Goal: Contribute content

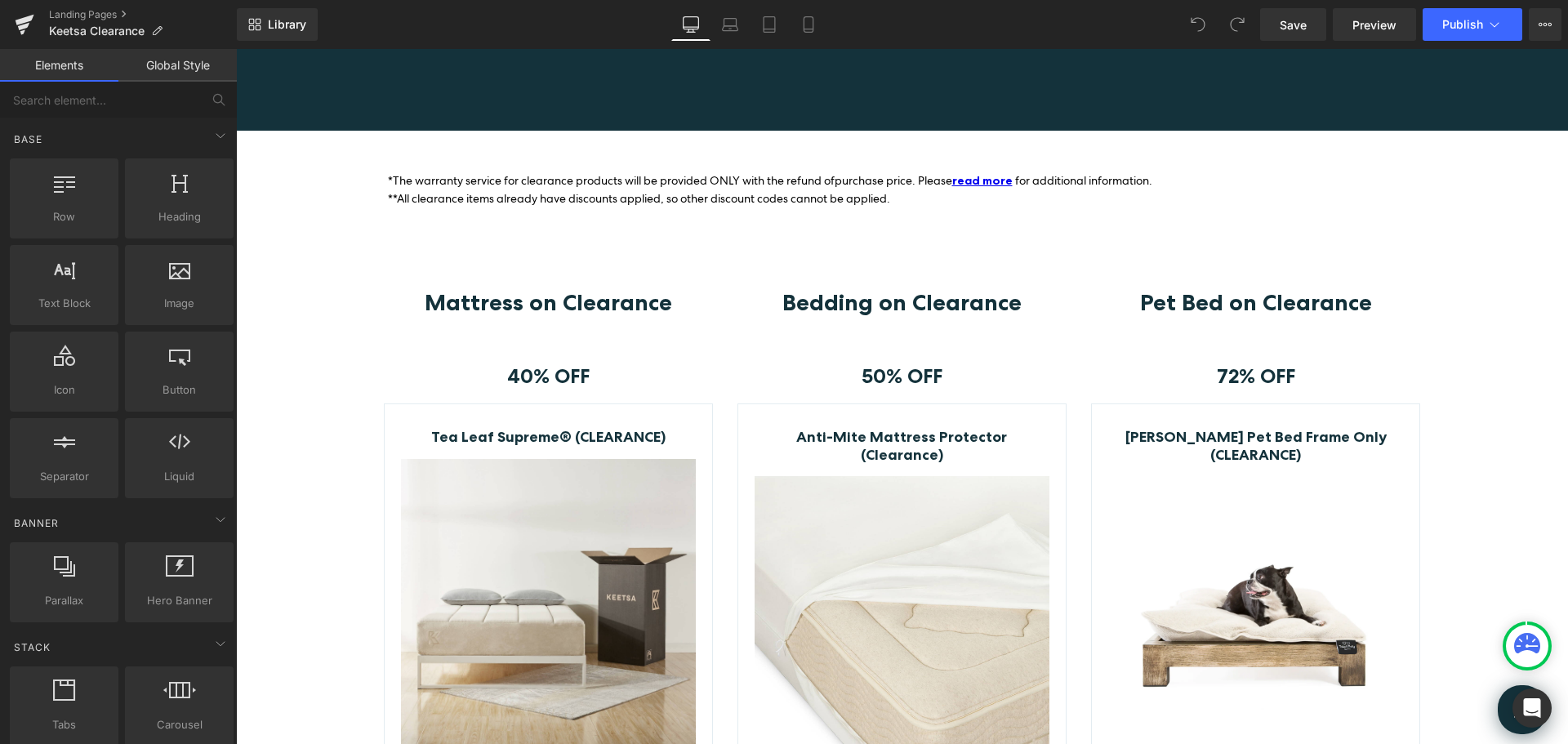
scroll to position [245, 0]
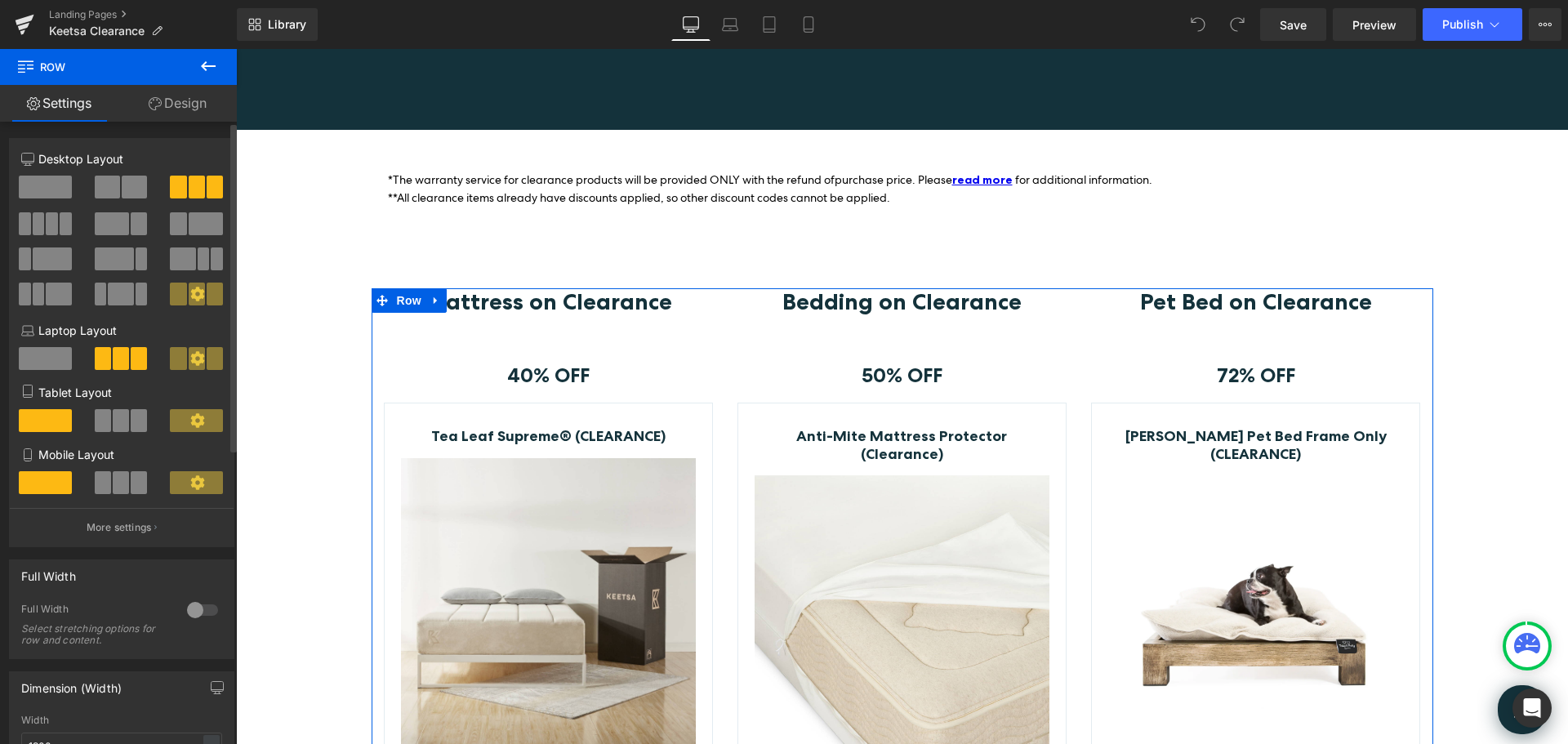
click at [51, 220] on span at bounding box center [51, 224] width 13 height 23
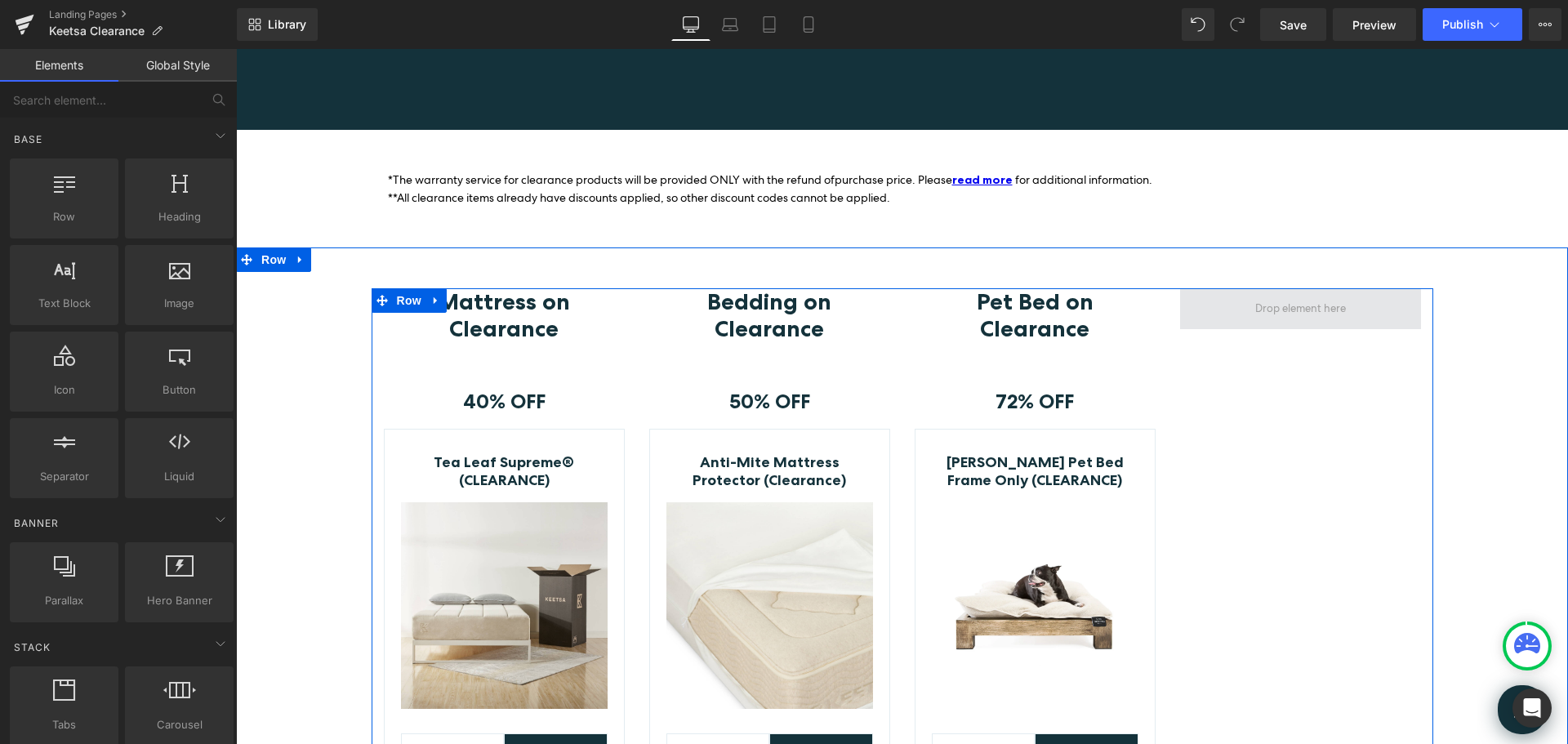
click at [1328, 313] on span at bounding box center [1299, 308] width 102 height 20
click at [1273, 310] on span at bounding box center [1299, 308] width 102 height 20
click at [1287, 312] on span at bounding box center [1299, 308] width 102 height 20
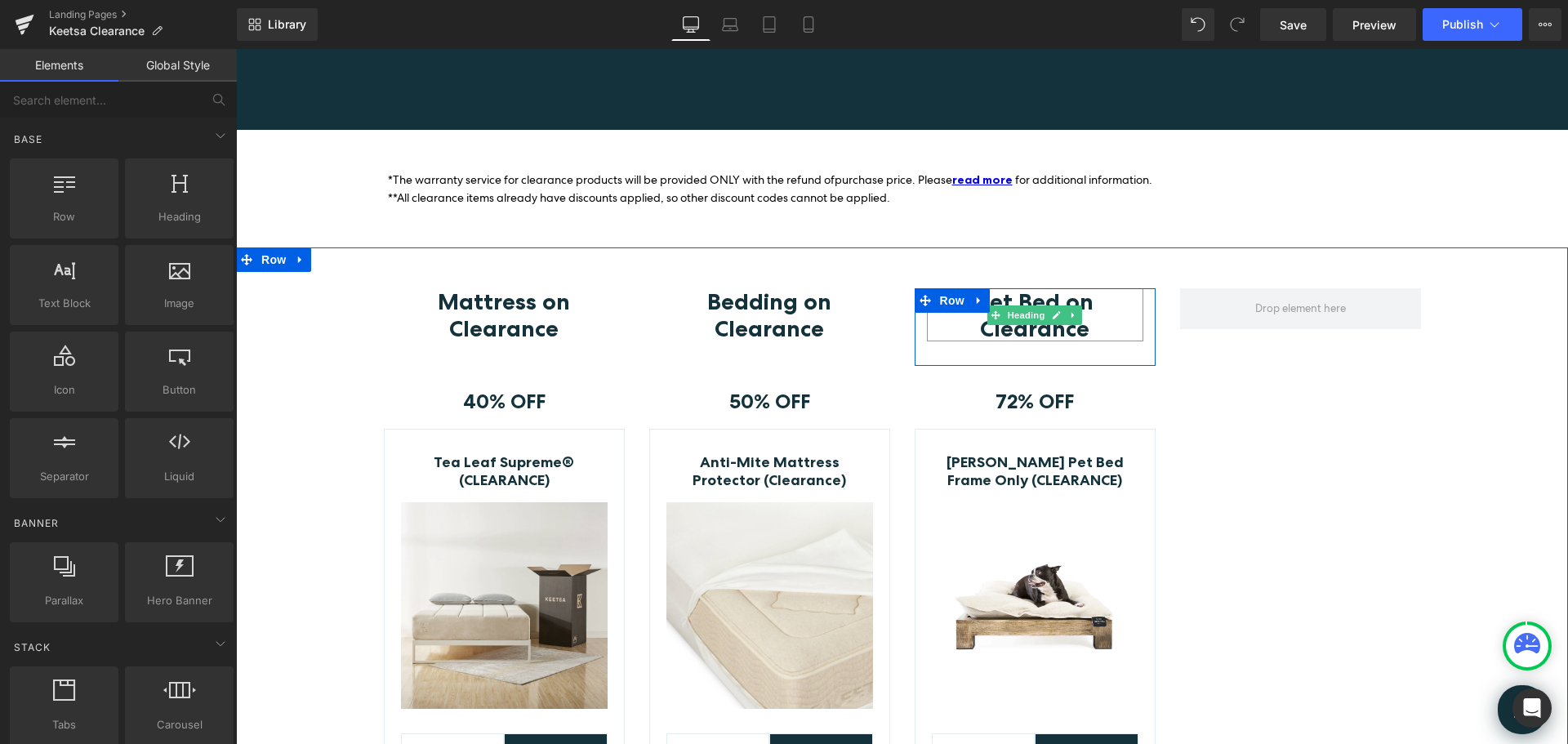
click at [1107, 310] on h3 "Pet Bed on Clearance" at bounding box center [1035, 314] width 216 height 52
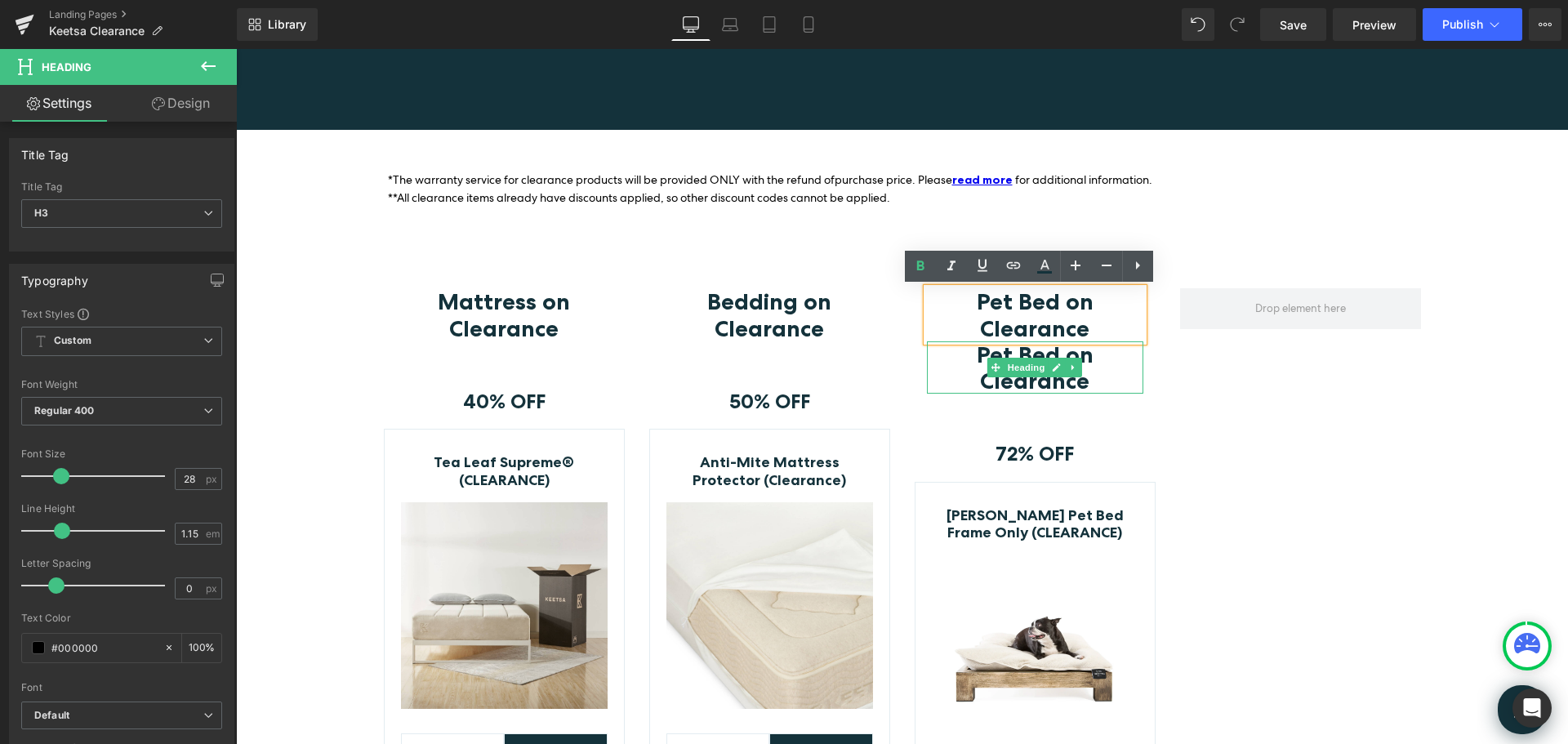
click at [1106, 355] on h3 "Pet Bed on Clearance" at bounding box center [1035, 368] width 216 height 52
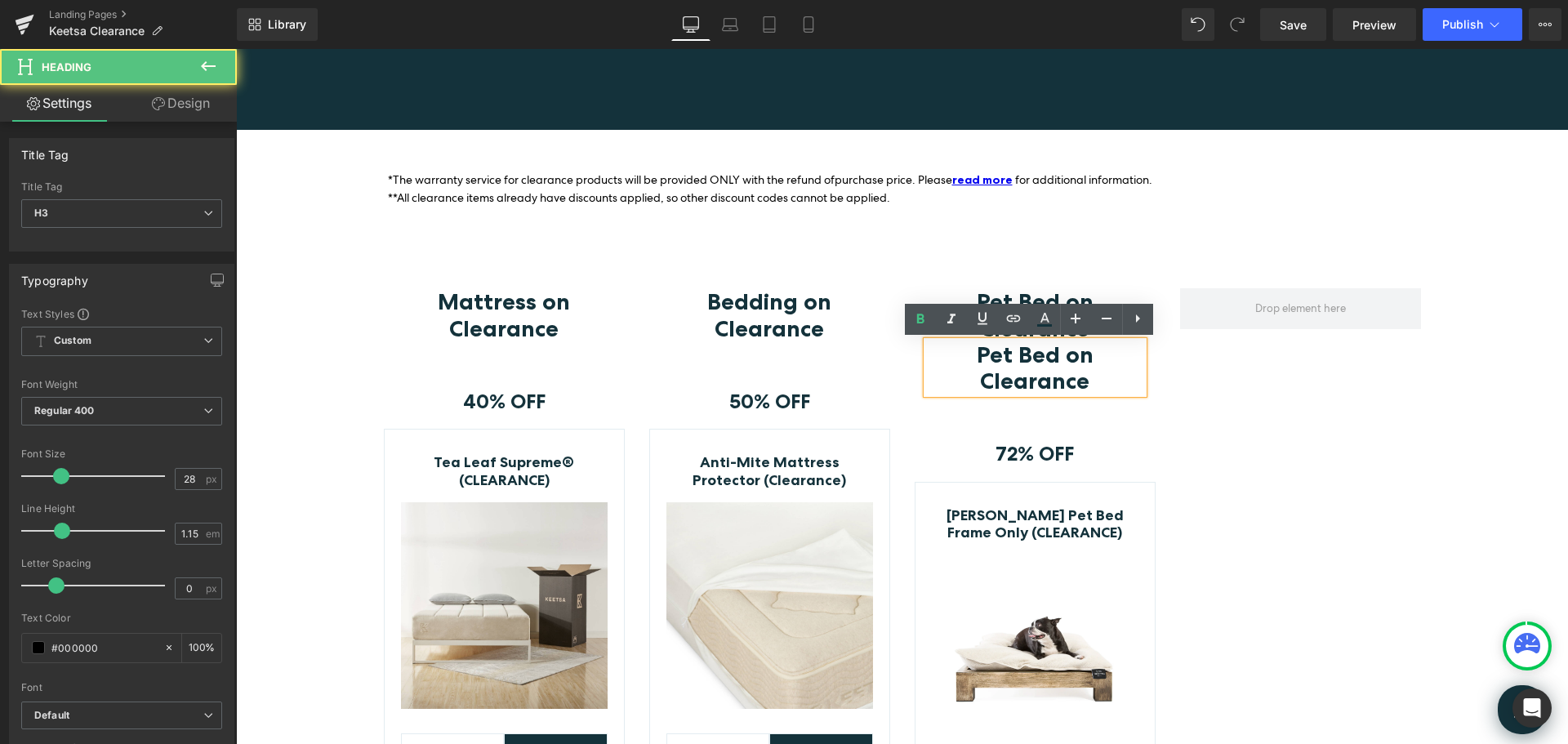
click at [1130, 369] on h3 "Pet Bed on Clearance" at bounding box center [1035, 368] width 216 height 52
click at [1213, 400] on div at bounding box center [1300, 636] width 266 height 696
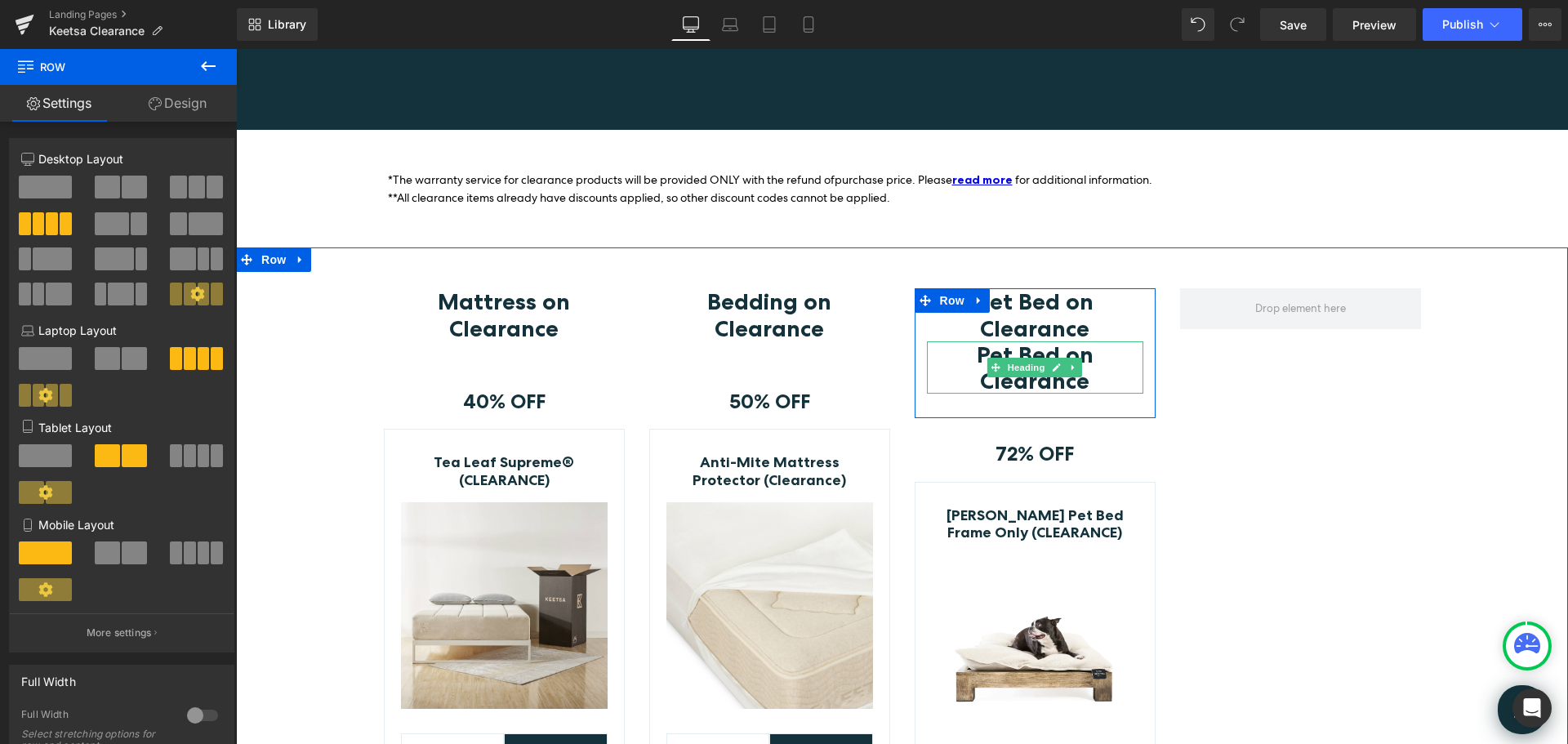
click at [958, 349] on h3 "Pet Bed on Clearance" at bounding box center [1035, 368] width 216 height 52
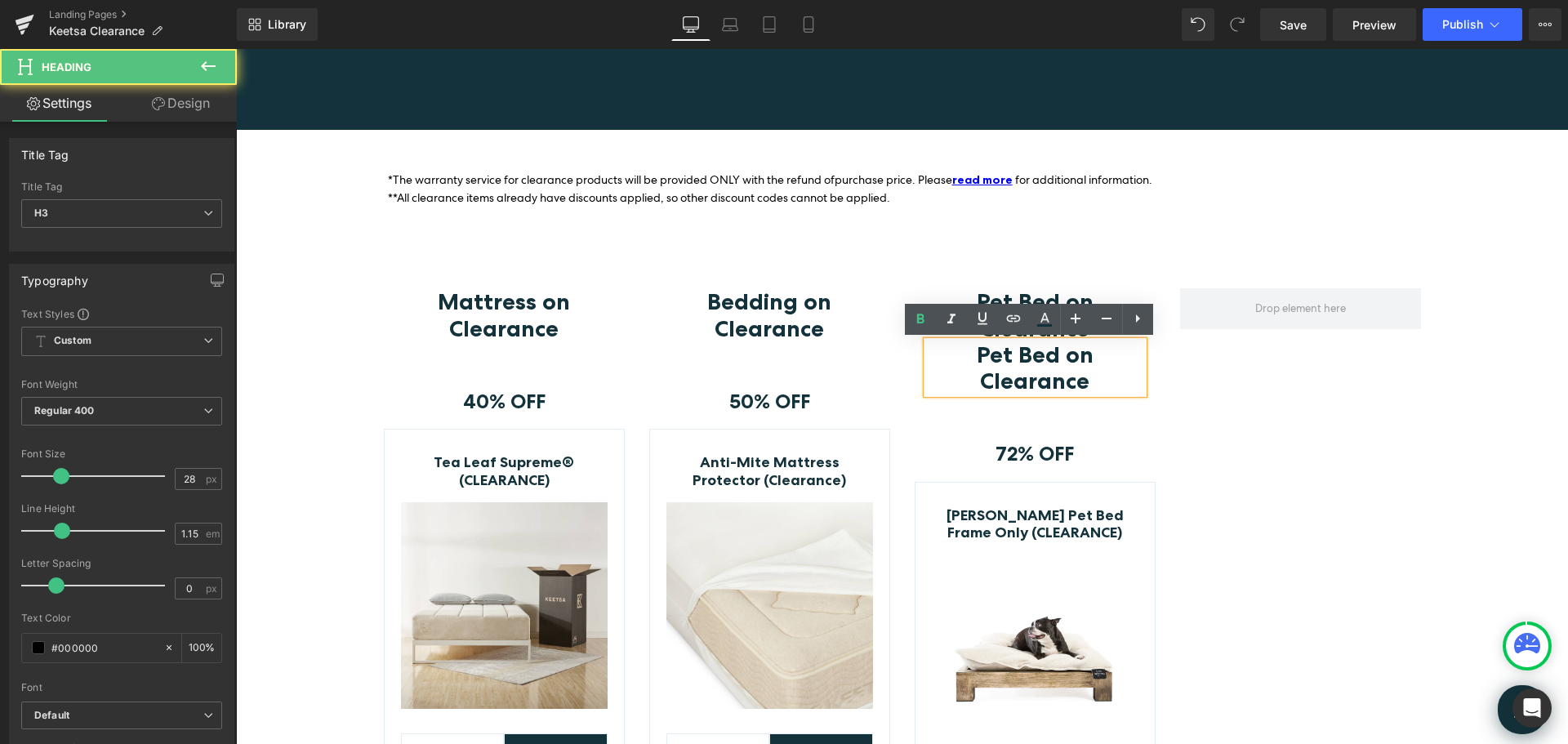
click at [1125, 366] on h3 "Pet Bed on Clearance" at bounding box center [1035, 368] width 216 height 52
click at [1230, 416] on div at bounding box center [1300, 636] width 266 height 696
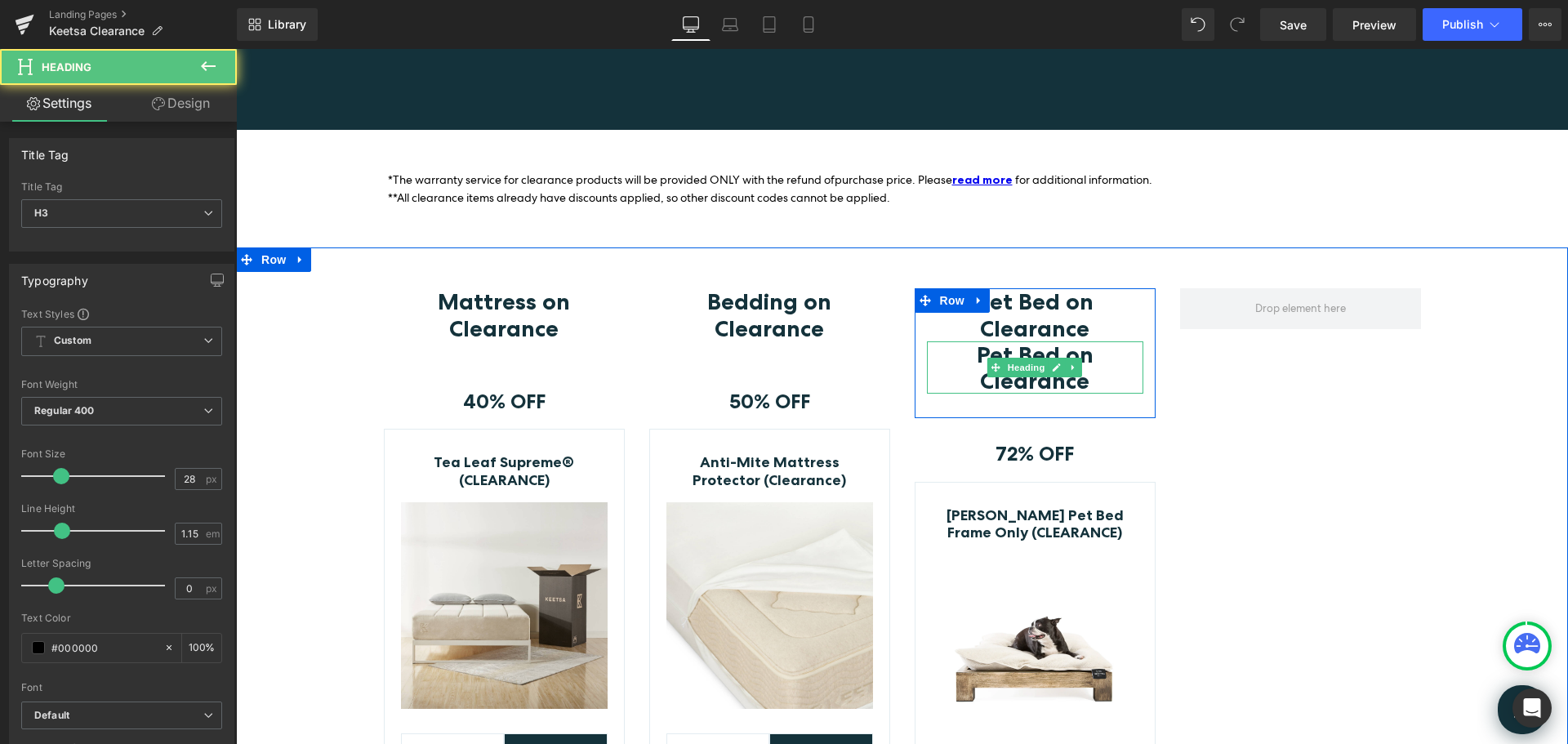
click at [1106, 370] on h3 "Pet Bed on Clearance" at bounding box center [1035, 368] width 216 height 52
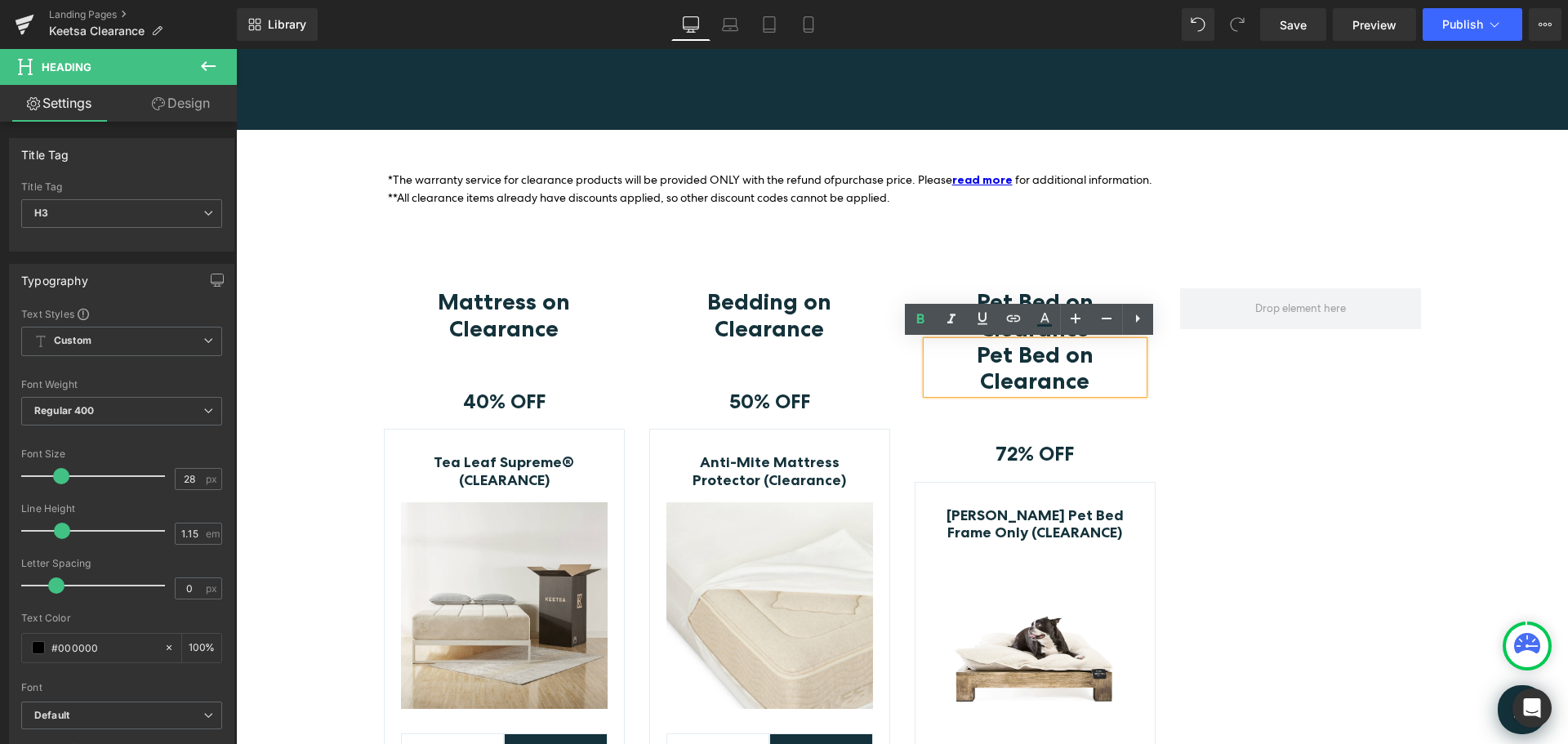
click at [1239, 377] on div at bounding box center [1300, 636] width 266 height 696
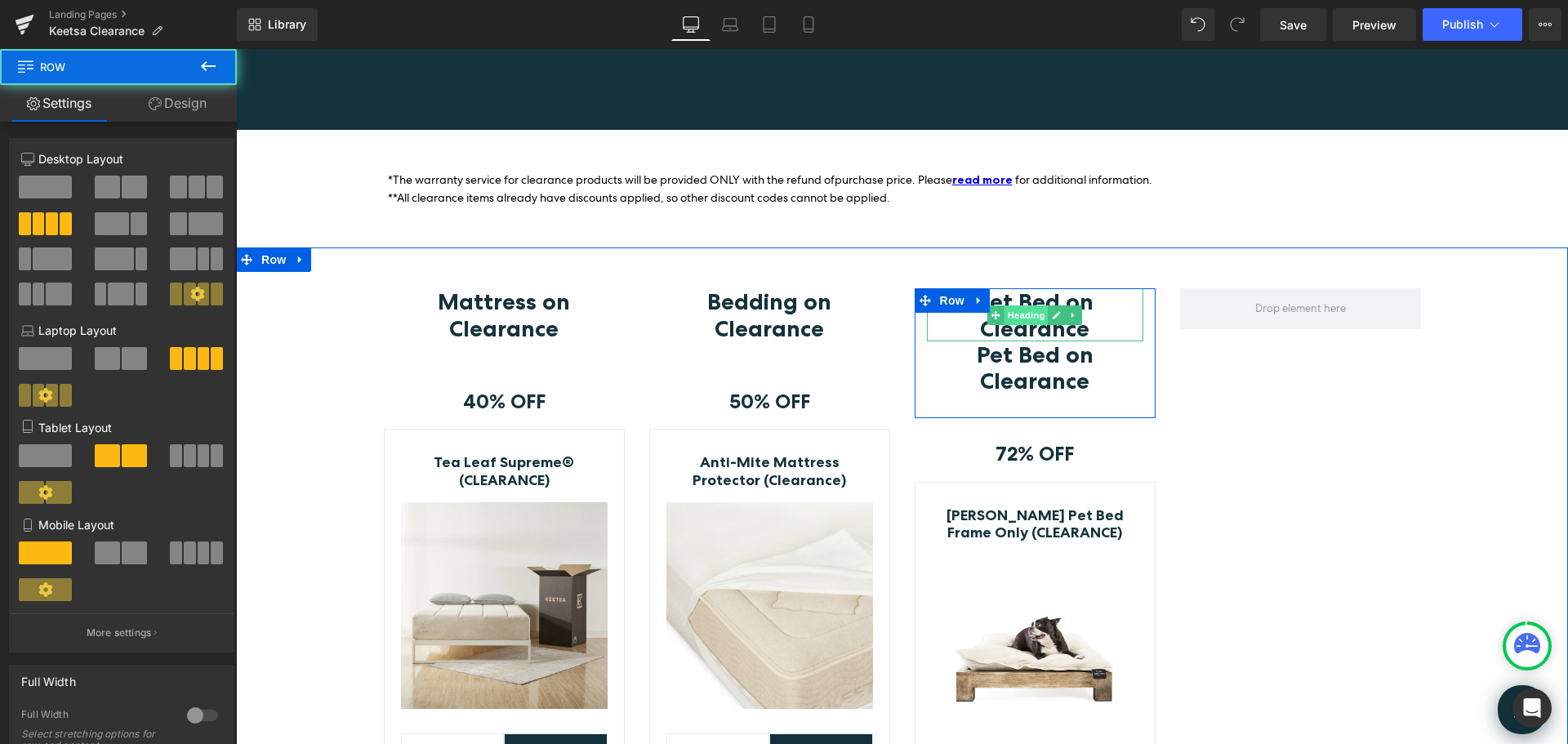
click at [1032, 307] on span "Heading" at bounding box center [1026, 315] width 44 height 19
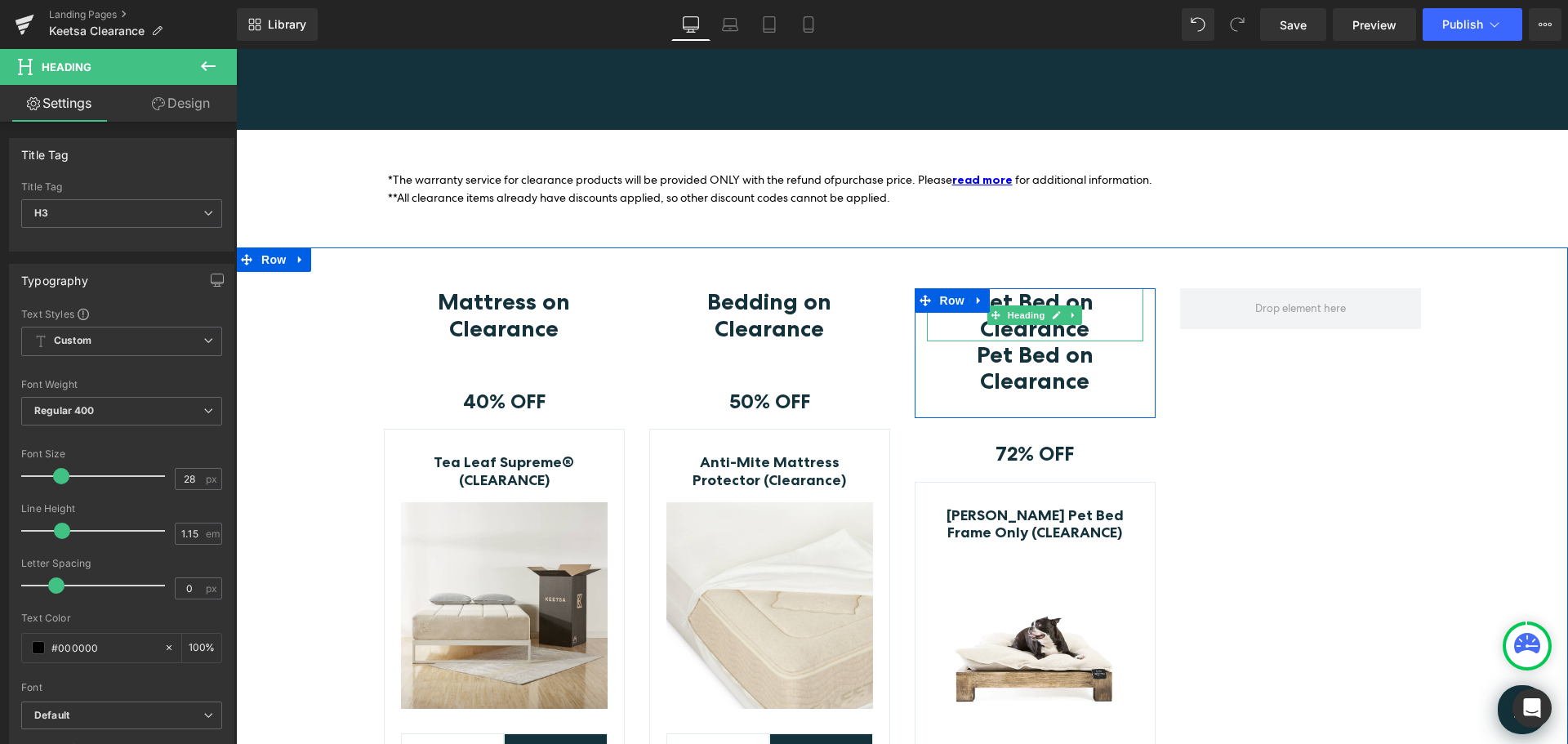
click at [1113, 307] on h3 "Pet Bed on Clearance" at bounding box center [1035, 314] width 216 height 52
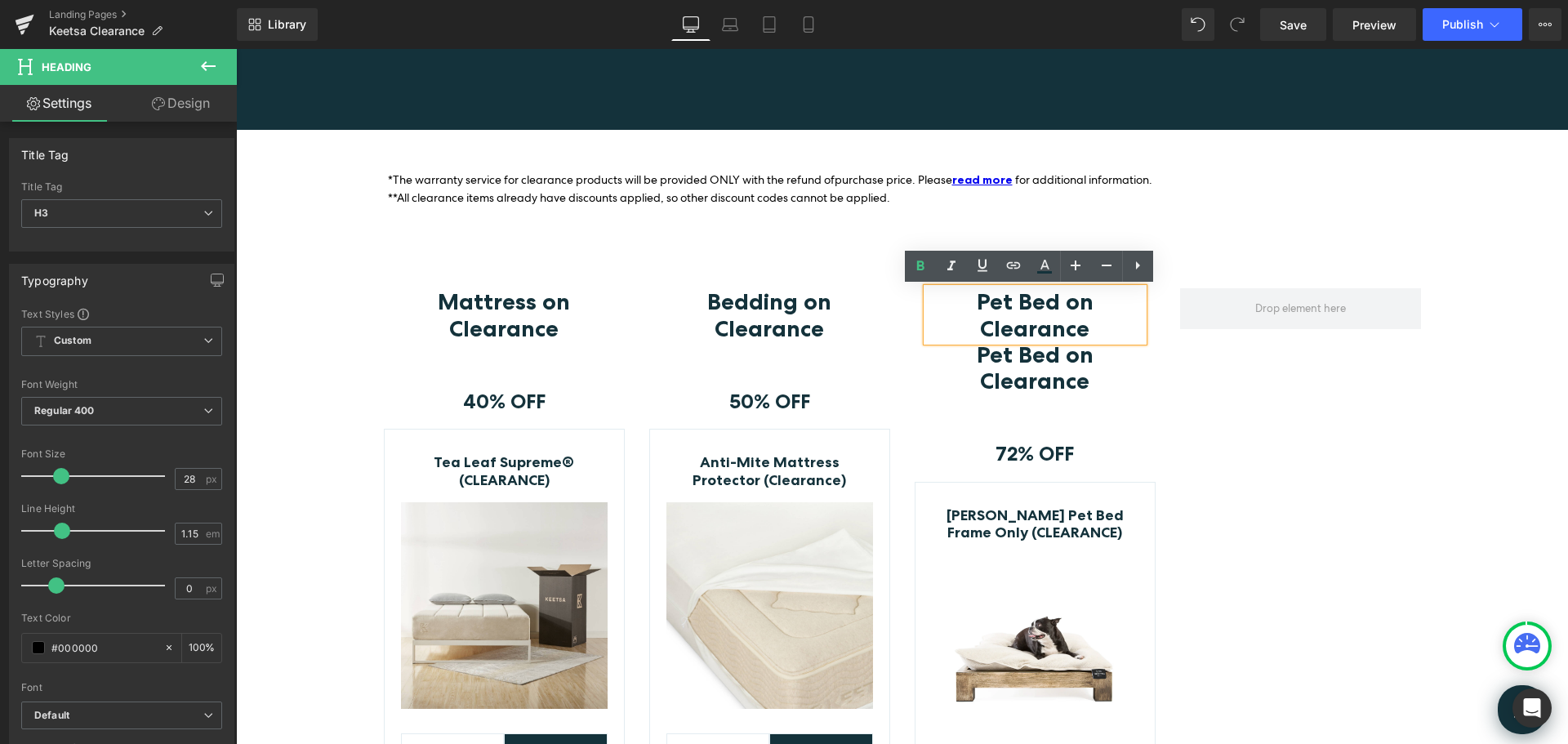
click at [1244, 392] on div at bounding box center [1300, 636] width 266 height 696
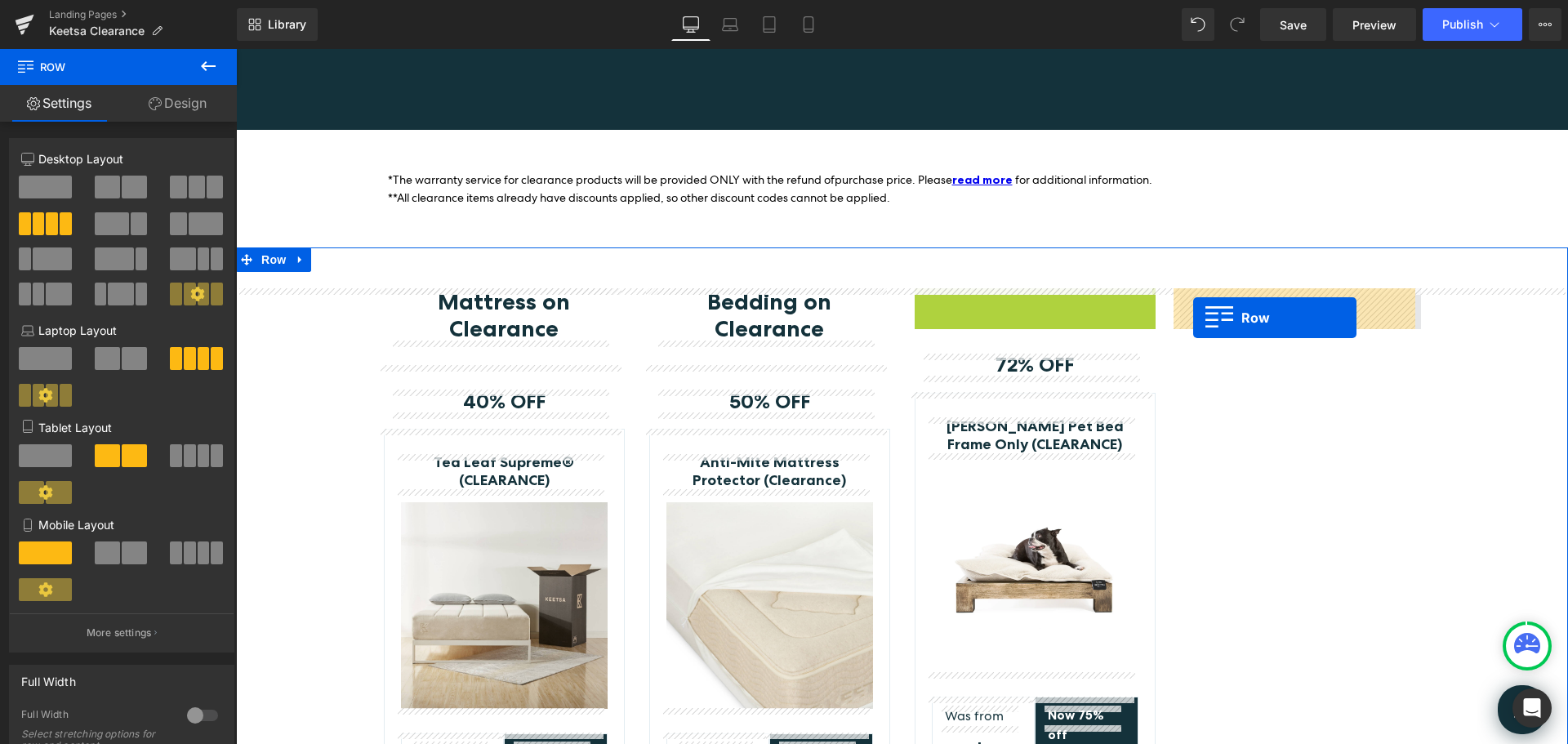
drag, startPoint x: 923, startPoint y: 301, endPoint x: 1193, endPoint y: 318, distance: 270.5
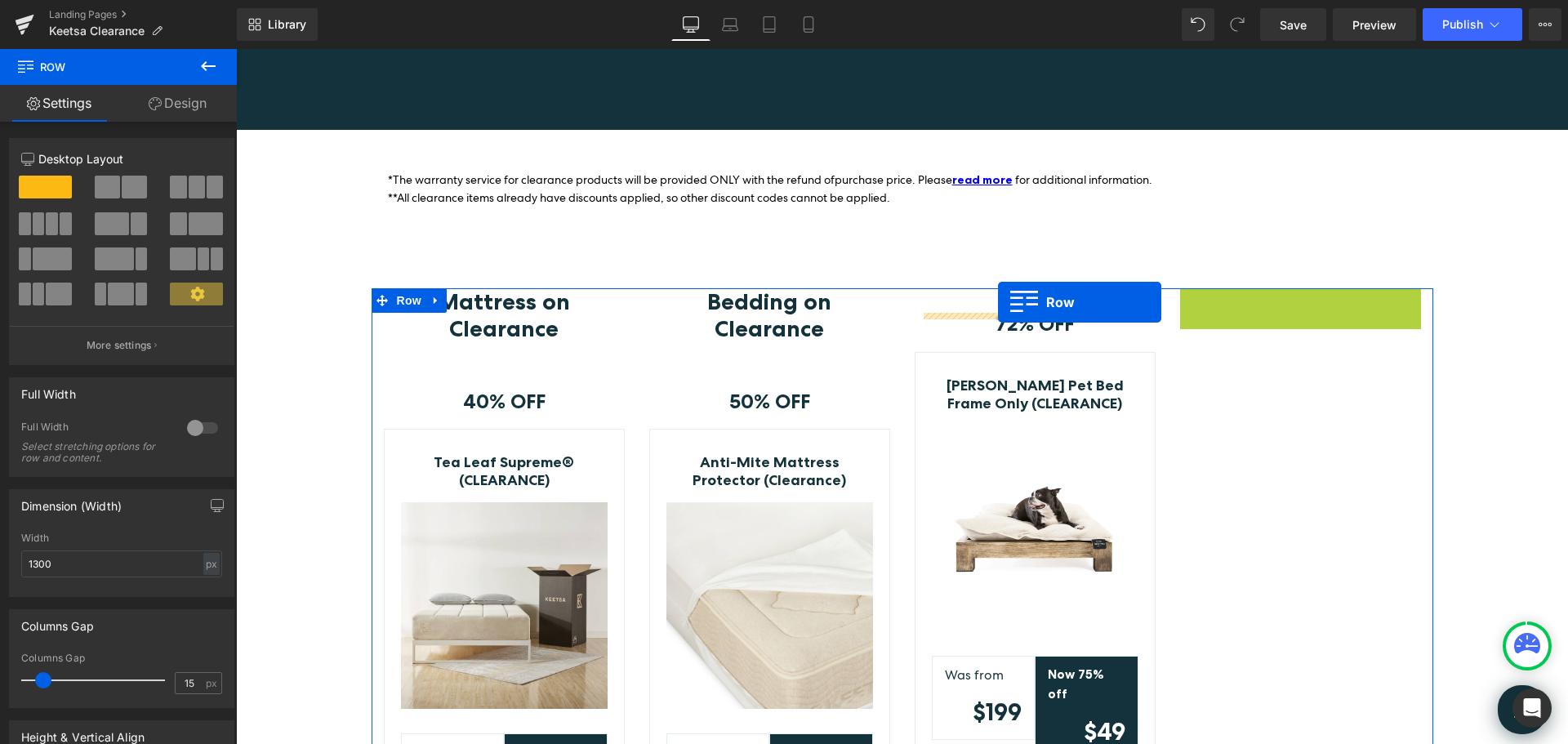
drag, startPoint x: 1187, startPoint y: 303, endPoint x: 998, endPoint y: 303, distance: 189.0
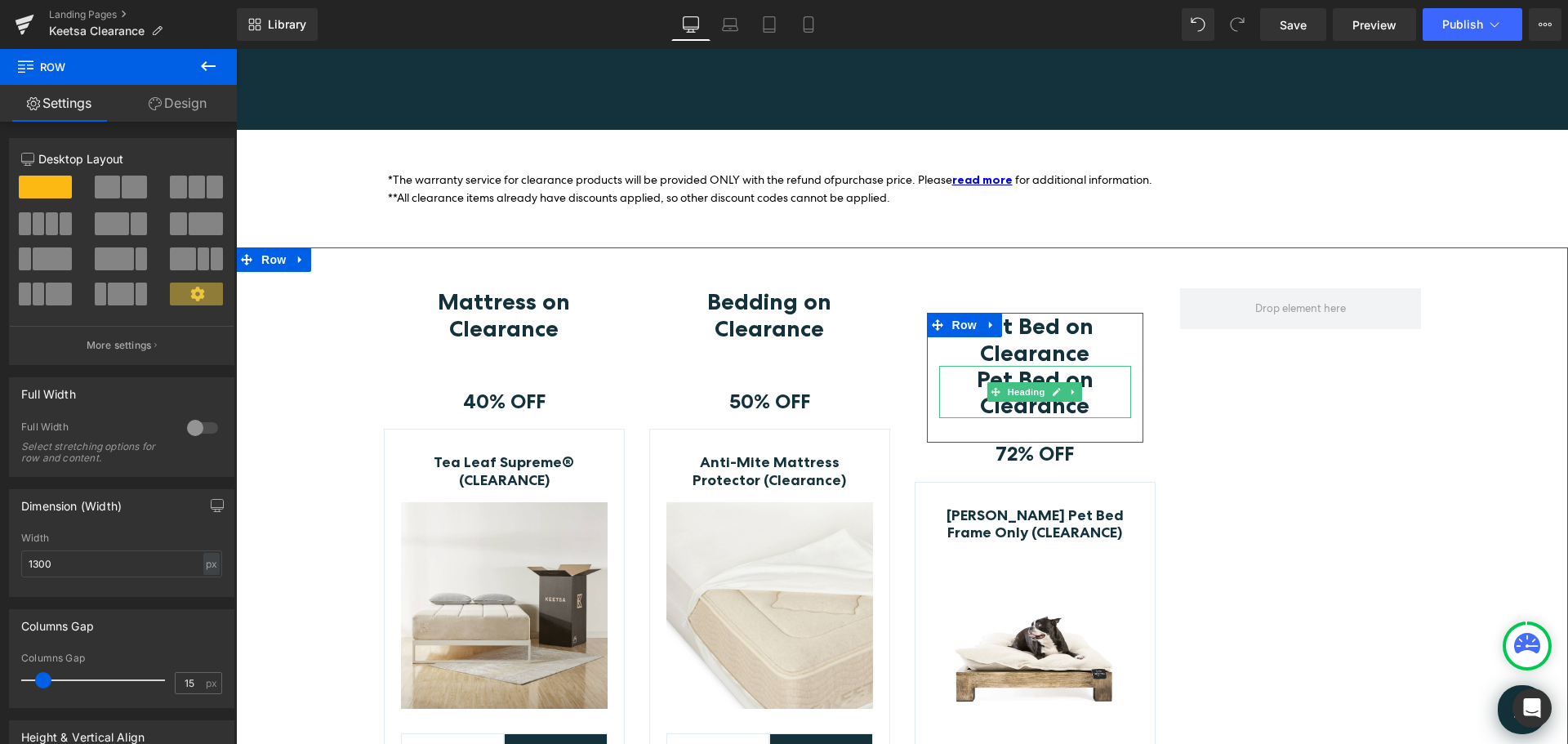
click at [1102, 404] on h3 "Pet Bed on Clearance" at bounding box center [1035, 392] width 192 height 52
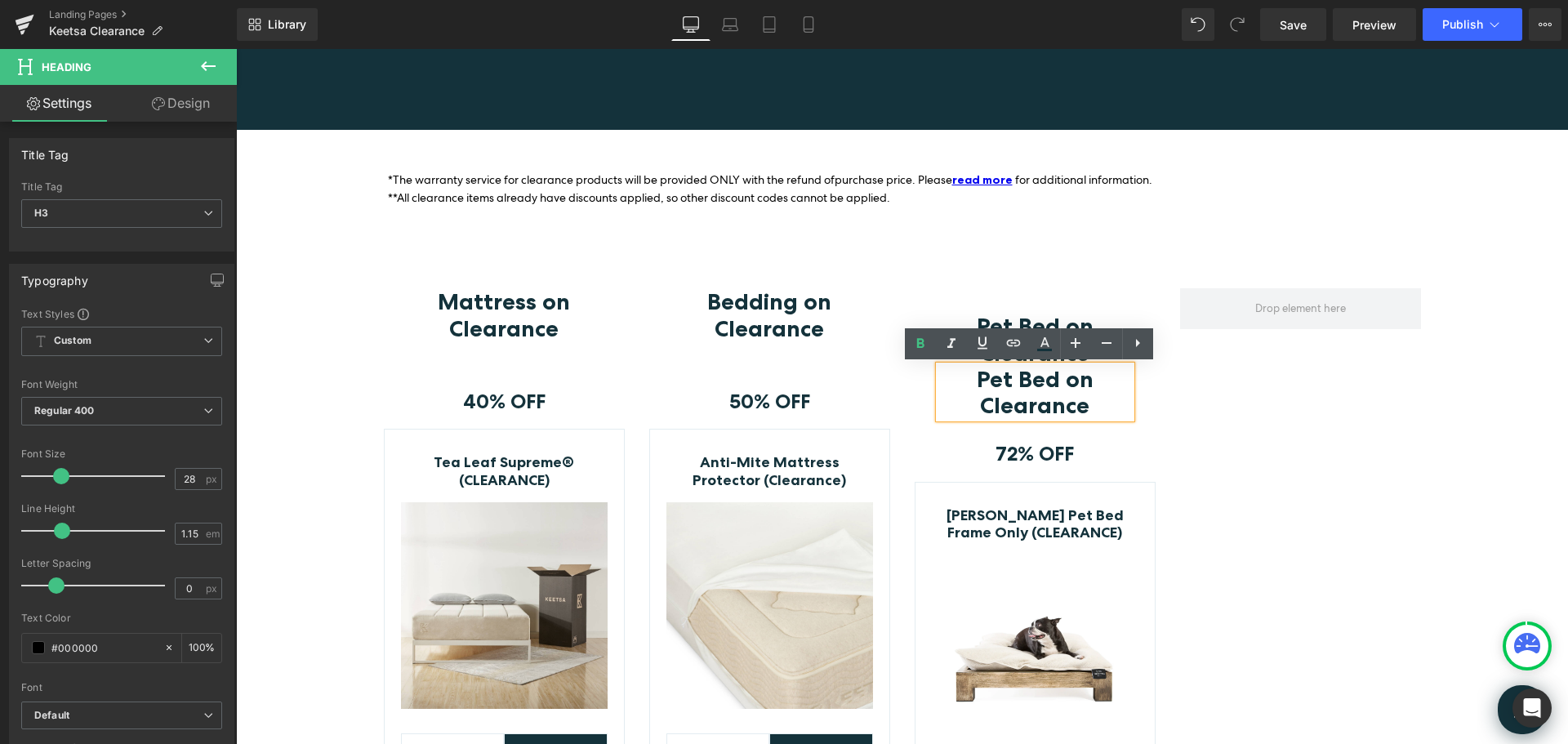
click at [1217, 416] on div at bounding box center [1300, 636] width 266 height 696
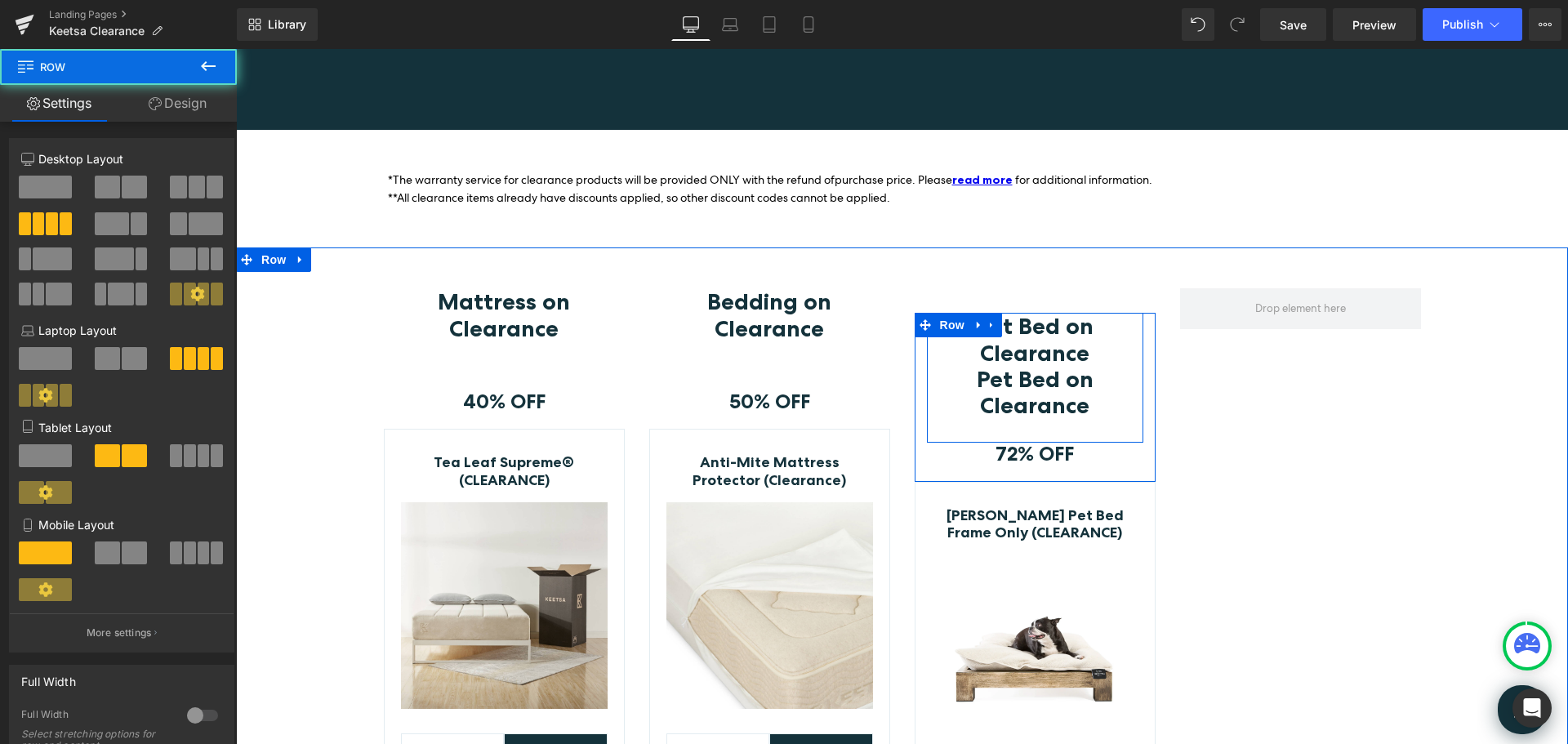
click at [1118, 406] on h3 "Pet Bed on Clearance" at bounding box center [1035, 392] width 192 height 52
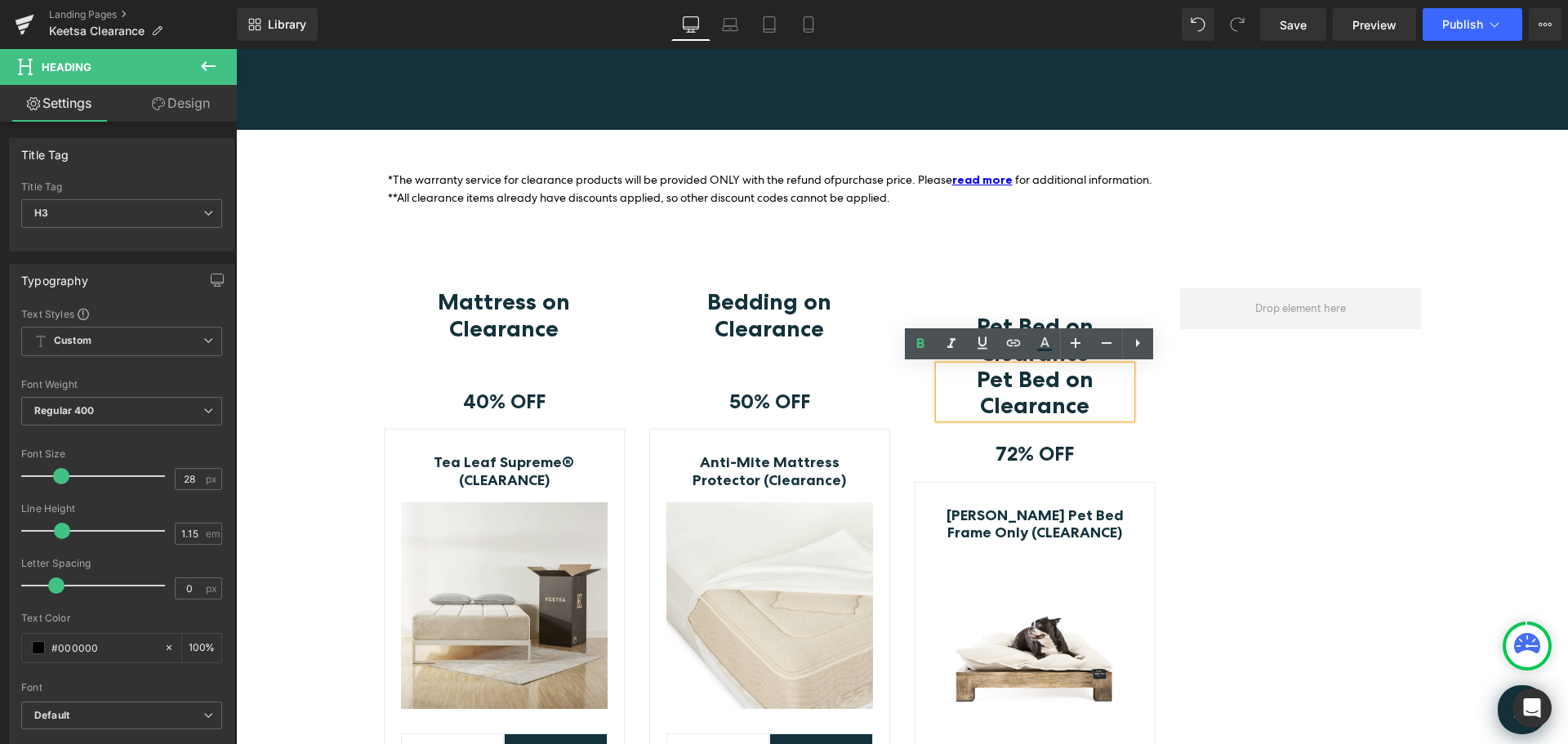
click at [1270, 391] on div at bounding box center [1300, 636] width 266 height 696
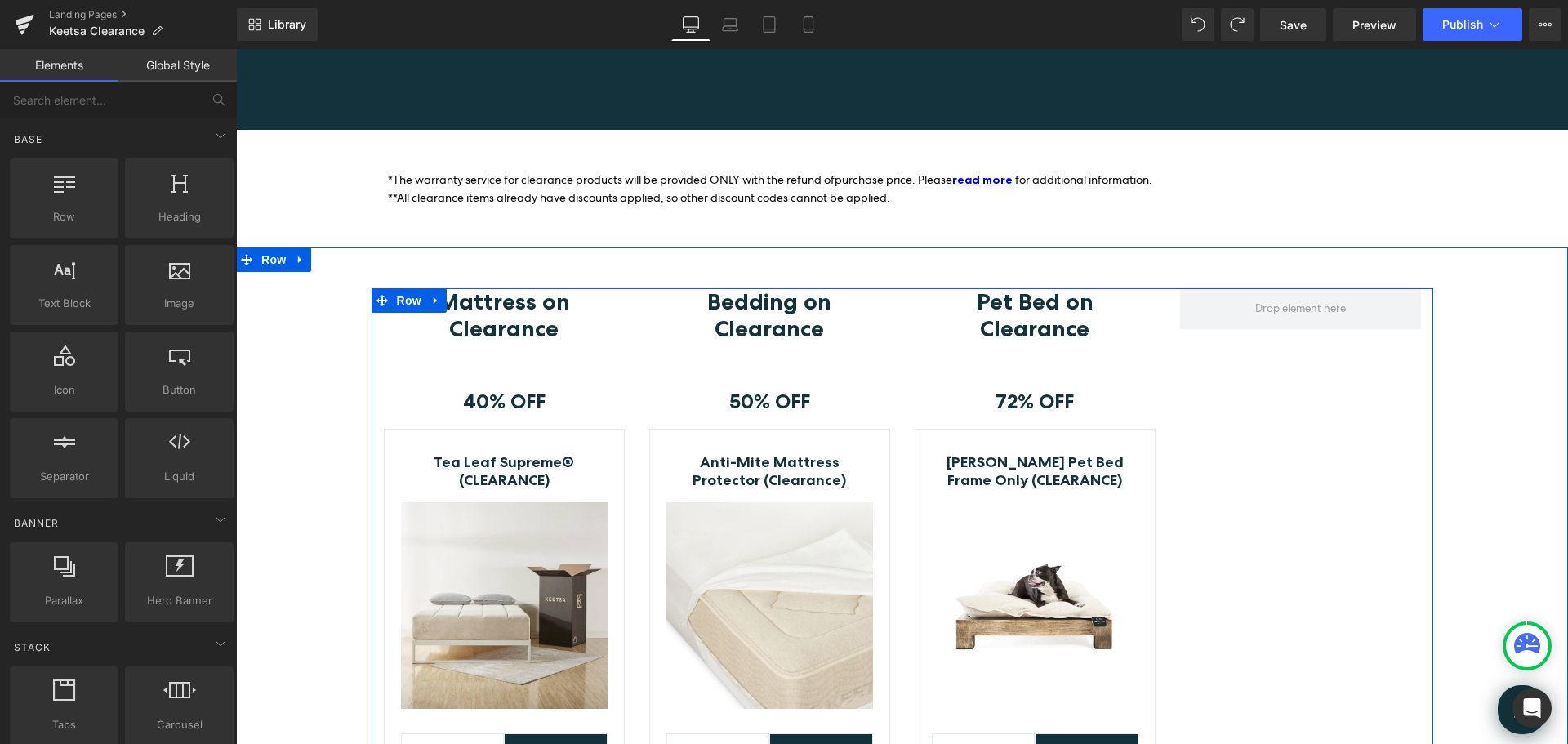
click at [1283, 395] on div at bounding box center [1300, 610] width 266 height 644
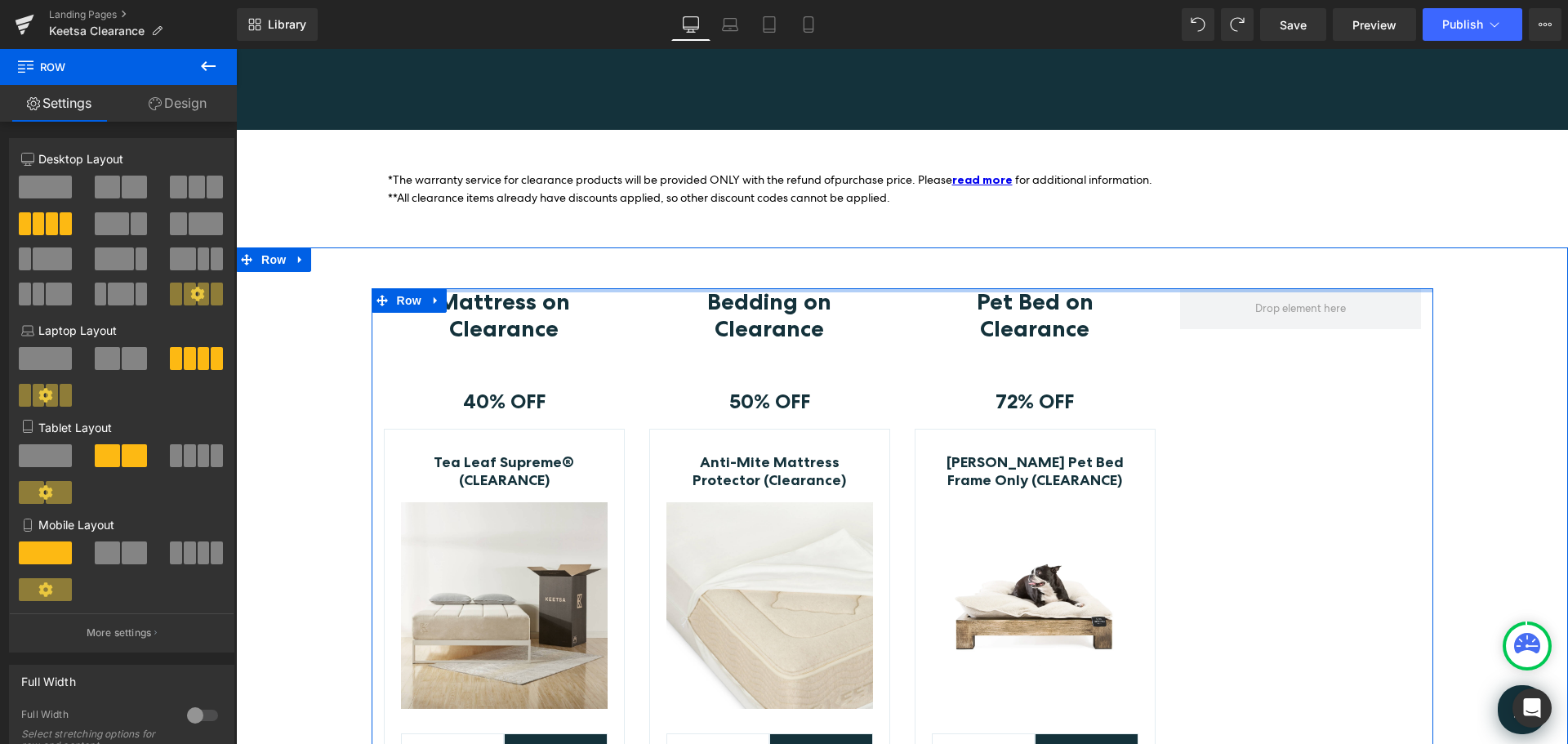
click at [1126, 292] on div at bounding box center [902, 290] width 1062 height 4
click at [927, 298] on span at bounding box center [925, 300] width 21 height 24
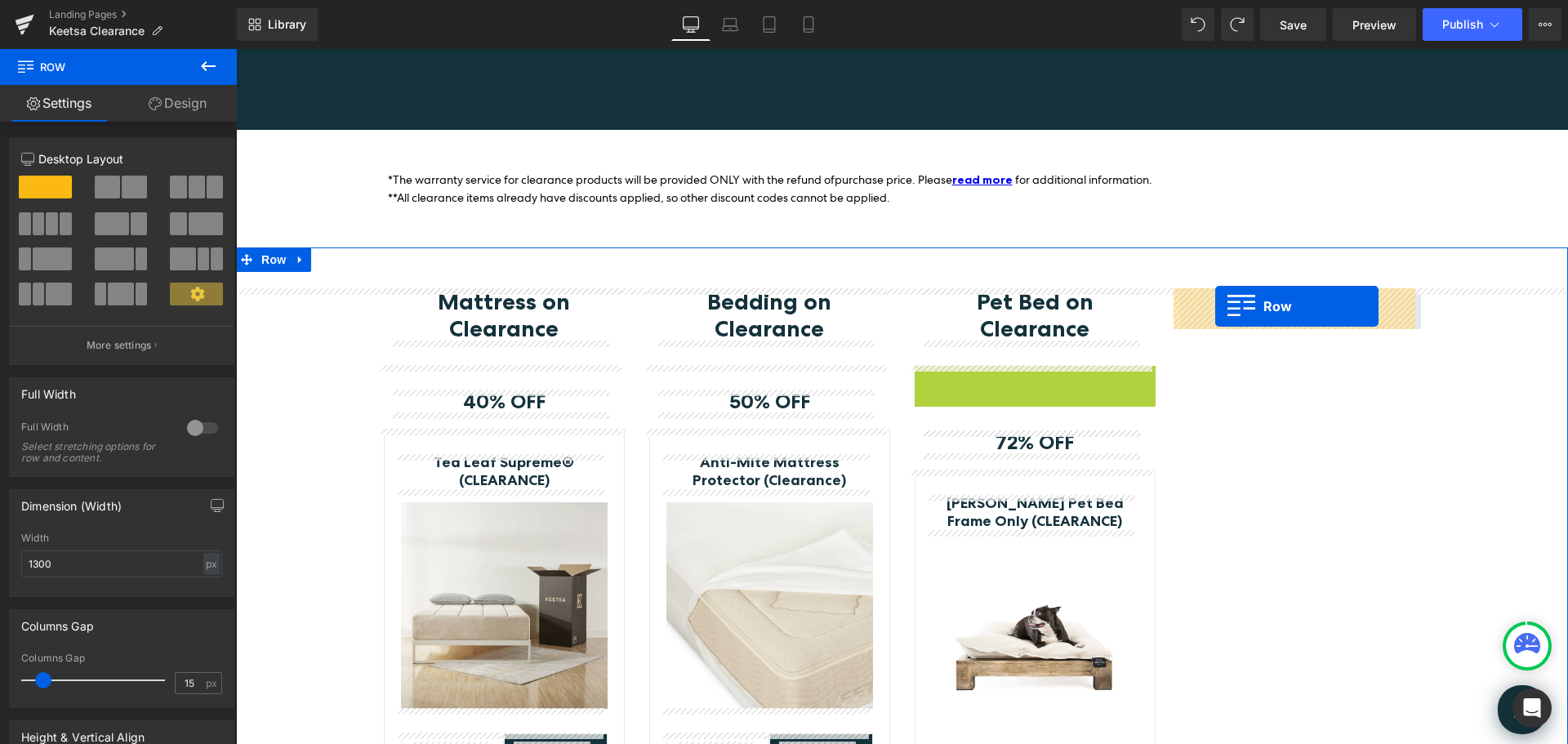
drag, startPoint x: 924, startPoint y: 375, endPoint x: 1215, endPoint y: 307, distance: 298.8
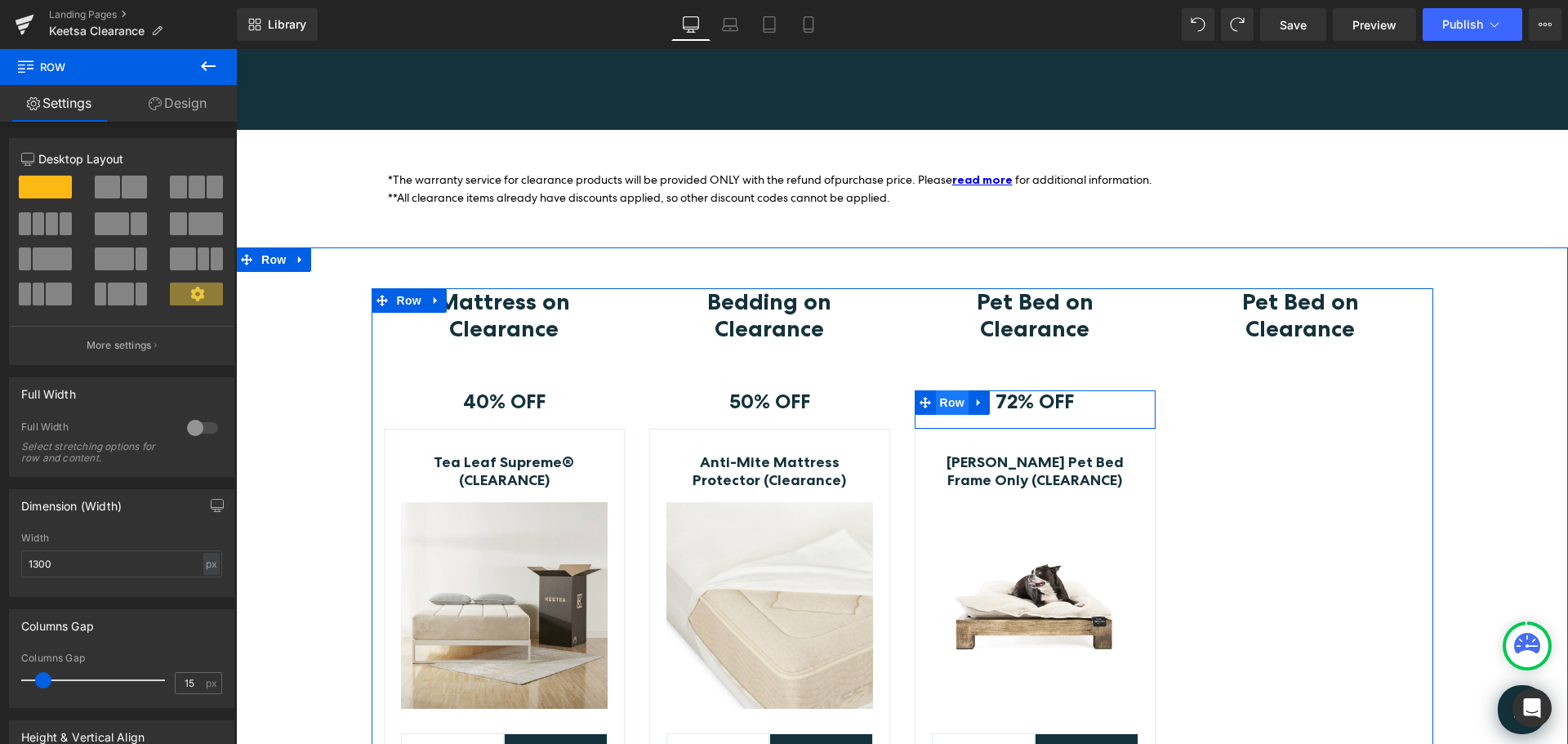
click at [938, 396] on span "Row" at bounding box center [952, 403] width 33 height 24
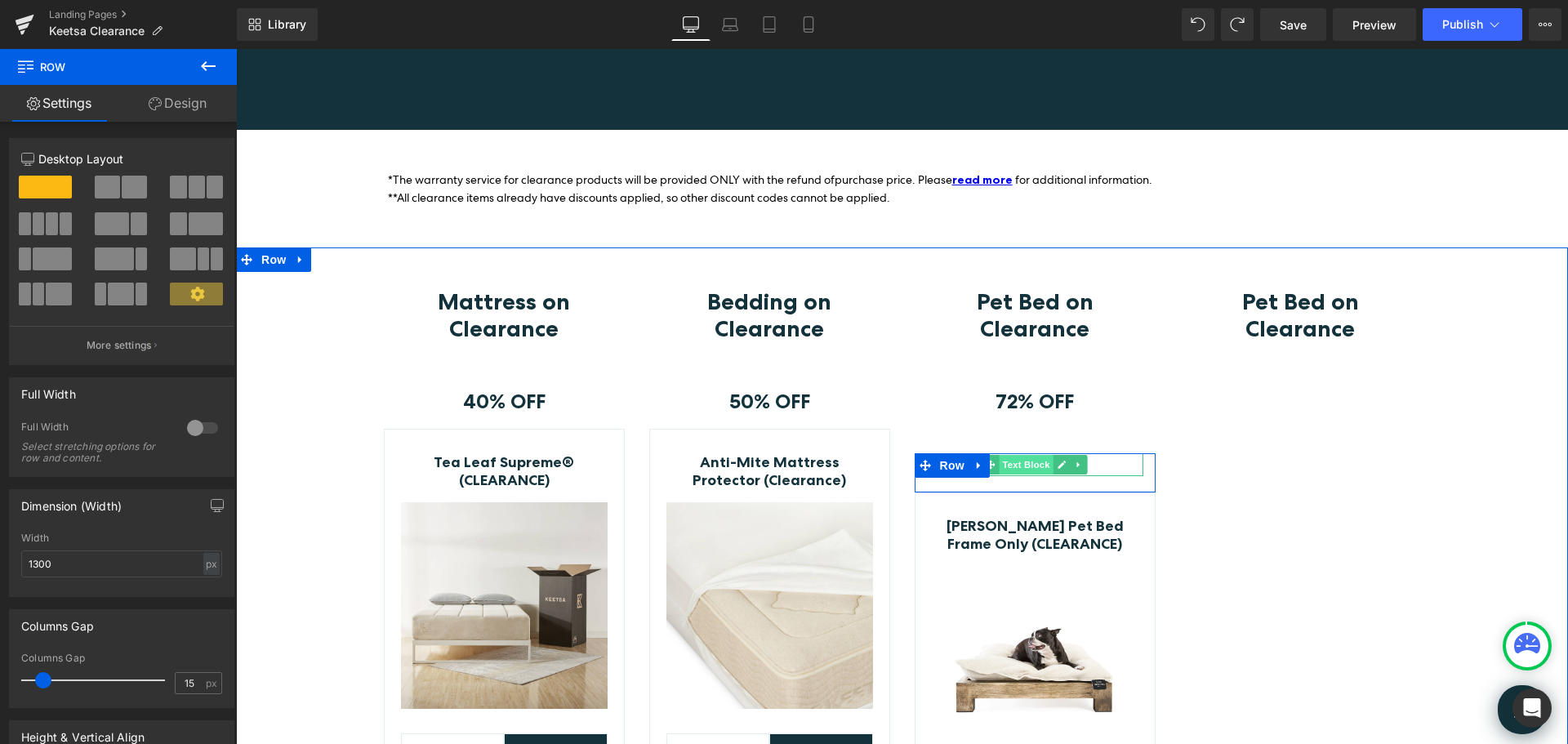
click at [1022, 461] on span "Text Block" at bounding box center [1026, 465] width 54 height 19
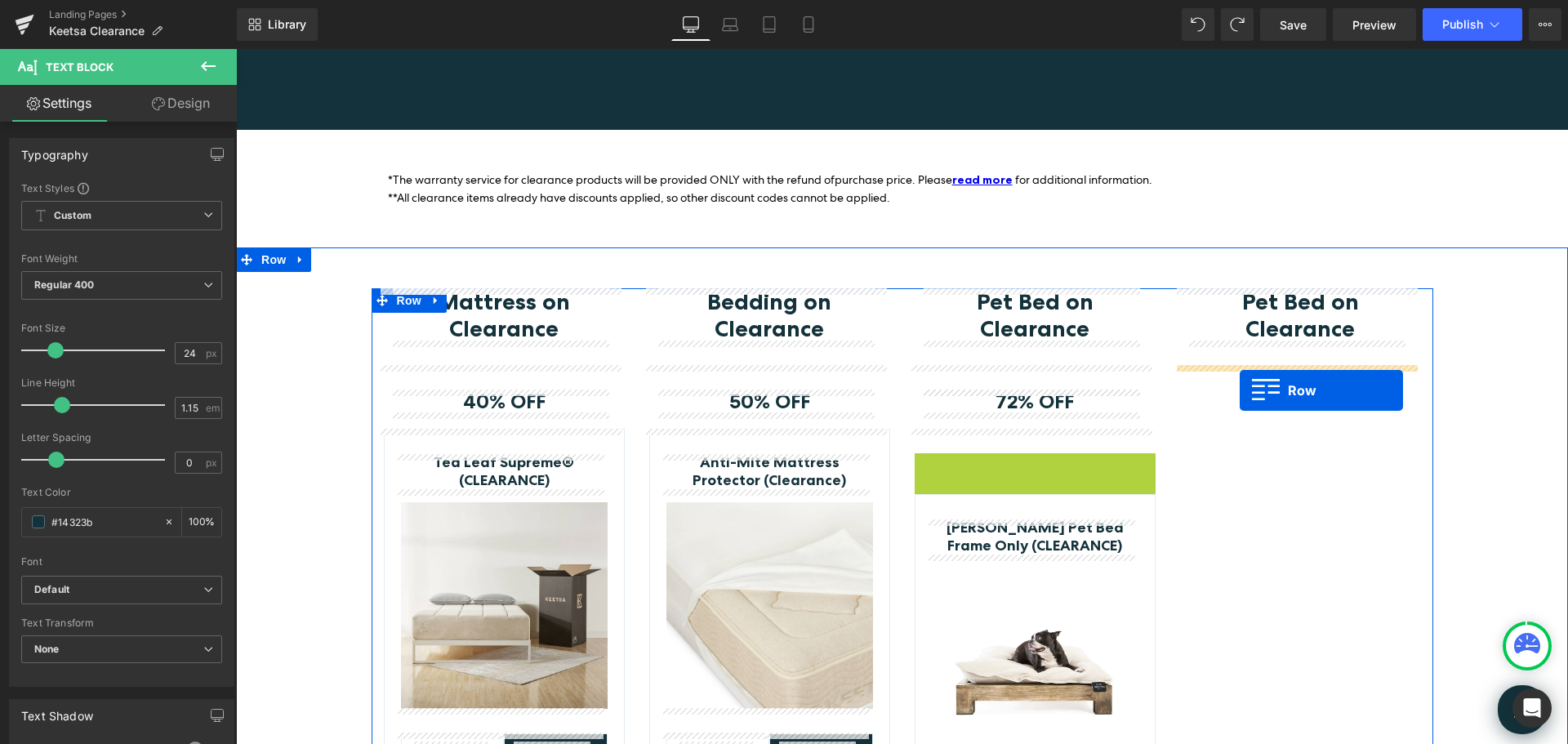
drag, startPoint x: 920, startPoint y: 465, endPoint x: 1239, endPoint y: 391, distance: 327.5
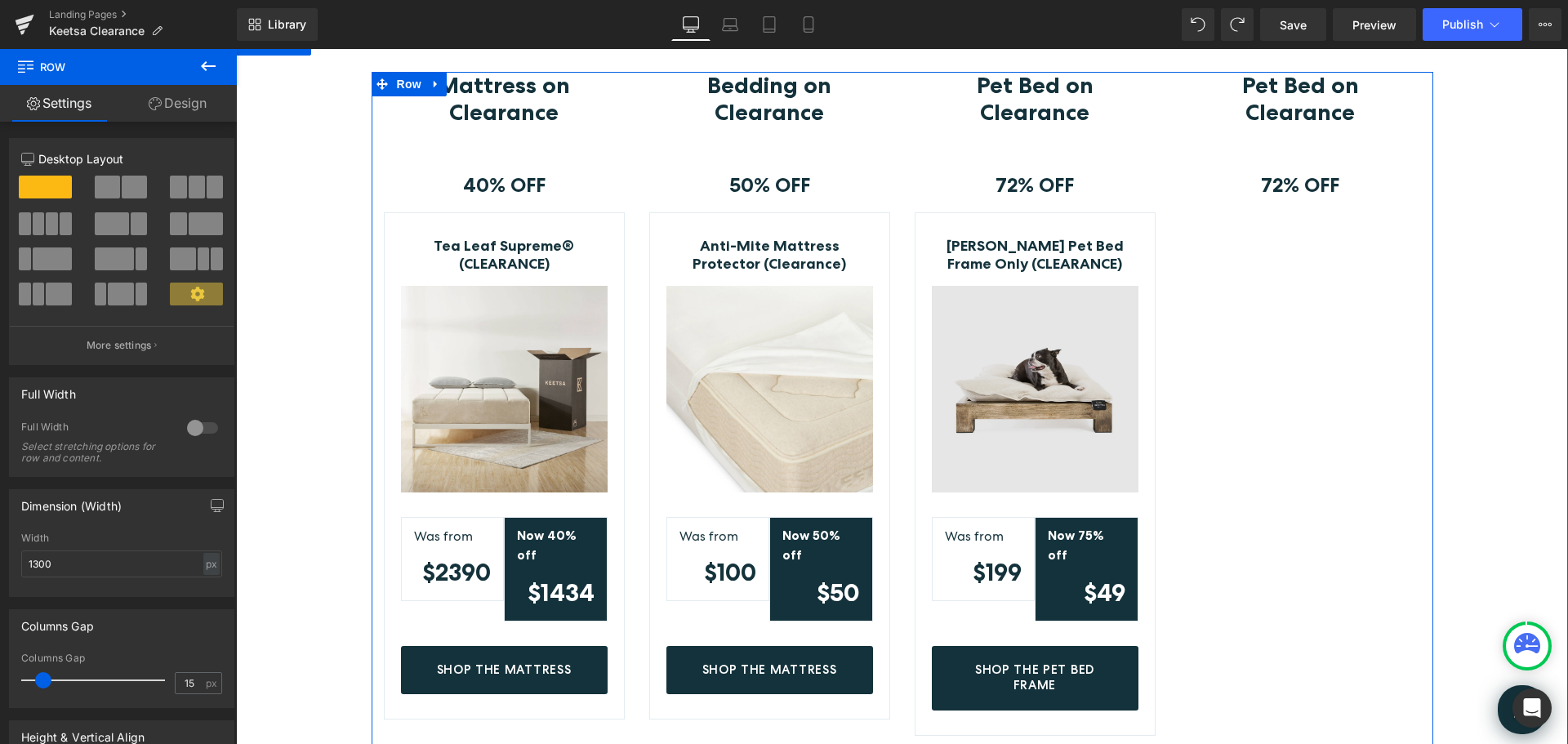
scroll to position [490, 0]
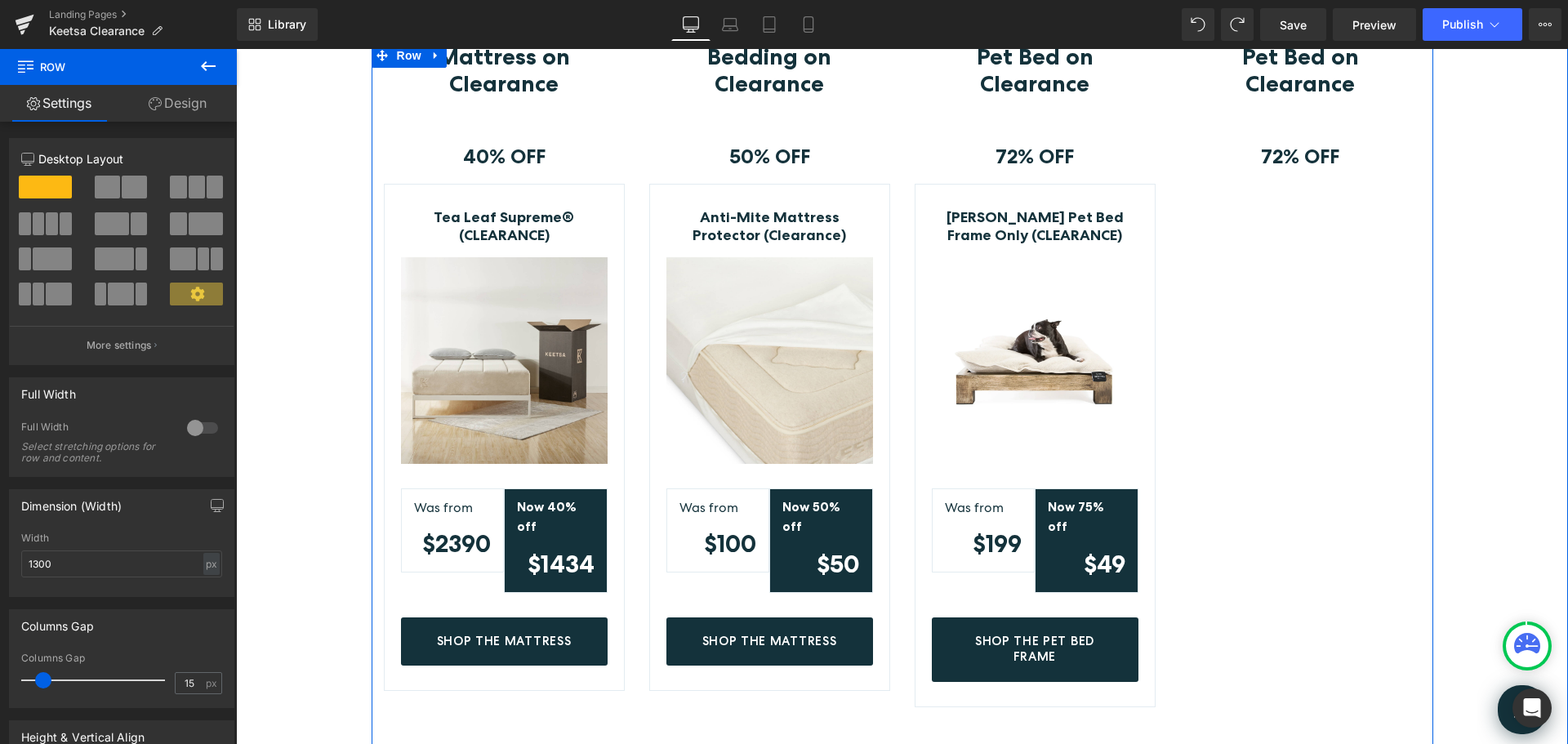
click at [936, 191] on div "Toby&Molly Pet Bed Frame Only (CLEARANCE) (P) Title Image Was from Text Block $…" at bounding box center [1035, 445] width 240 height 524
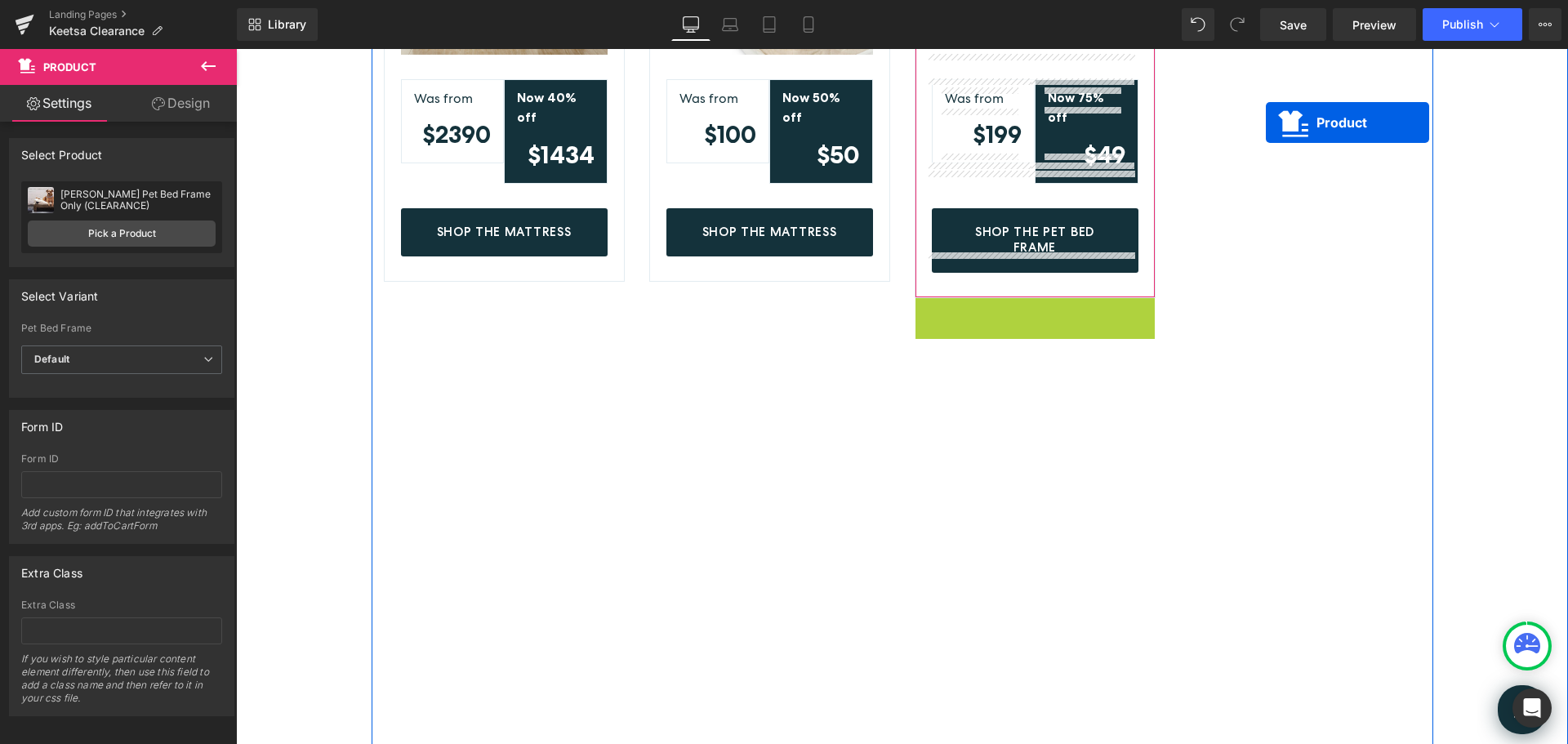
scroll to position [834, 0]
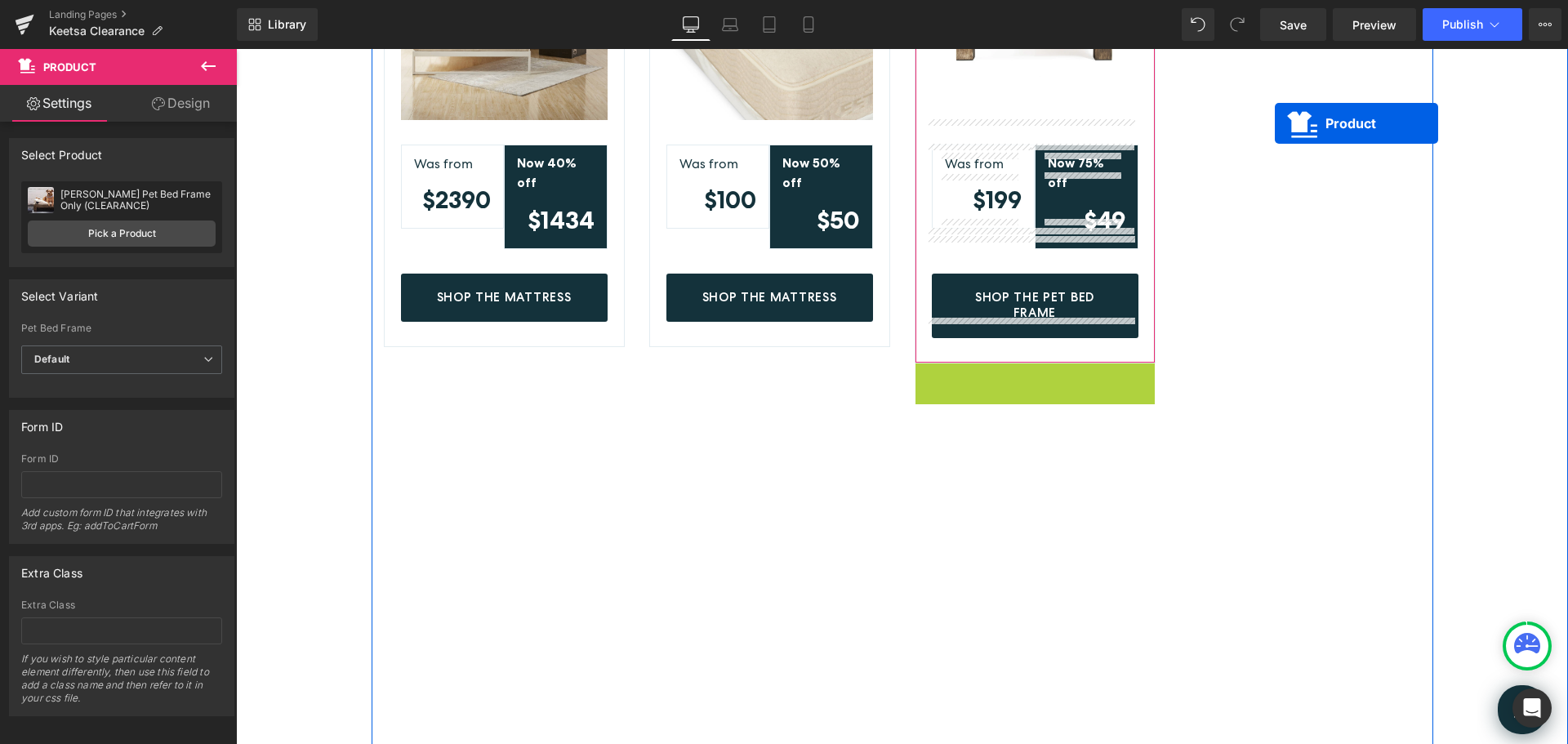
drag, startPoint x: 995, startPoint y: 287, endPoint x: 1275, endPoint y: 107, distance: 332.9
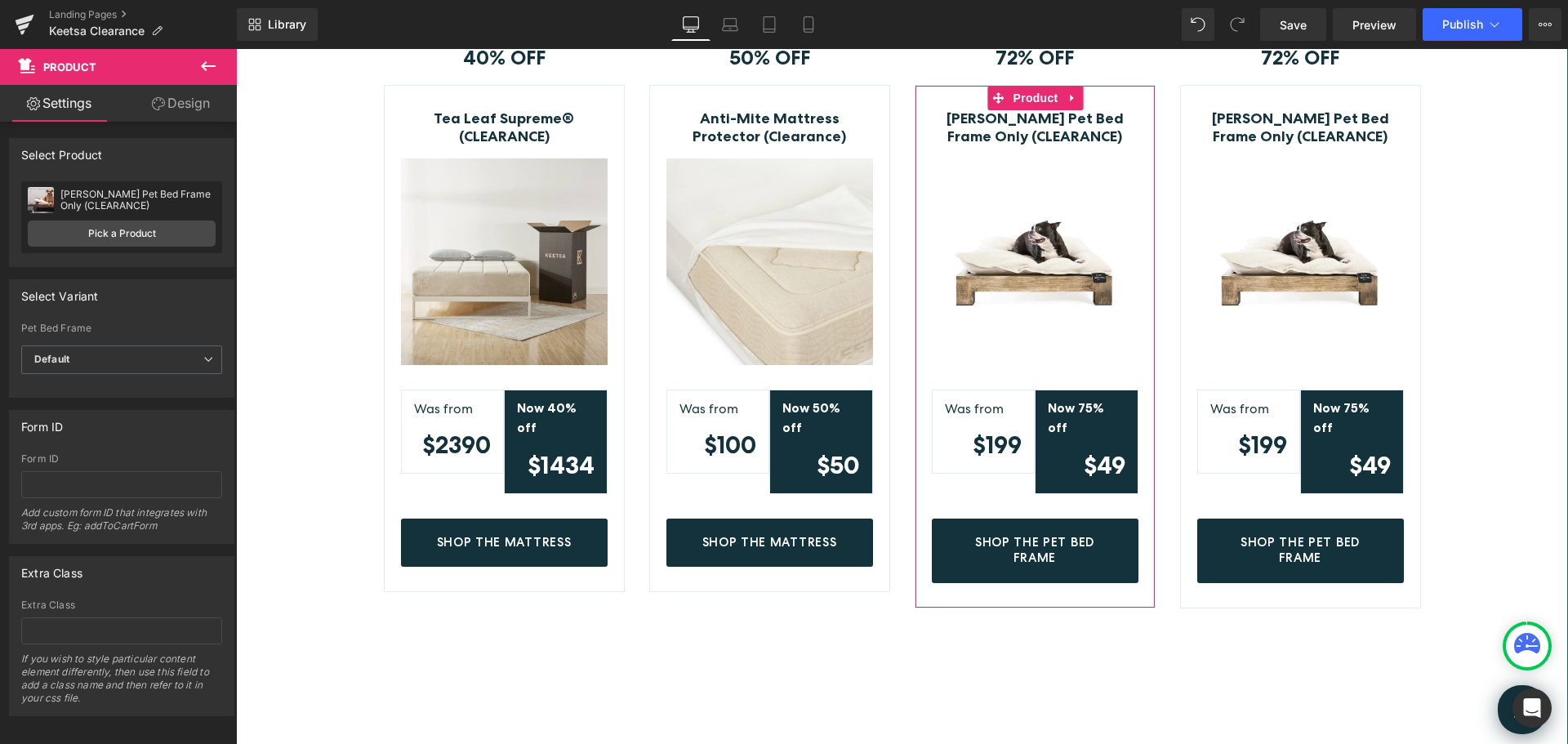
scroll to position [426, 0]
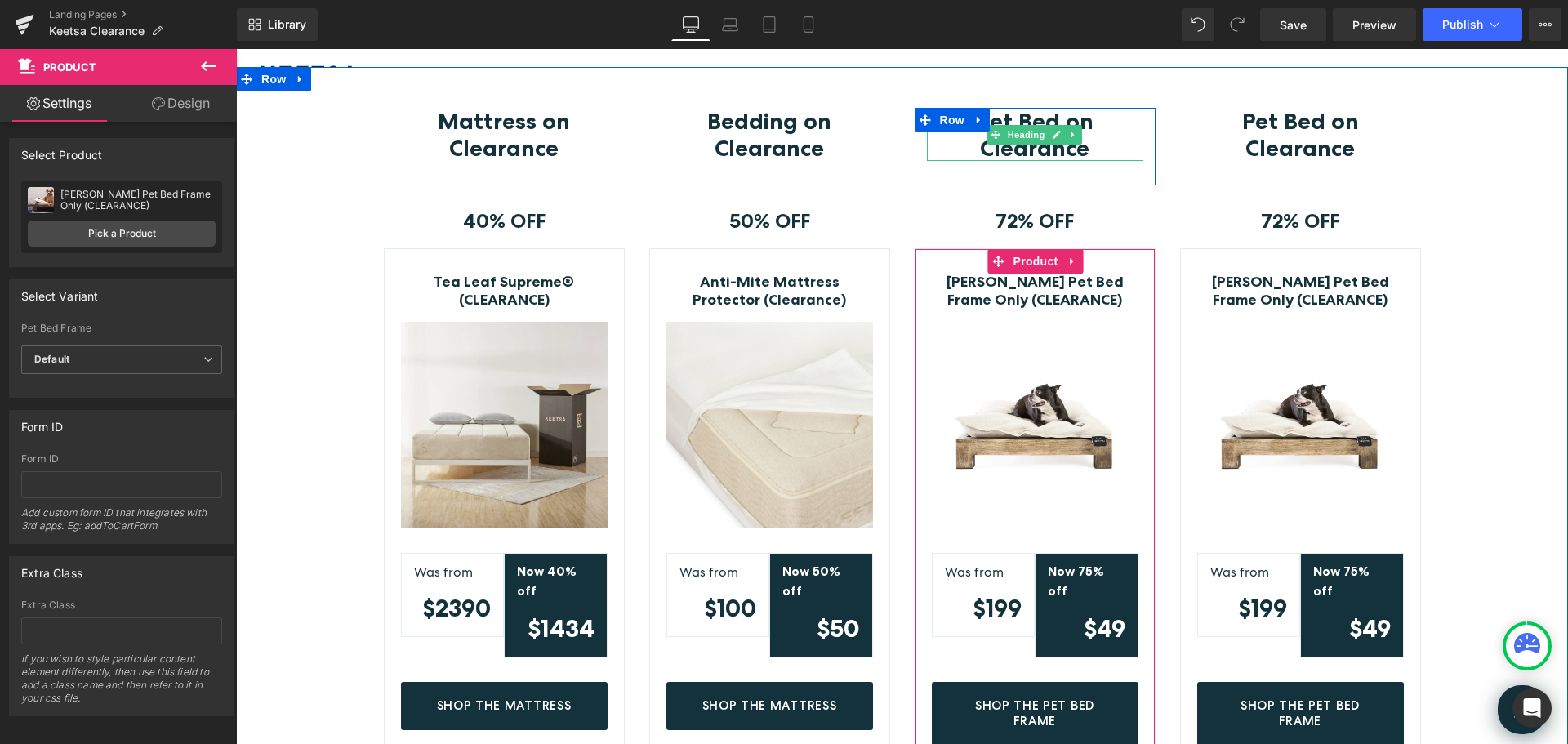
click at [1090, 132] on h3 "Pet Bed on Clearance" at bounding box center [1035, 134] width 216 height 52
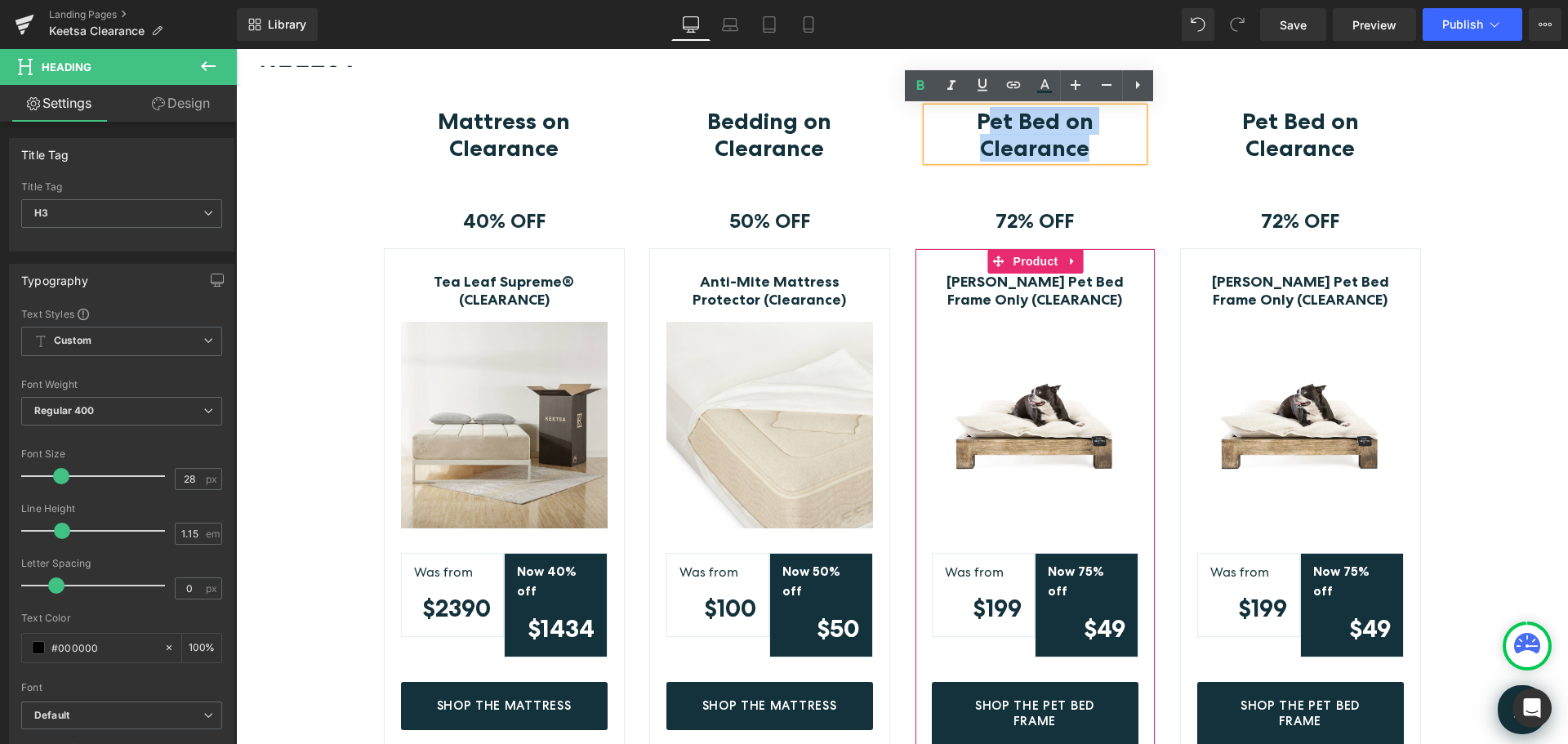
drag, startPoint x: 1089, startPoint y: 150, endPoint x: 980, endPoint y: 128, distance: 111.2
click at [980, 128] on h3 "Pet Bed on Clearance" at bounding box center [1035, 134] width 216 height 52
click at [994, 129] on b "Pet Bed on Clearance" at bounding box center [1035, 134] width 116 height 54
drag, startPoint x: 974, startPoint y: 116, endPoint x: 1052, endPoint y: 116, distance: 78.0
click at [1052, 116] on b "Pet Bed on Clearance" at bounding box center [1035, 134] width 116 height 54
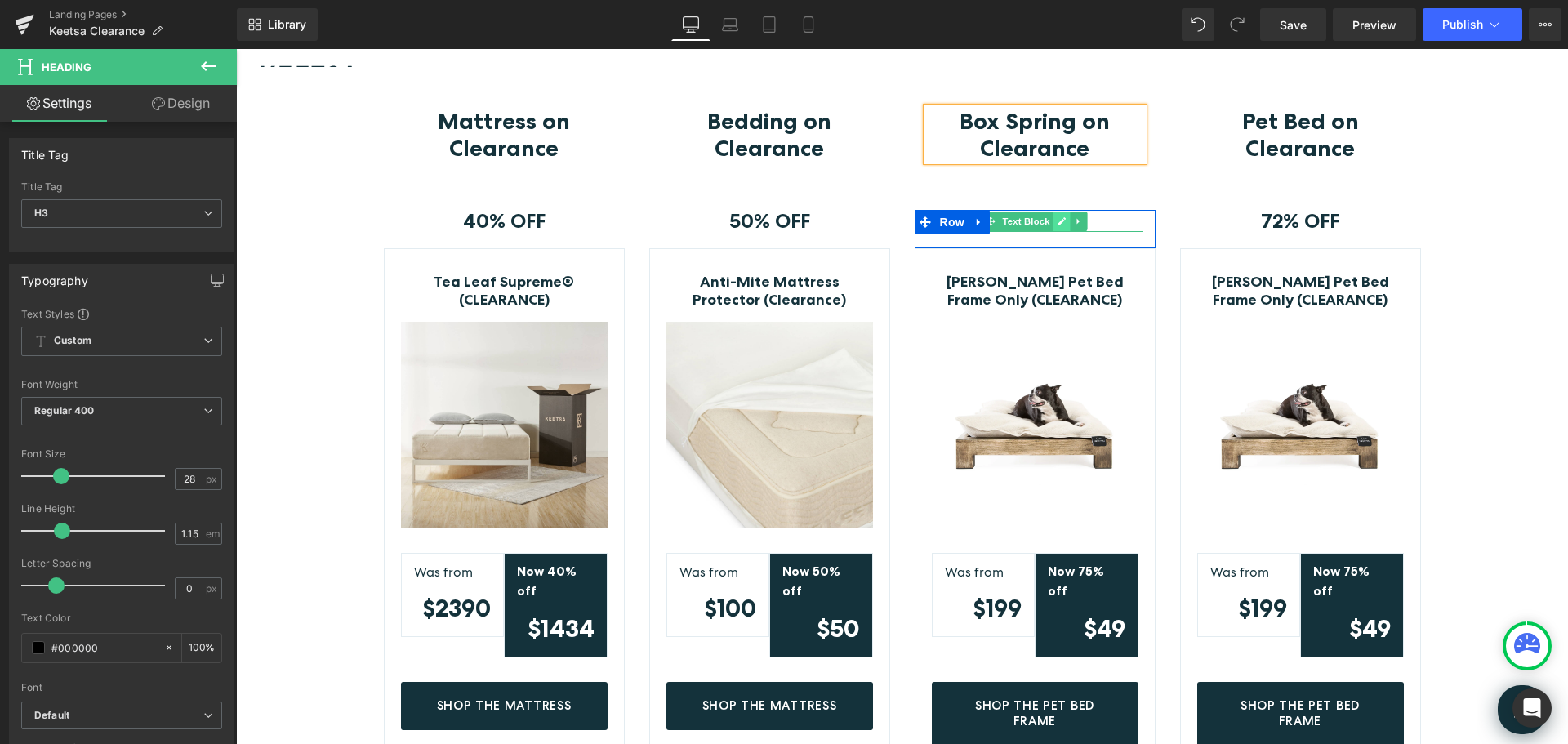
click at [1058, 219] on icon at bounding box center [1062, 221] width 9 height 10
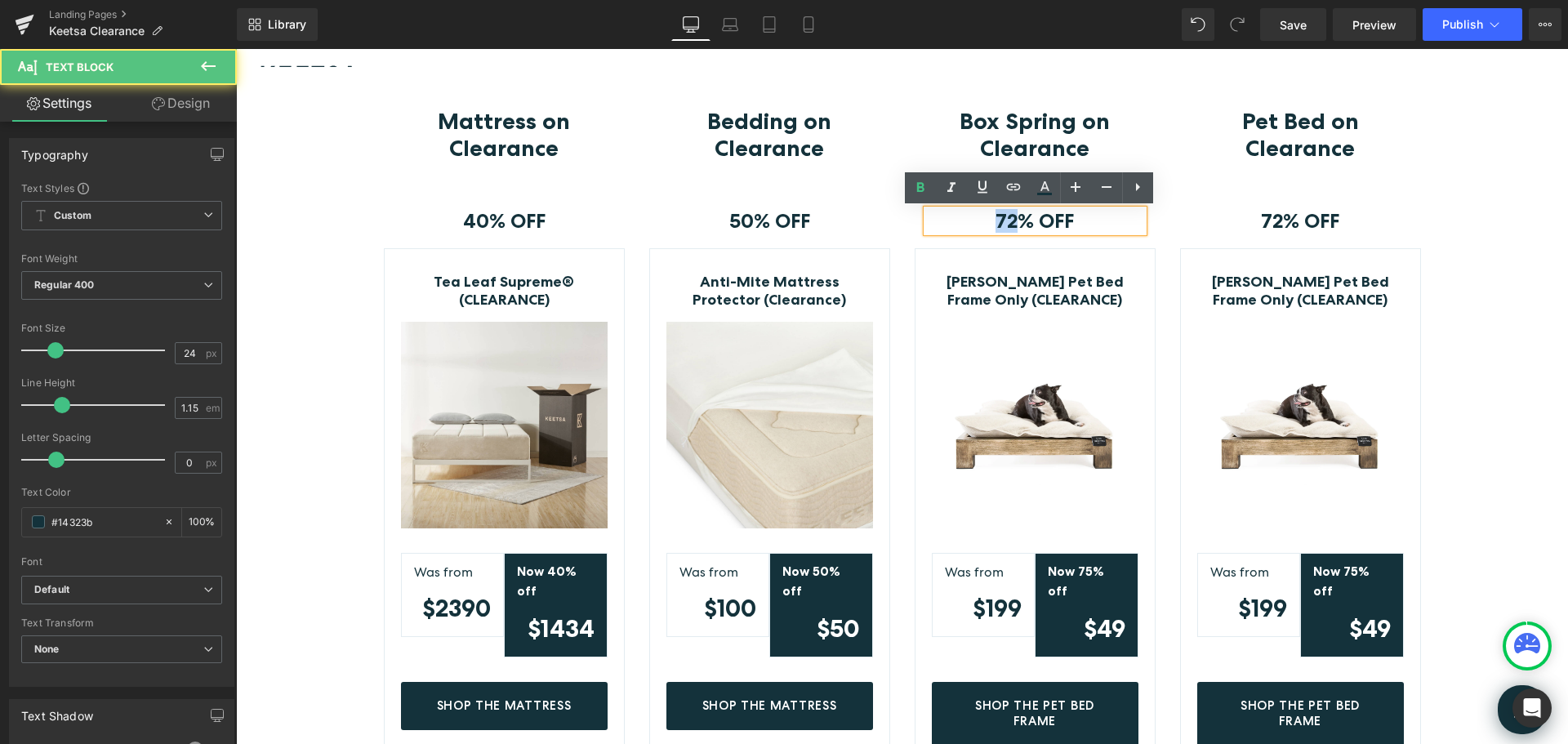
drag, startPoint x: 998, startPoint y: 221, endPoint x: 1232, endPoint y: 225, distance: 234.0
click at [996, 220] on strong "72% OFF" at bounding box center [1035, 221] width 79 height 23
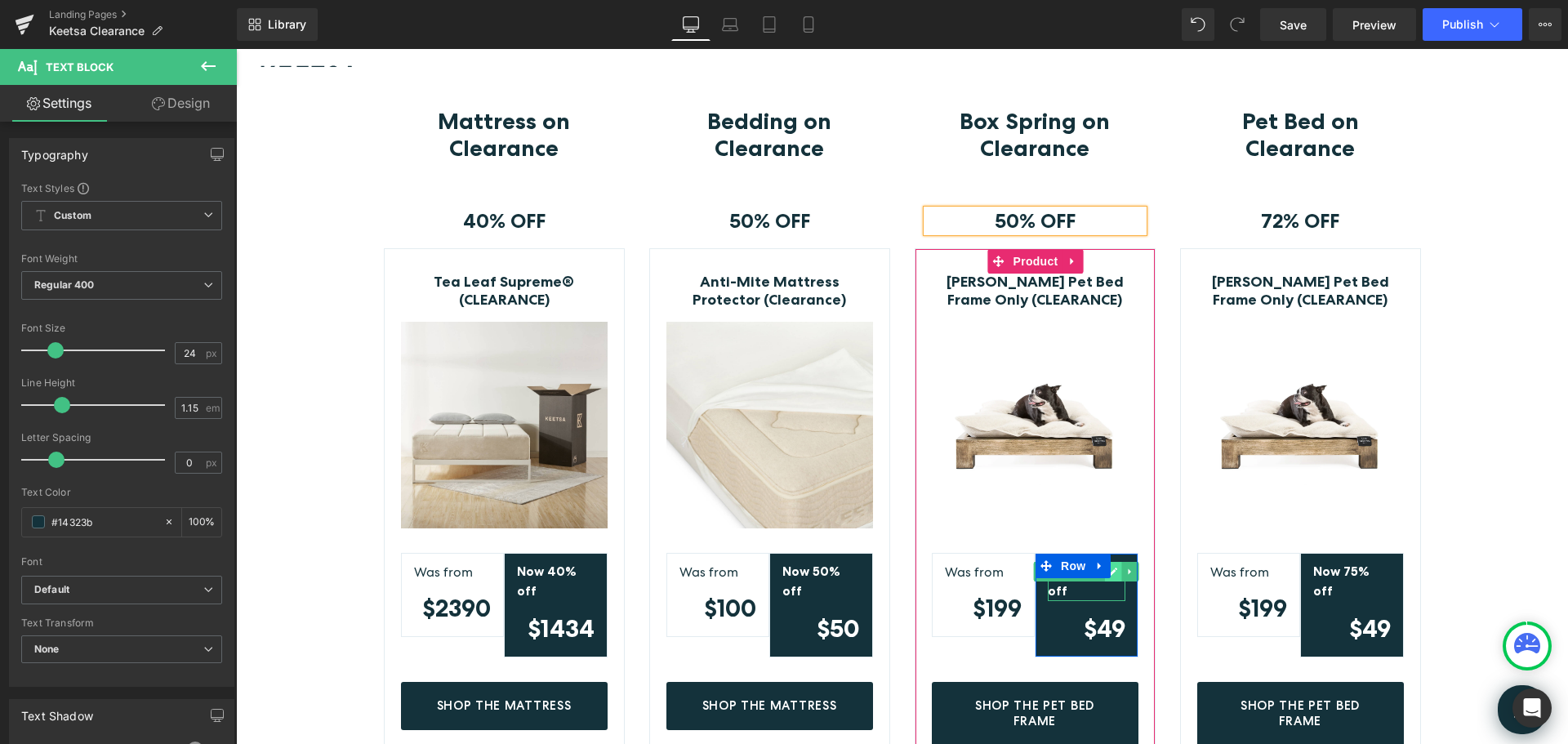
click at [1112, 571] on link at bounding box center [1113, 571] width 17 height 19
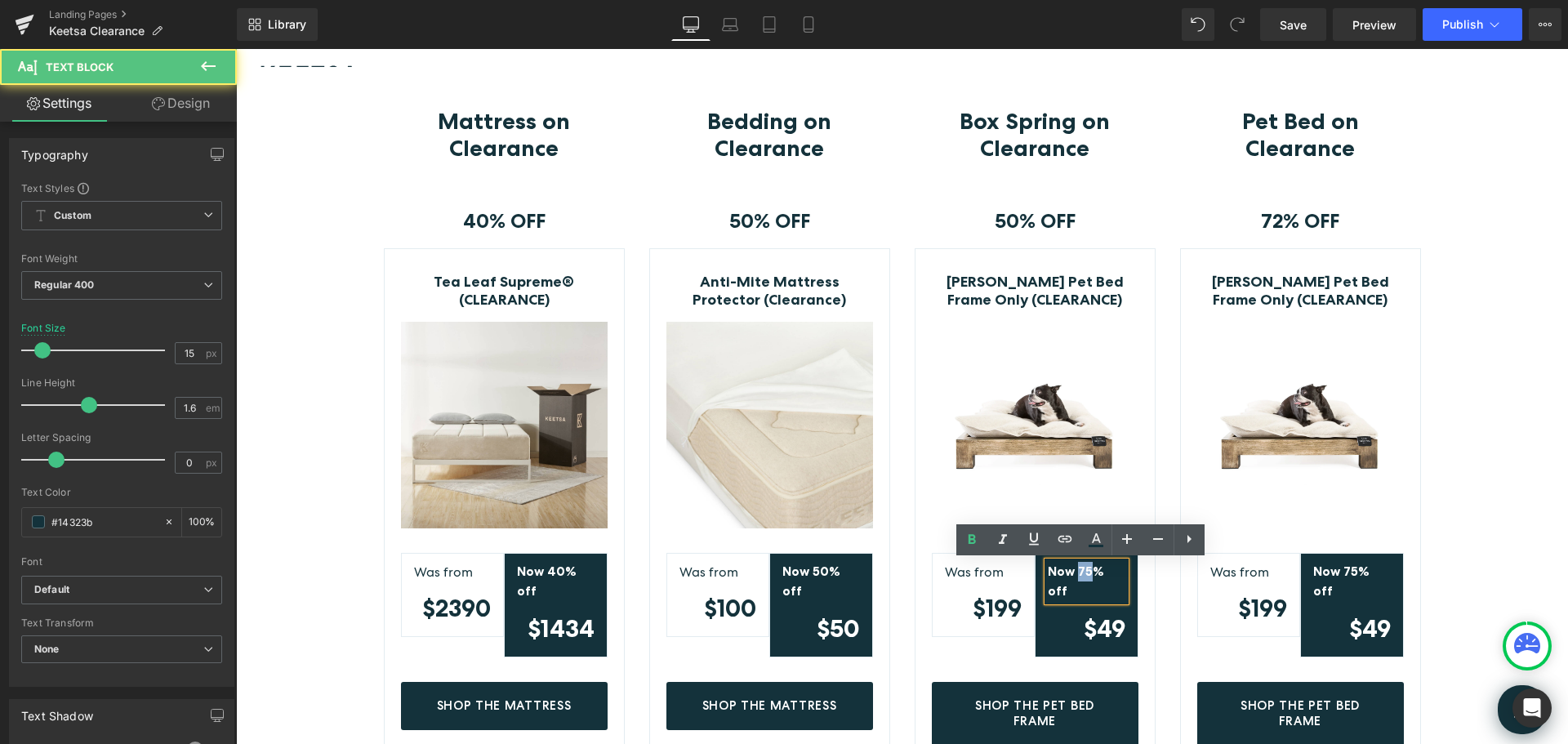
drag, startPoint x: 1085, startPoint y: 575, endPoint x: 1073, endPoint y: 573, distance: 12.2
click at [1073, 573] on strong "Now 75% off" at bounding box center [1075, 581] width 56 height 35
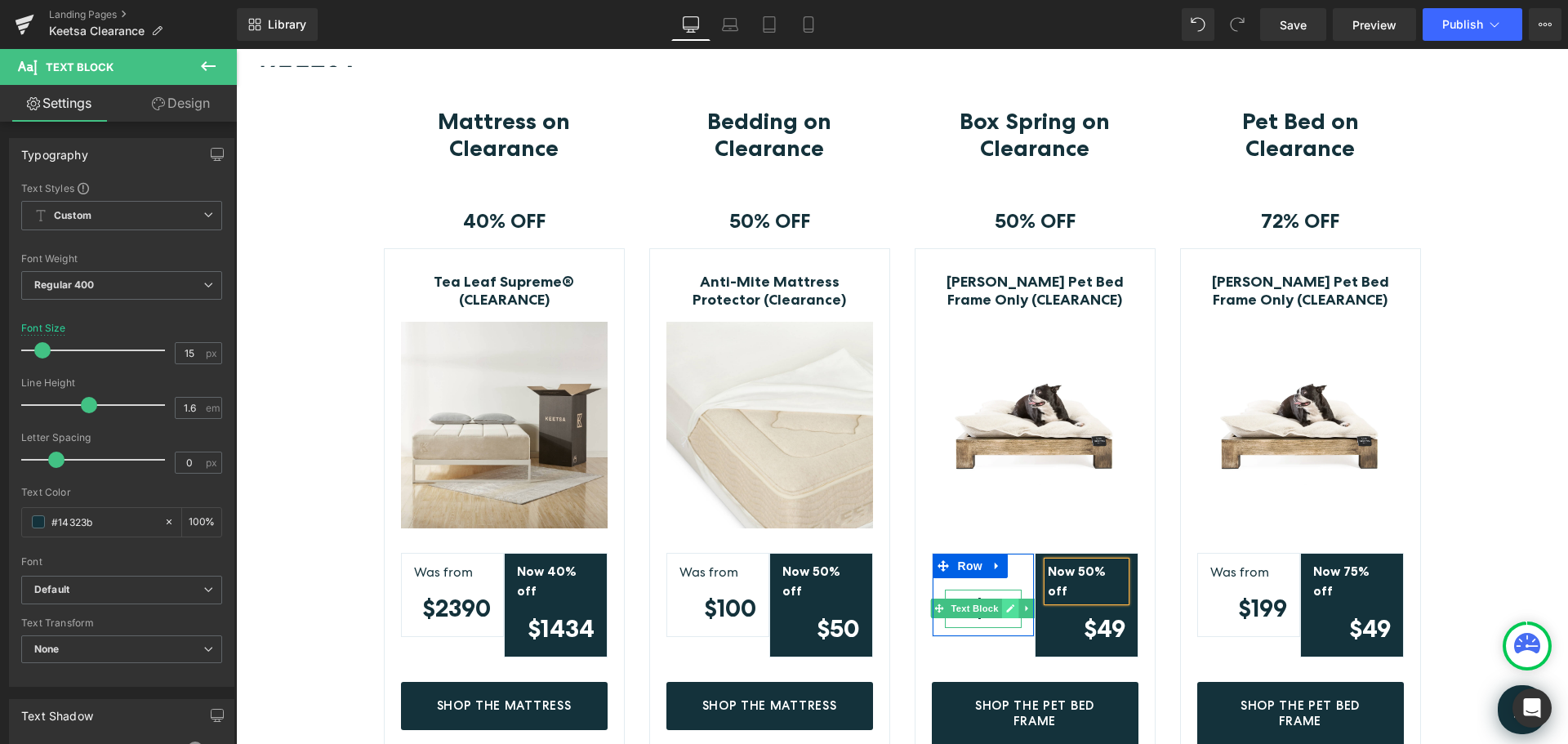
click at [1007, 608] on icon at bounding box center [1010, 608] width 8 height 8
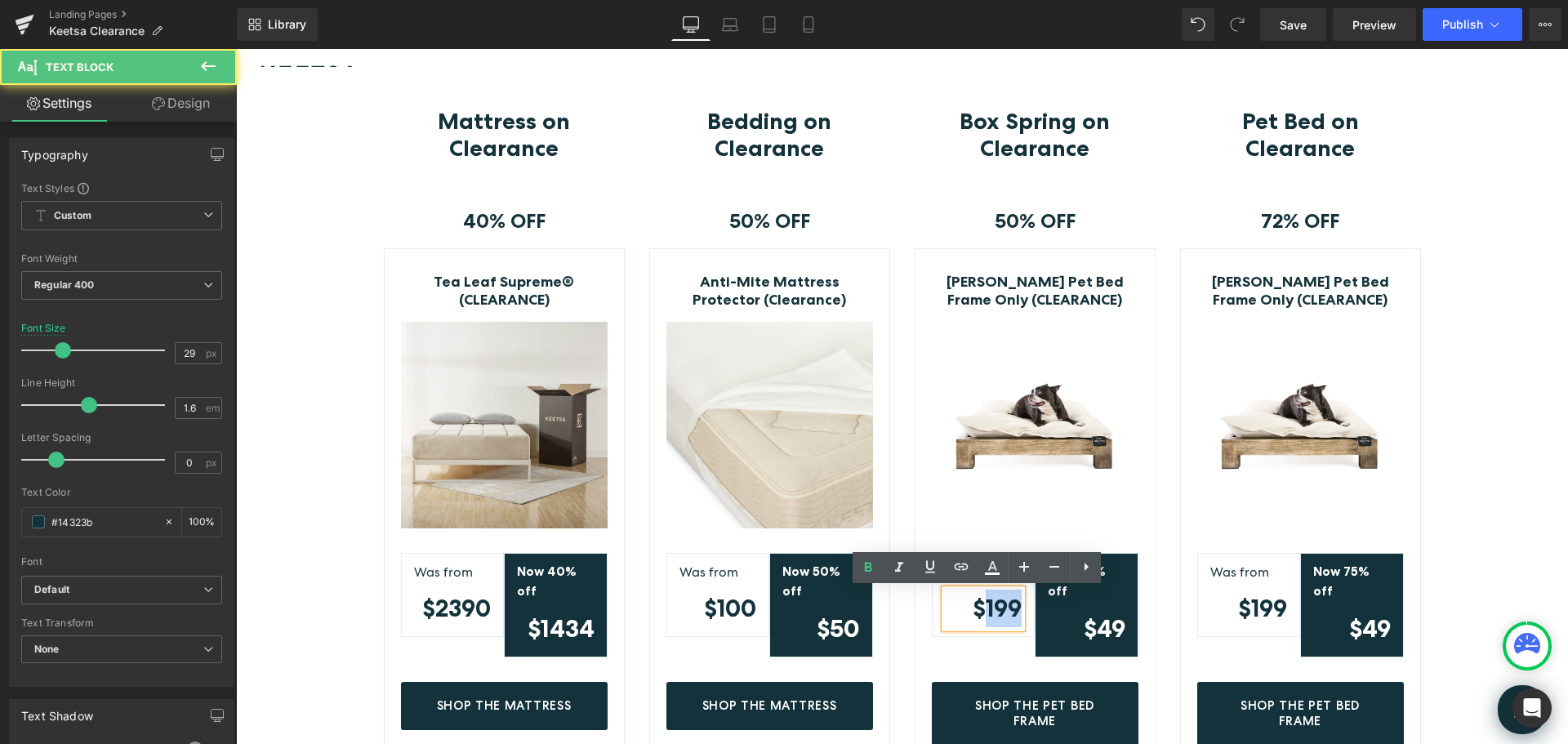
drag, startPoint x: 981, startPoint y: 607, endPoint x: 1009, endPoint y: 608, distance: 28.0
click at [1009, 608] on strong "$199" at bounding box center [997, 607] width 49 height 28
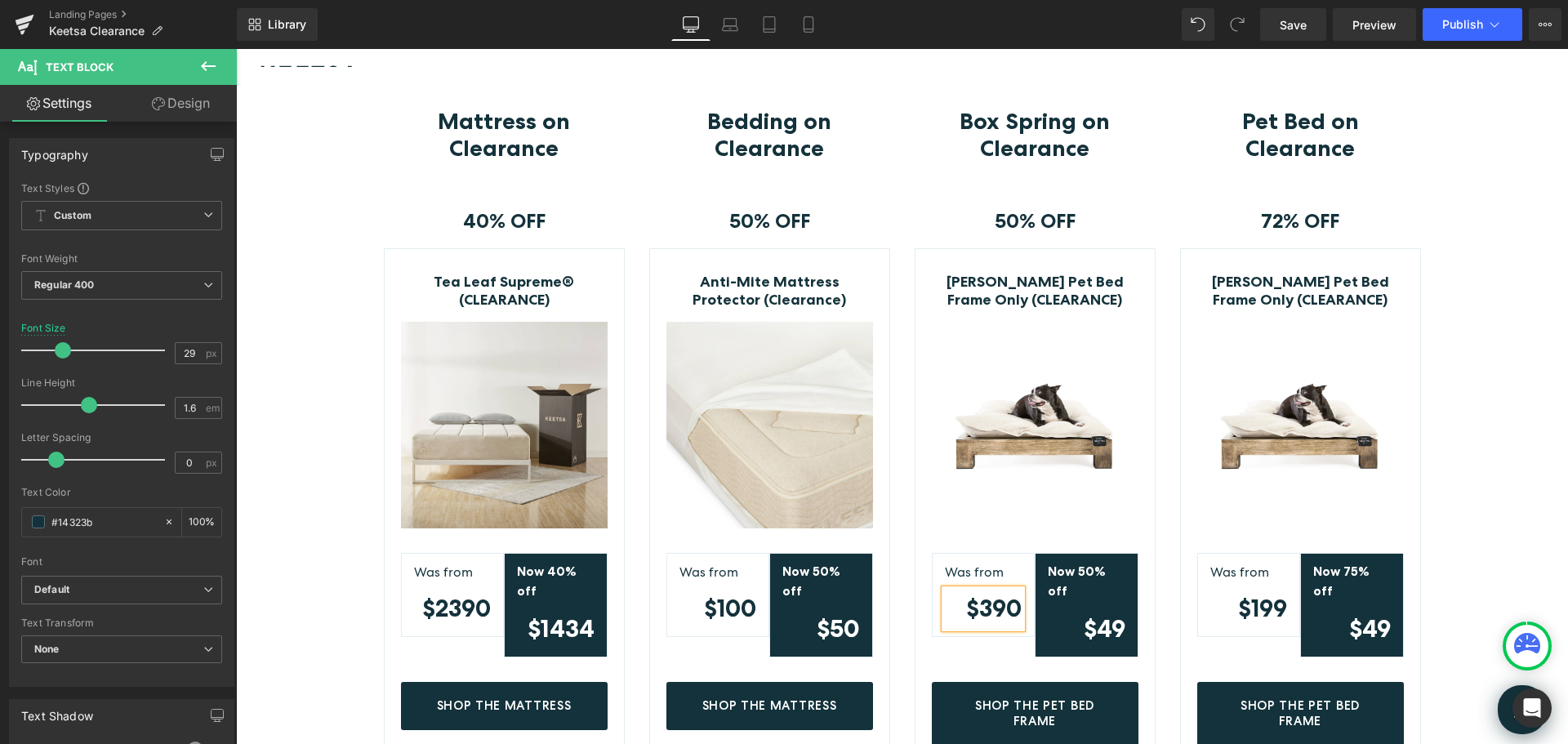
click at [1488, 245] on div "Mattress on Clearance Heading Row 40% OFF Text Block Row Tea Leaf Supreme® (CLE…" at bounding box center [902, 681] width 1332 height 1147
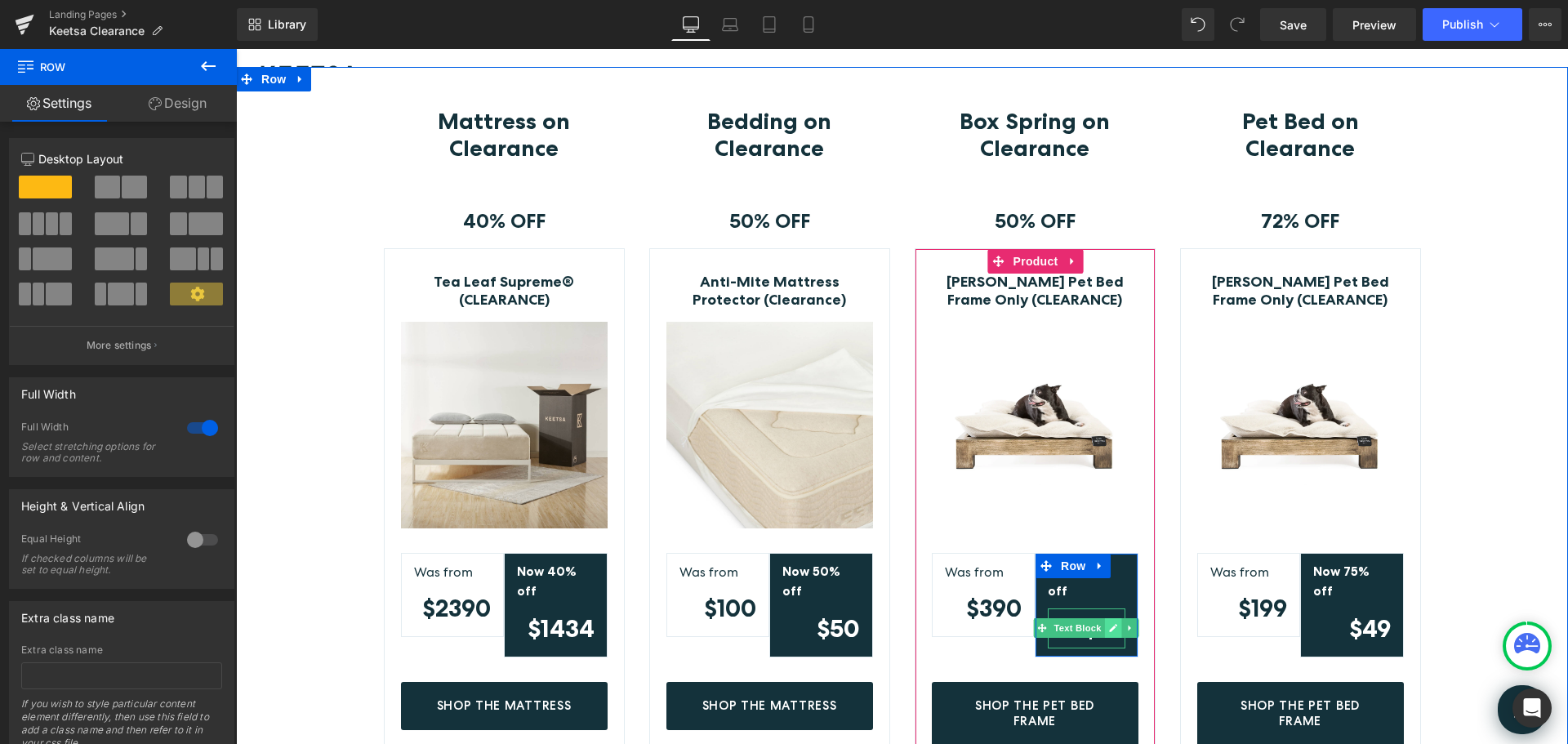
click at [1109, 624] on icon at bounding box center [1113, 629] width 9 height 10
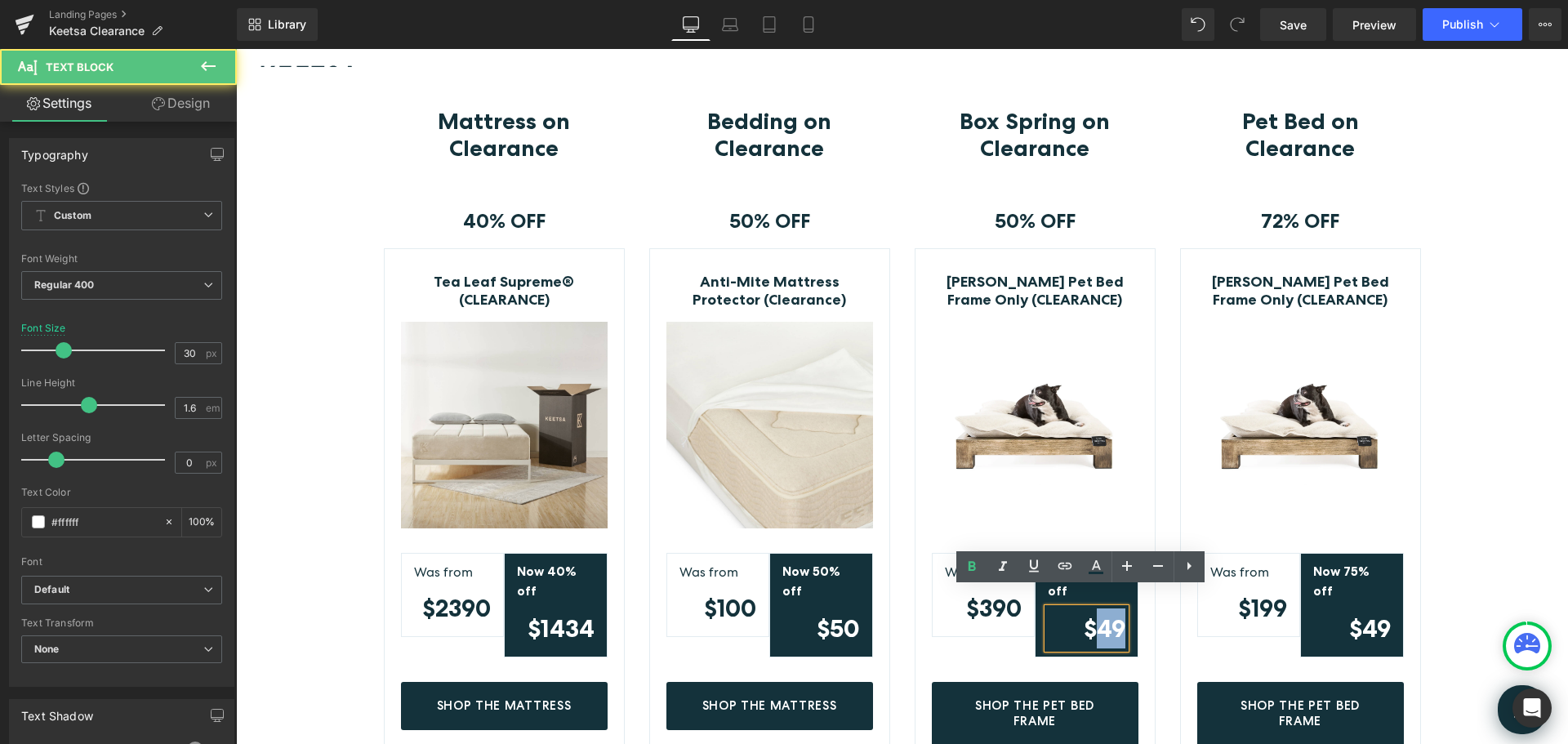
drag, startPoint x: 1097, startPoint y: 607, endPoint x: 1115, endPoint y: 611, distance: 18.4
click at [1115, 613] on strong "$49" at bounding box center [1104, 628] width 42 height 29
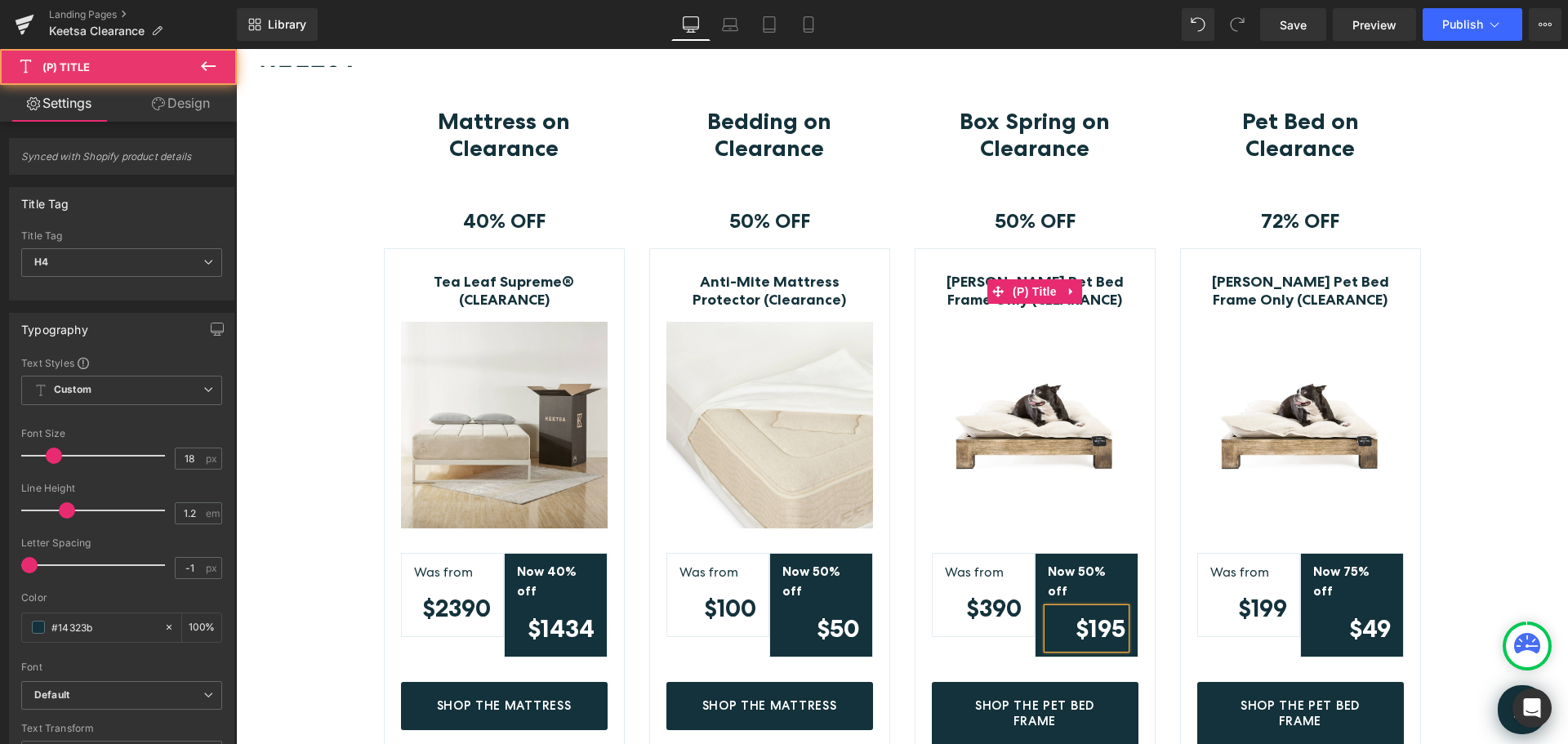
click at [1113, 287] on link "Toby&Molly Pet Bed Frame Only (CLEARANCE)" at bounding box center [1035, 291] width 207 height 35
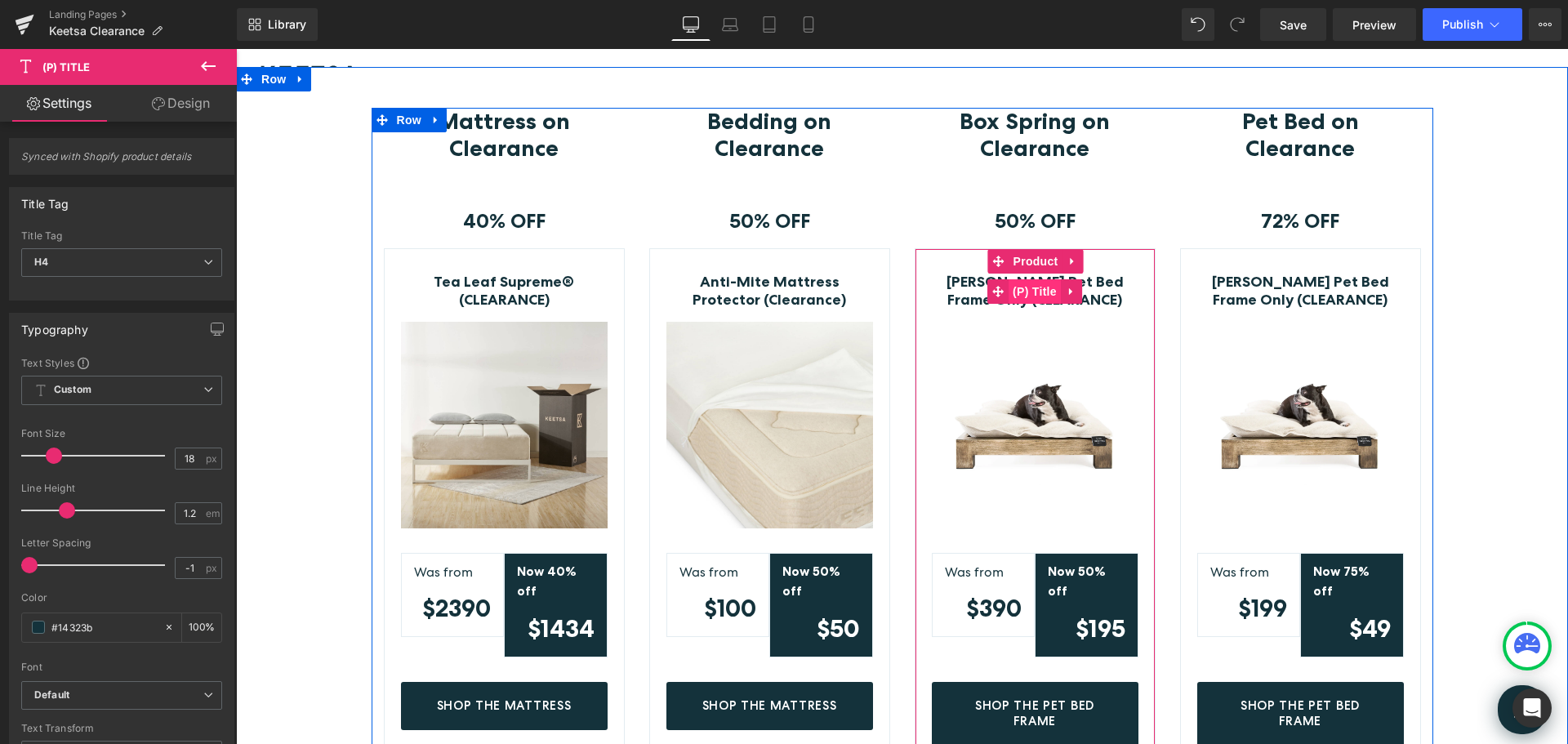
click at [1014, 294] on span "(P) Title" at bounding box center [1035, 291] width 52 height 24
click at [1018, 260] on span "Product" at bounding box center [1036, 261] width 53 height 24
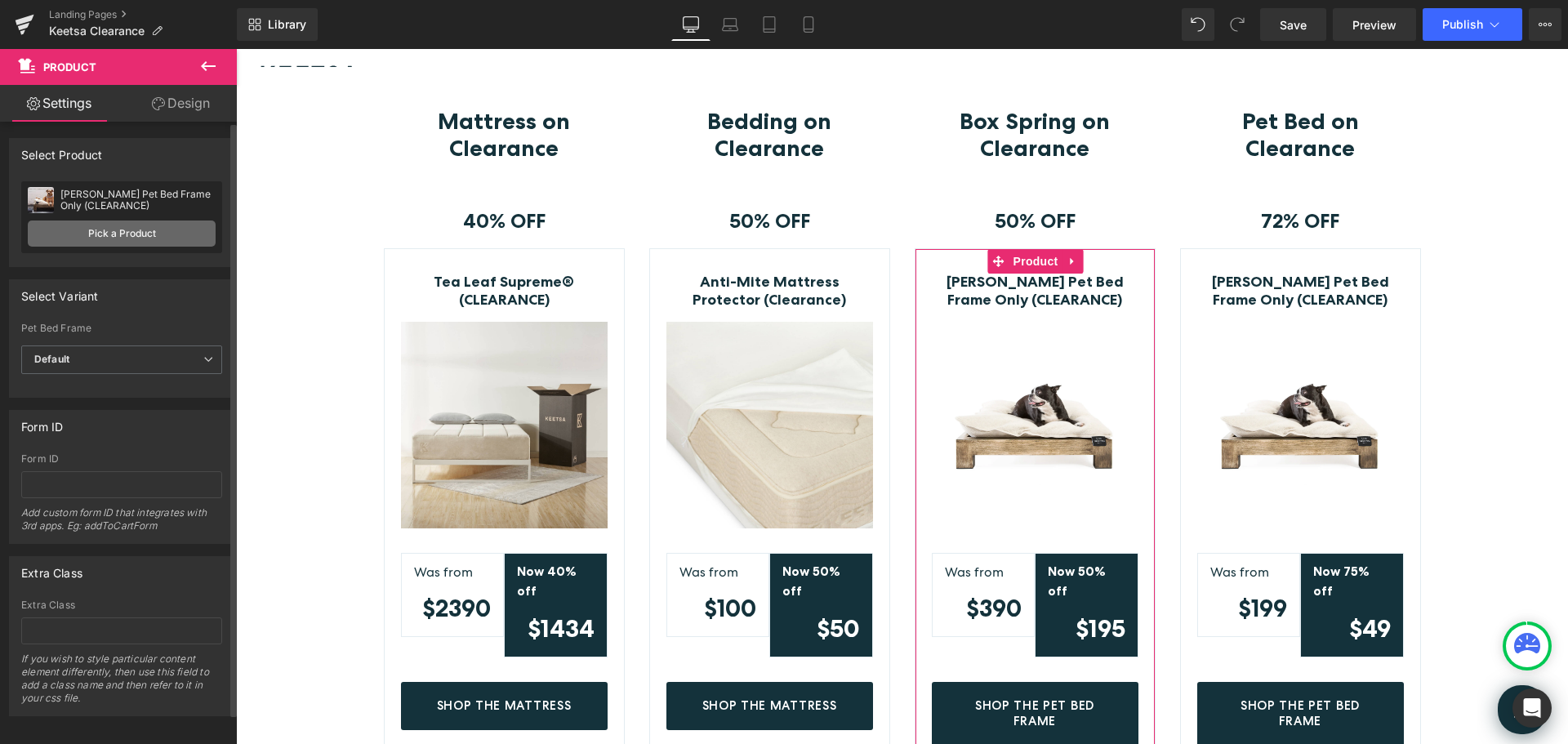
click at [120, 230] on link "Pick a Product" at bounding box center [122, 233] width 188 height 26
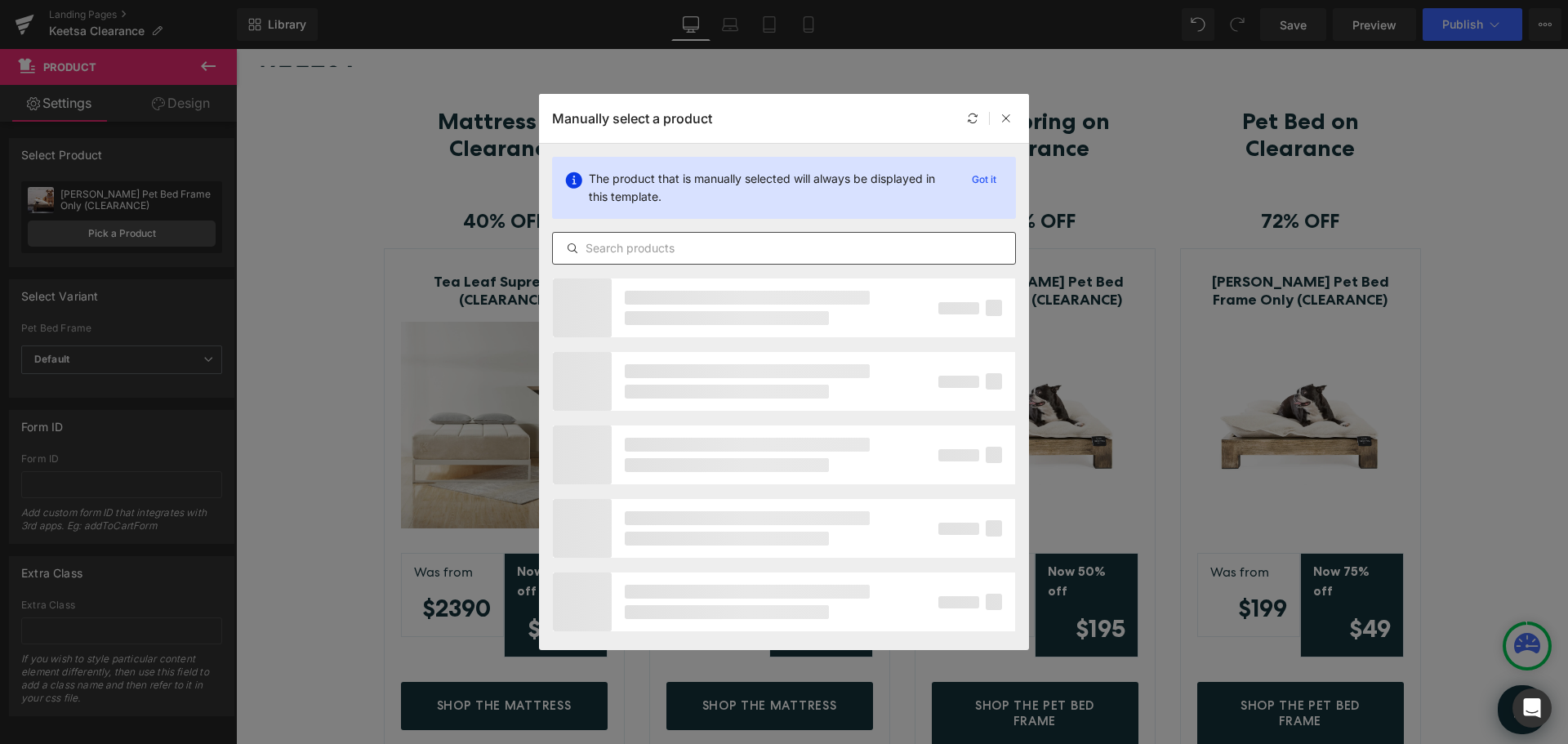
click at [676, 248] on input "text" at bounding box center [784, 248] width 463 height 19
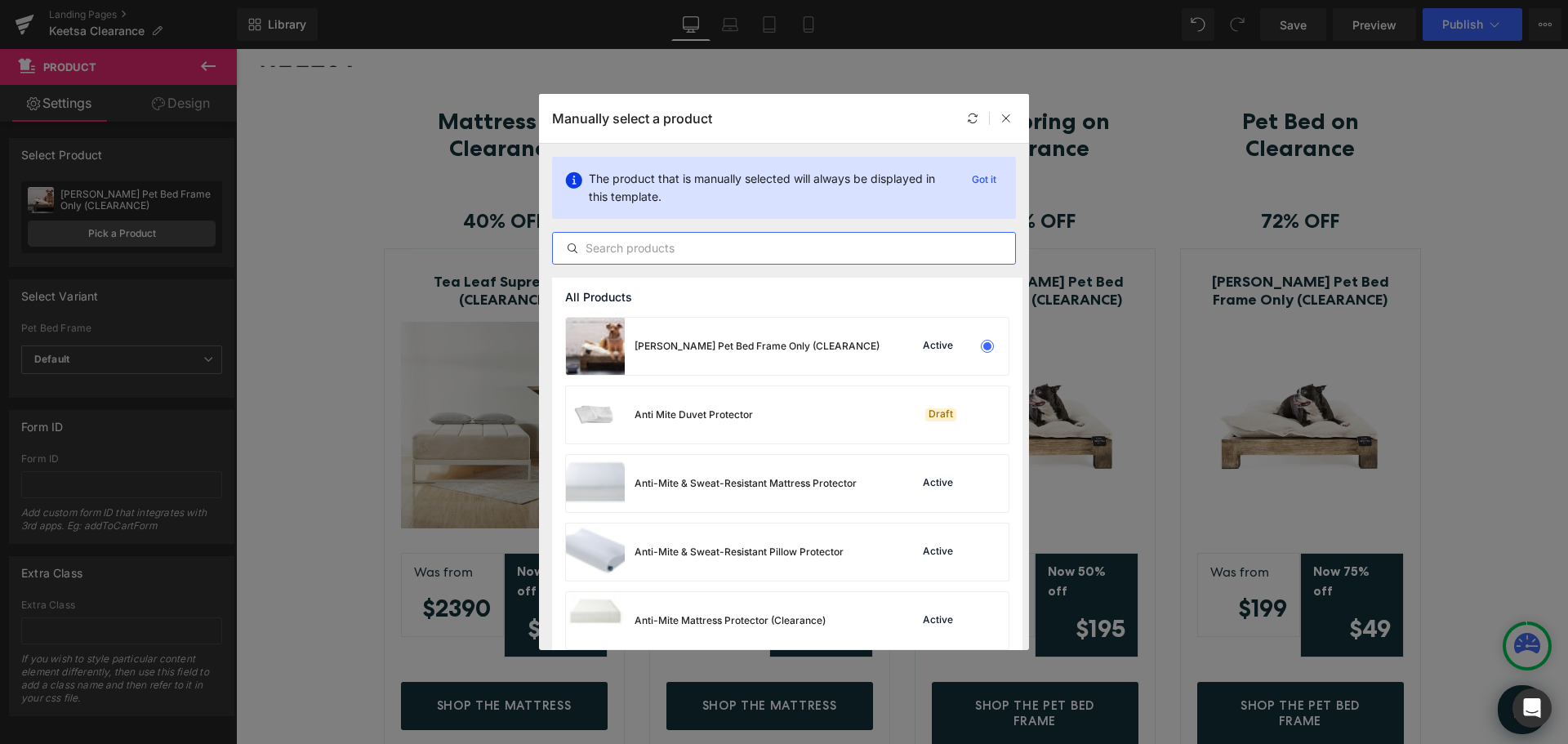
type input "p"
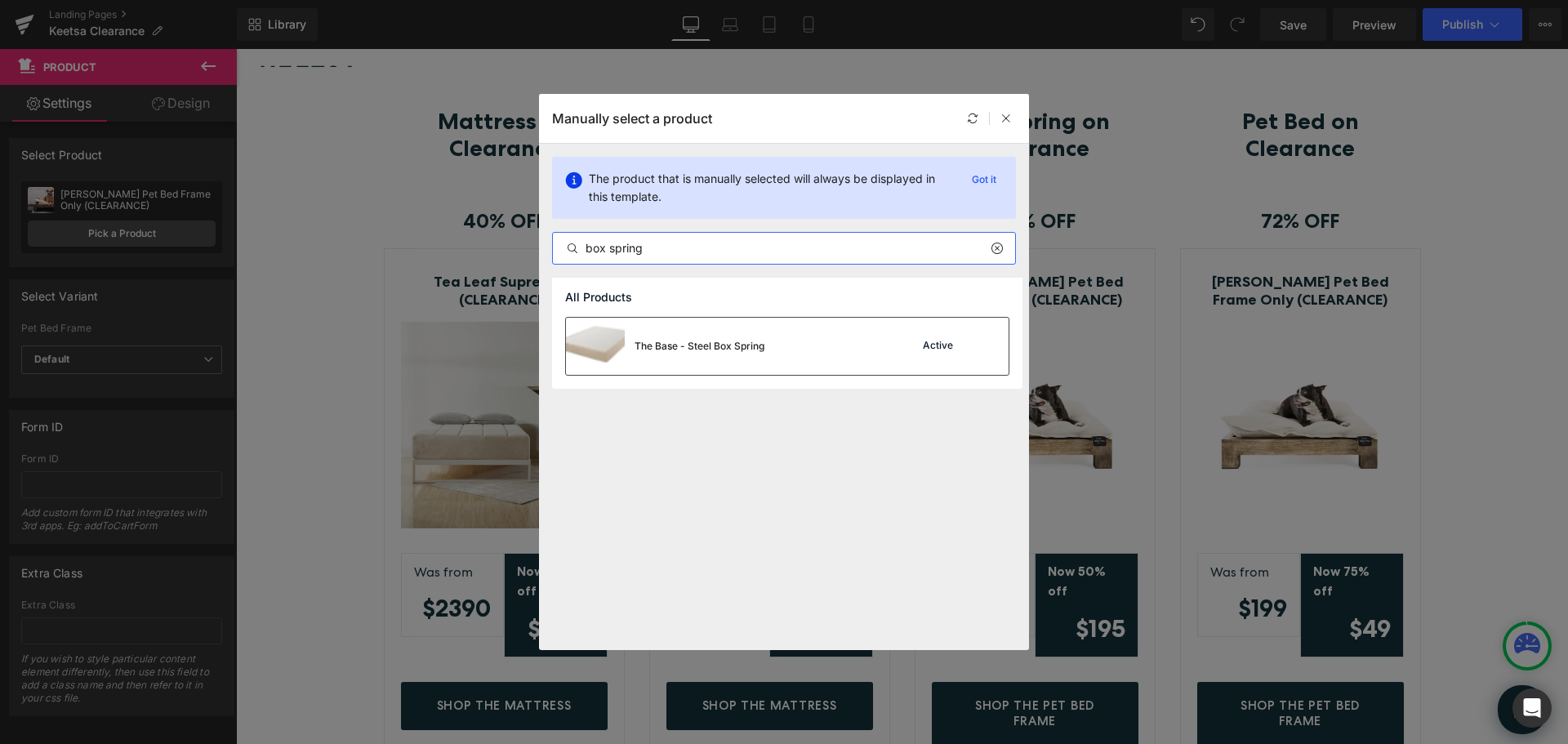
type input "box spring"
click at [727, 348] on div "The Base - Steel Box Spring" at bounding box center [699, 345] width 130 height 15
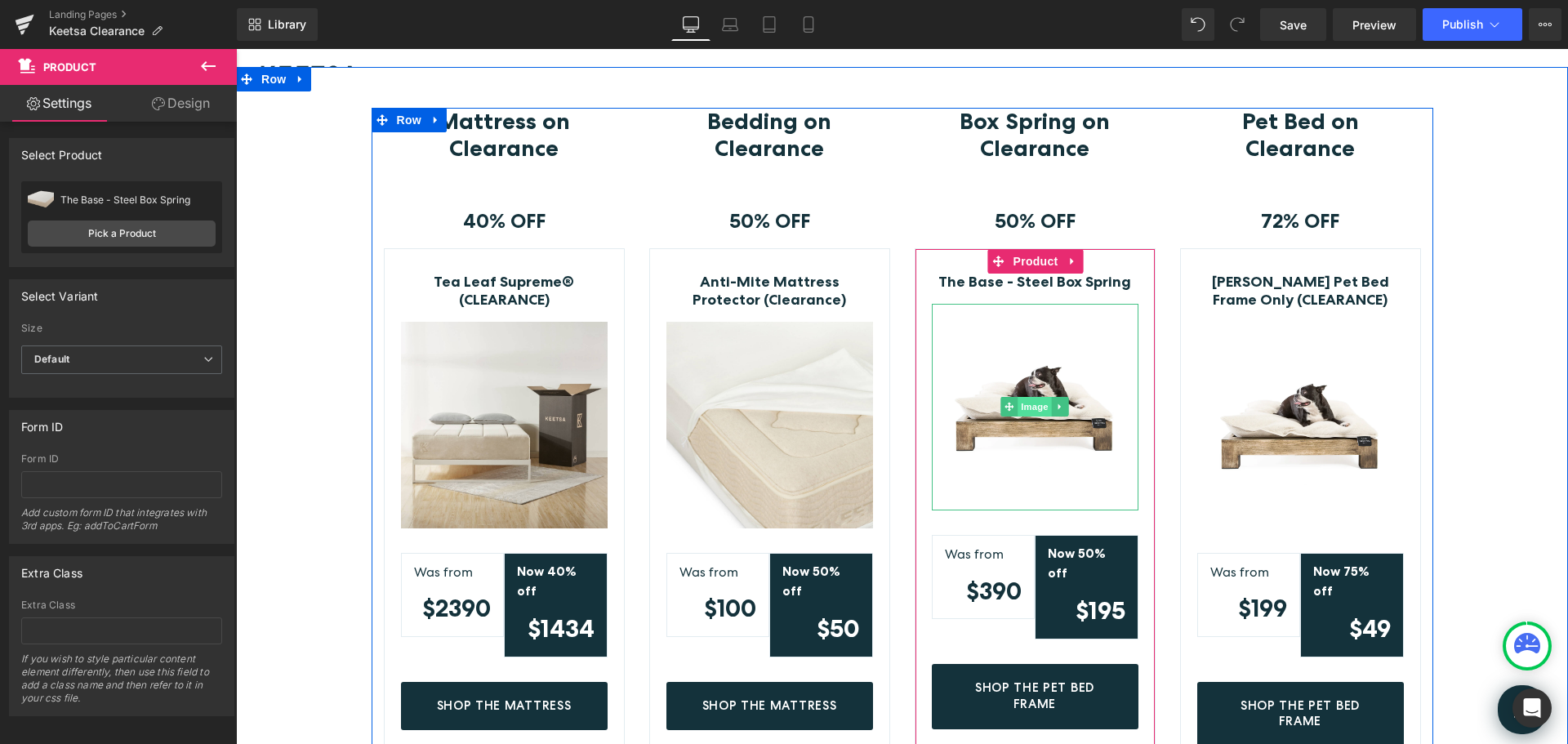
click at [1018, 411] on span "Image" at bounding box center [1034, 406] width 34 height 19
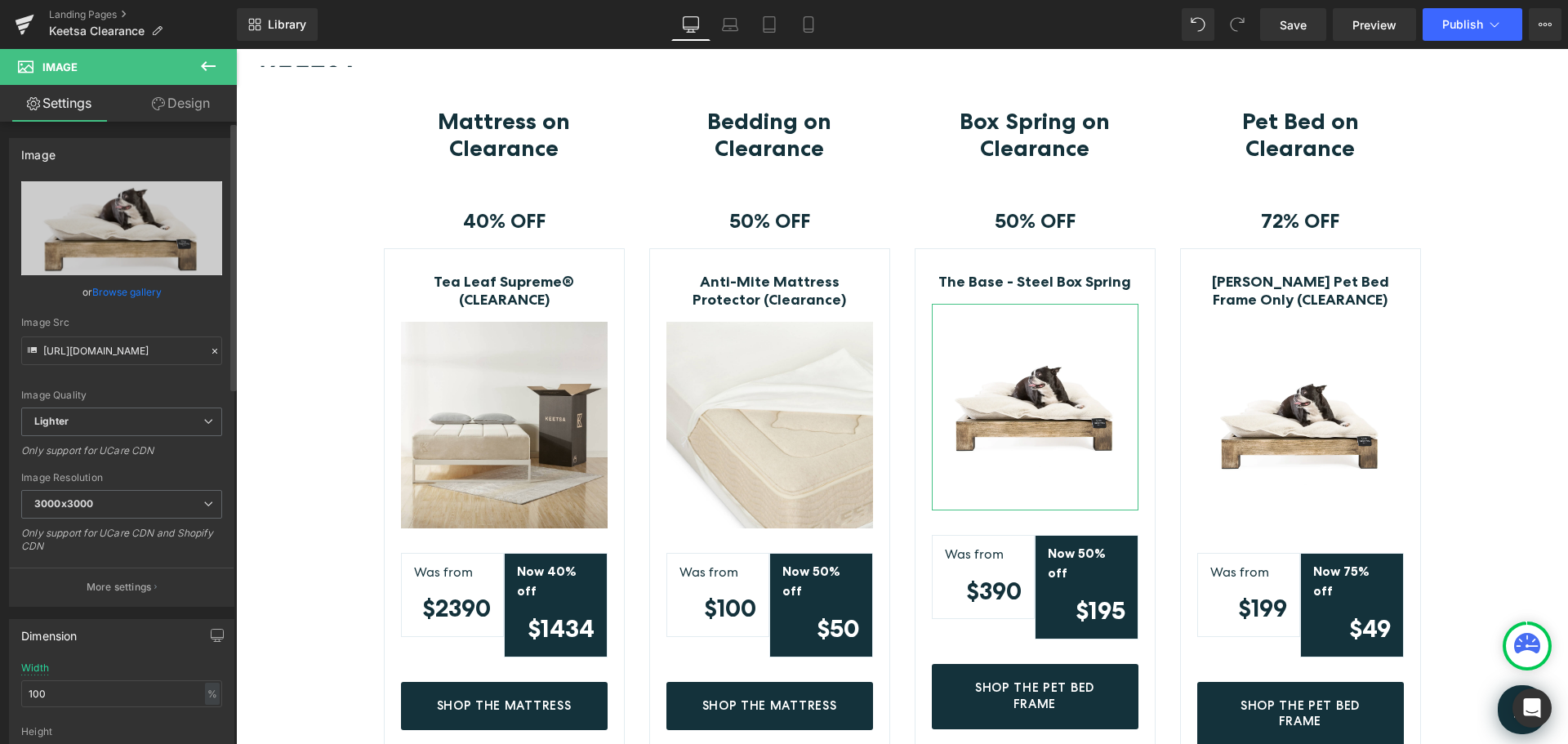
click at [140, 293] on link "Browse gallery" at bounding box center [127, 291] width 70 height 28
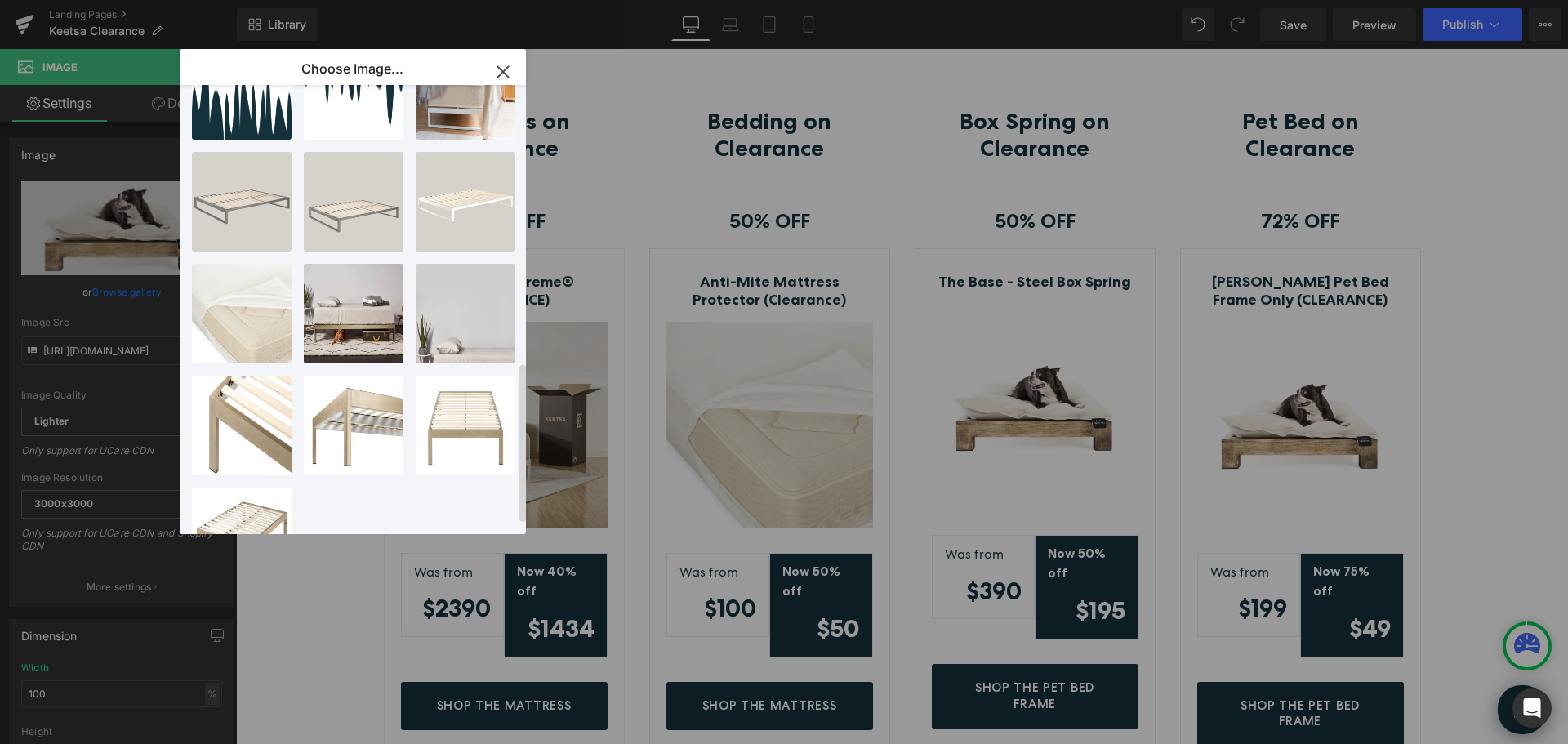
scroll to position [806, 0]
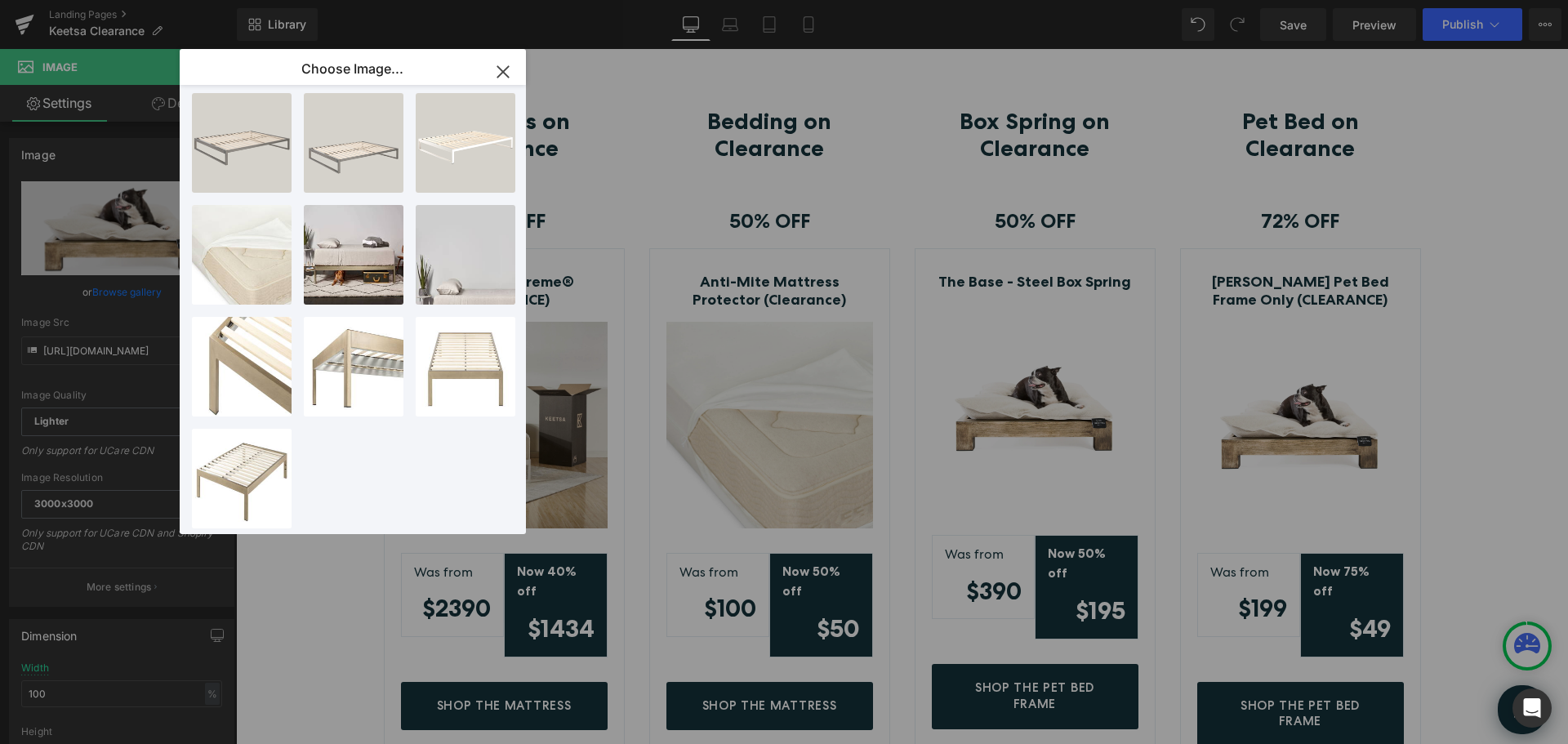
drag, startPoint x: 502, startPoint y: 69, endPoint x: 1200, endPoint y: 123, distance: 700.1
click at [502, 69] on icon "button" at bounding box center [502, 72] width 26 height 26
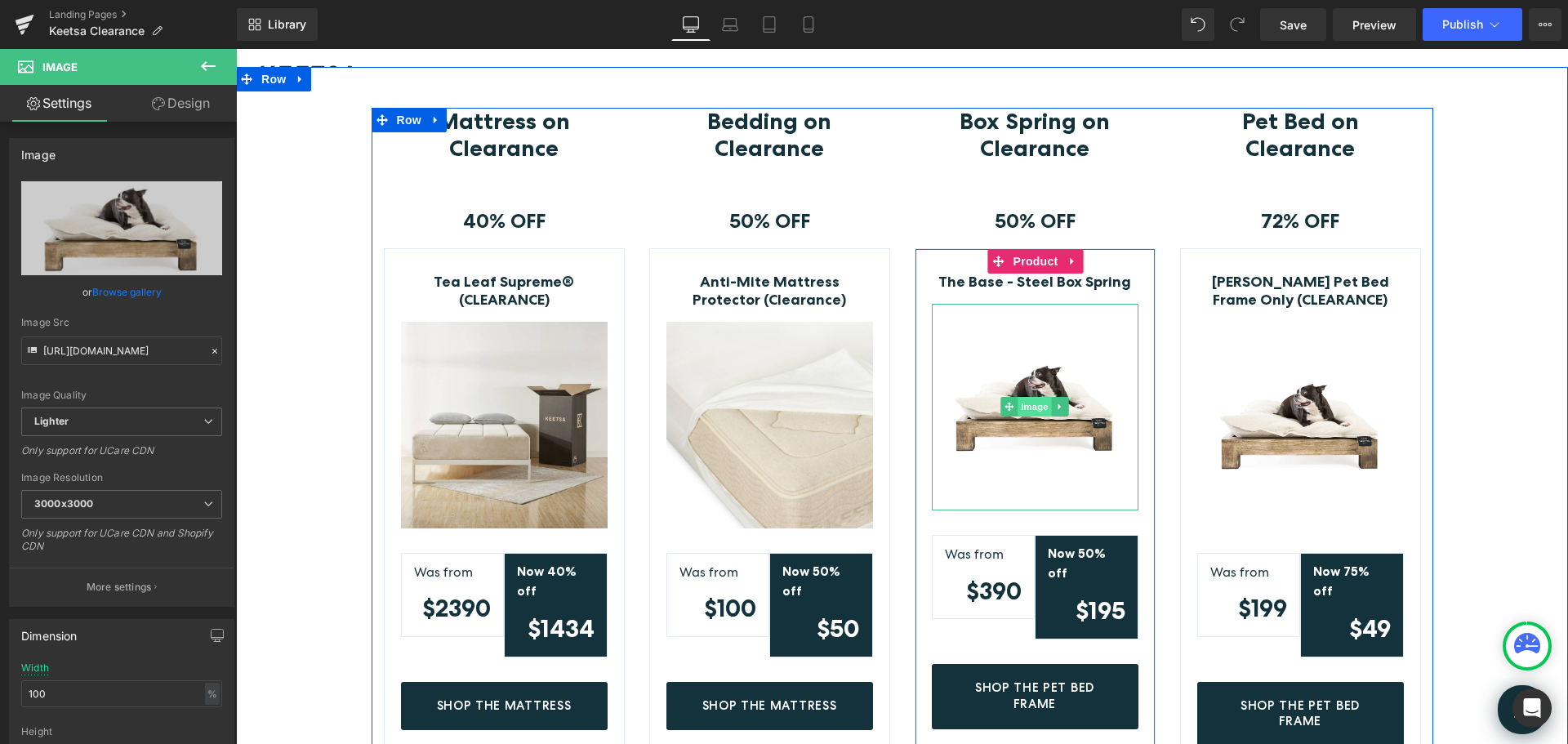
click at [1028, 408] on span "Image" at bounding box center [1034, 406] width 34 height 19
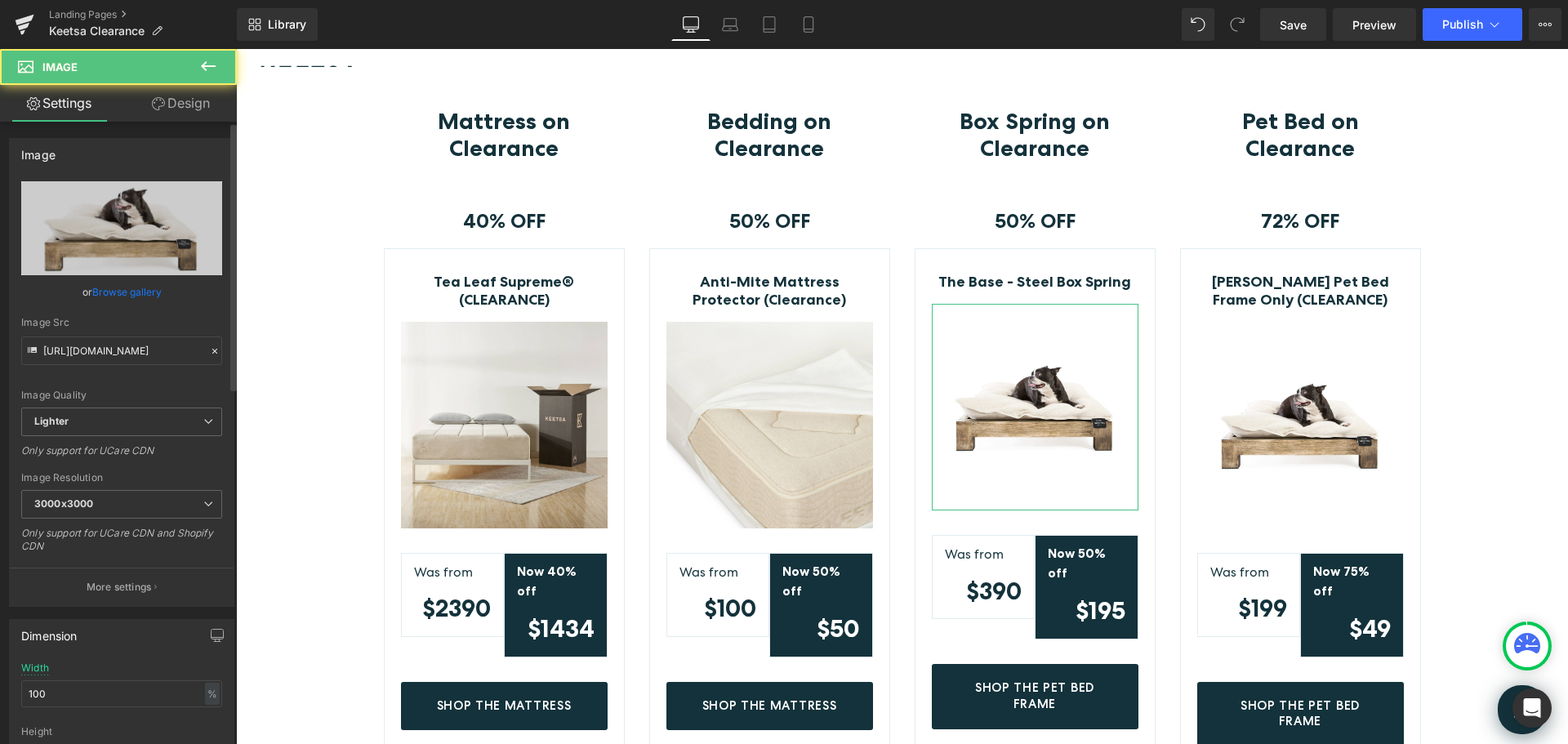
click at [136, 285] on link "Browse gallery" at bounding box center [127, 291] width 70 height 28
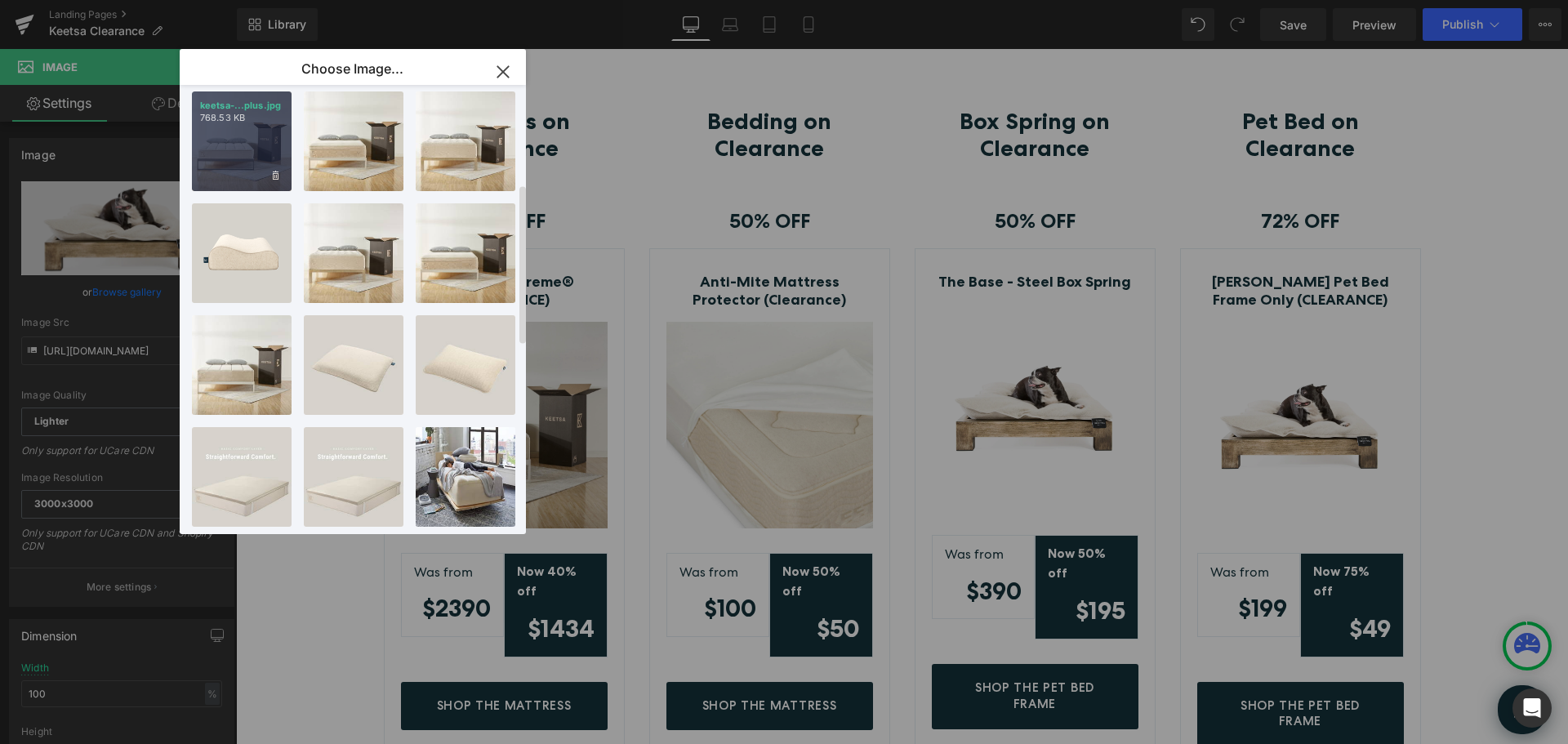
scroll to position [0, 0]
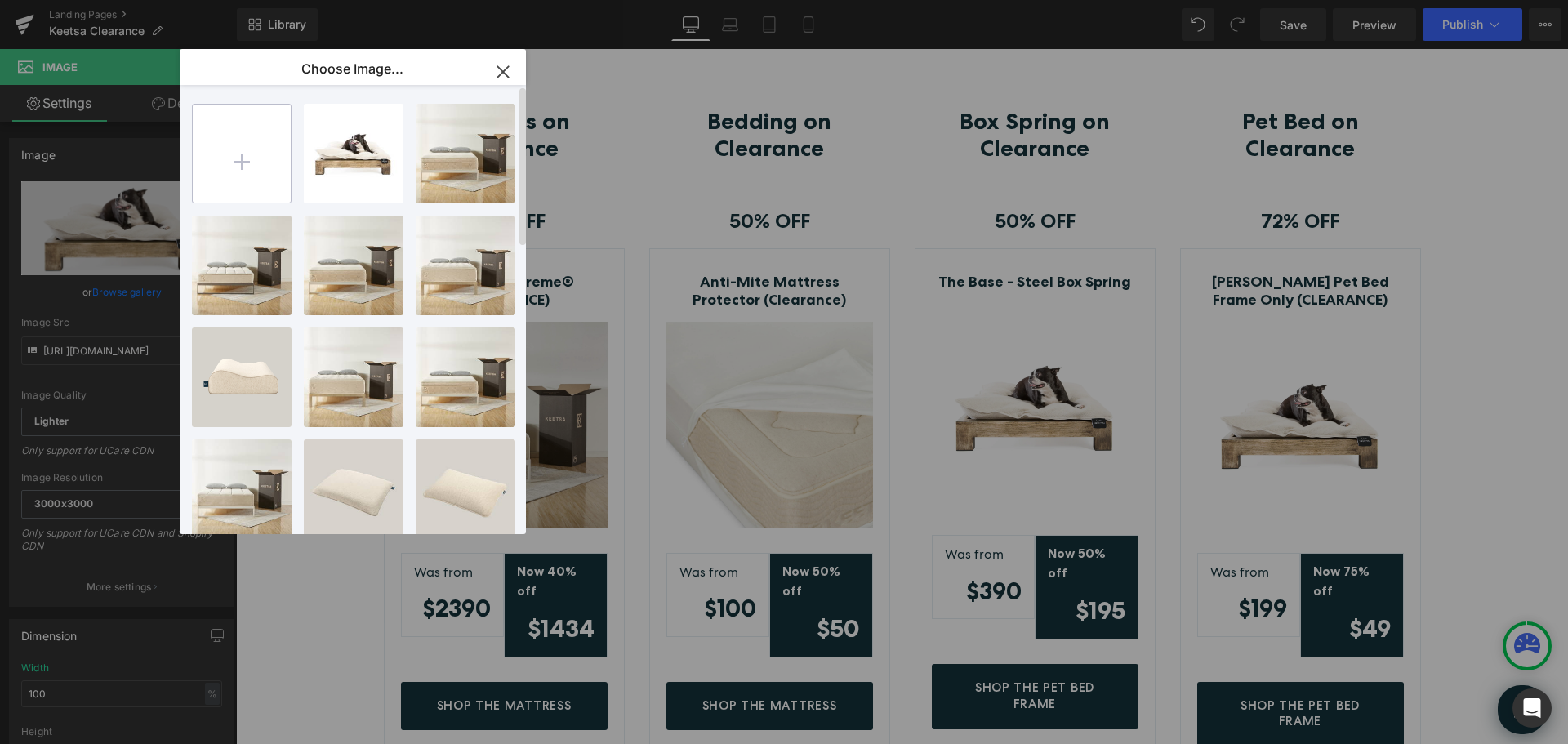
click at [246, 163] on input "file" at bounding box center [241, 153] width 98 height 98
type input "C:\fakepath\the-base-steel.jpg"
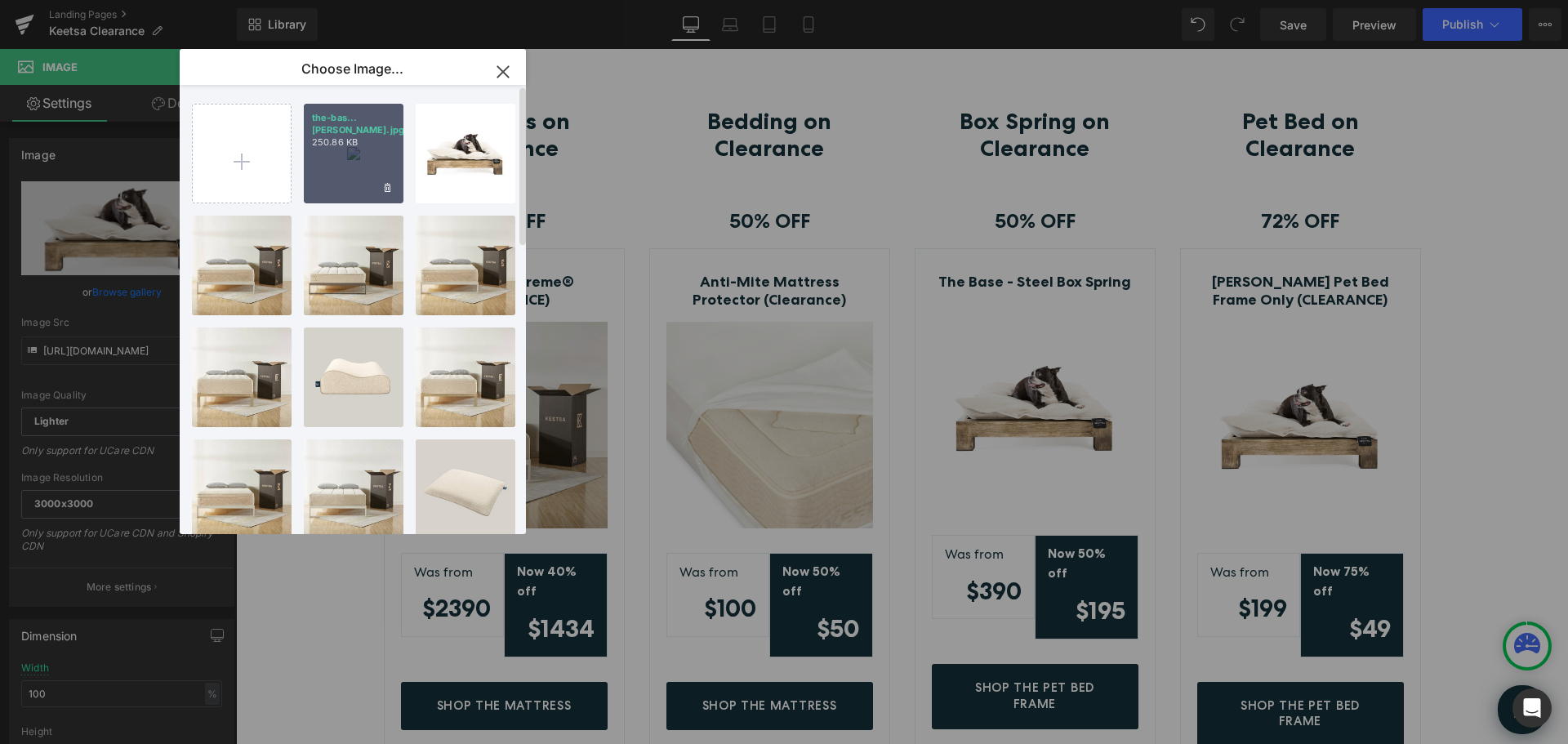
click at [352, 155] on div "the-bas...teel.jpg 250.86 KB" at bounding box center [353, 153] width 100 height 100
type input "https://ucarecdn.com/ab32661c-3466-437c-8086-1dc65a61813a/-/format/auto/-/previ…"
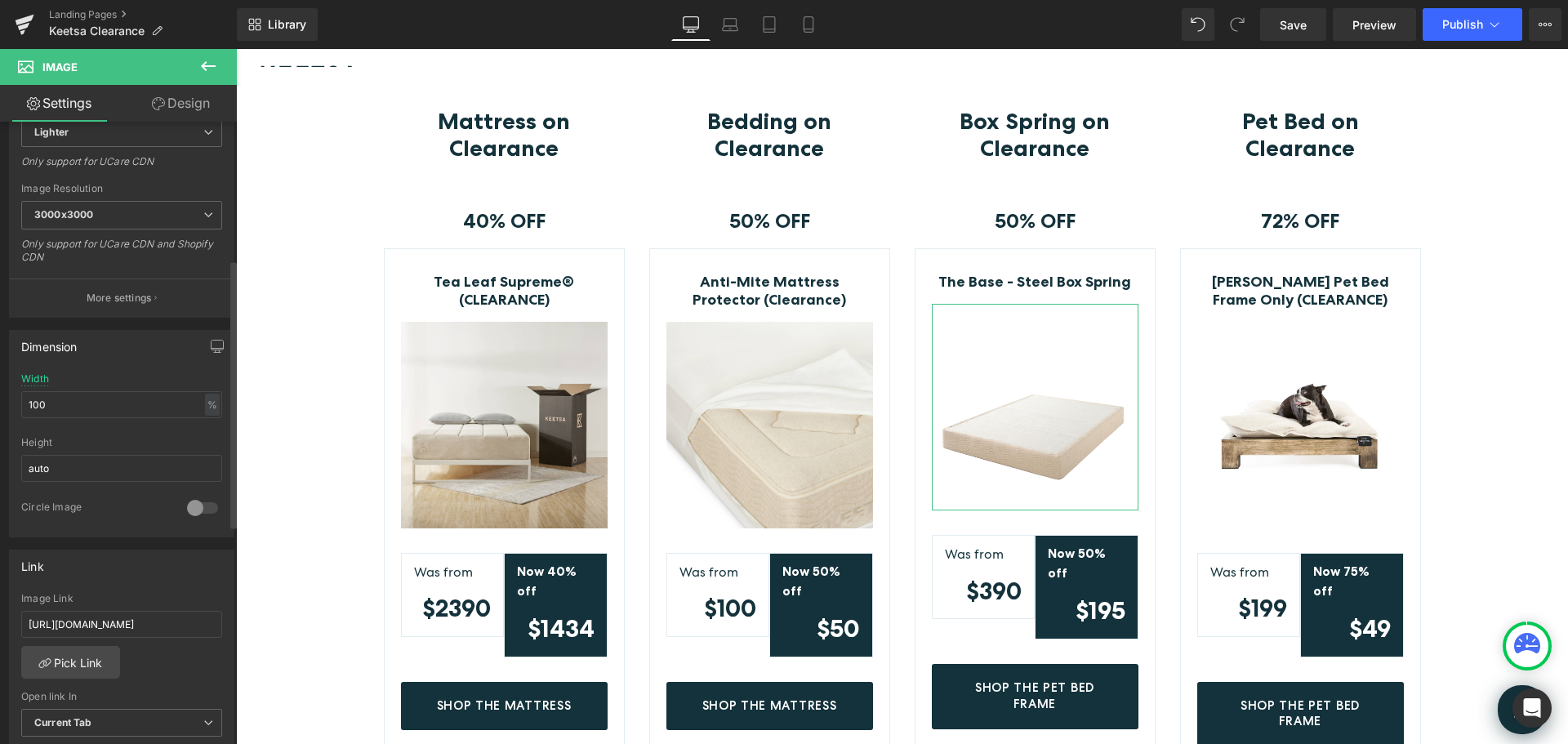
scroll to position [327, 0]
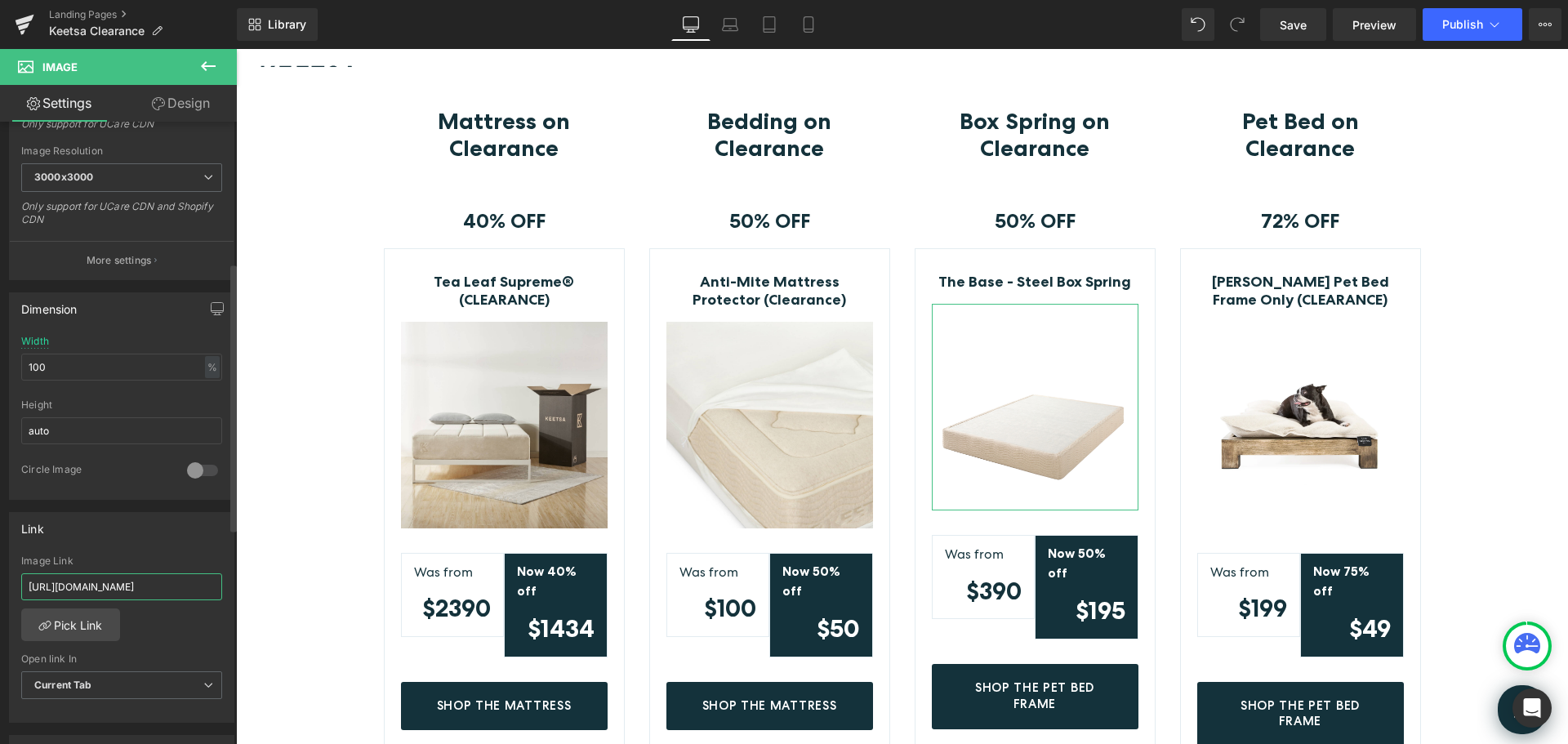
click at [127, 589] on input "https://www.keetsa.com/products/pet-bed-frame" at bounding box center [121, 587] width 201 height 27
paste input "collections/bed-frames/products/the-base-bifold-steel-box-spring"
type input "https://www.keetsa.com/collections/bed-frames/products/the-base-bifold-steel-bo…"
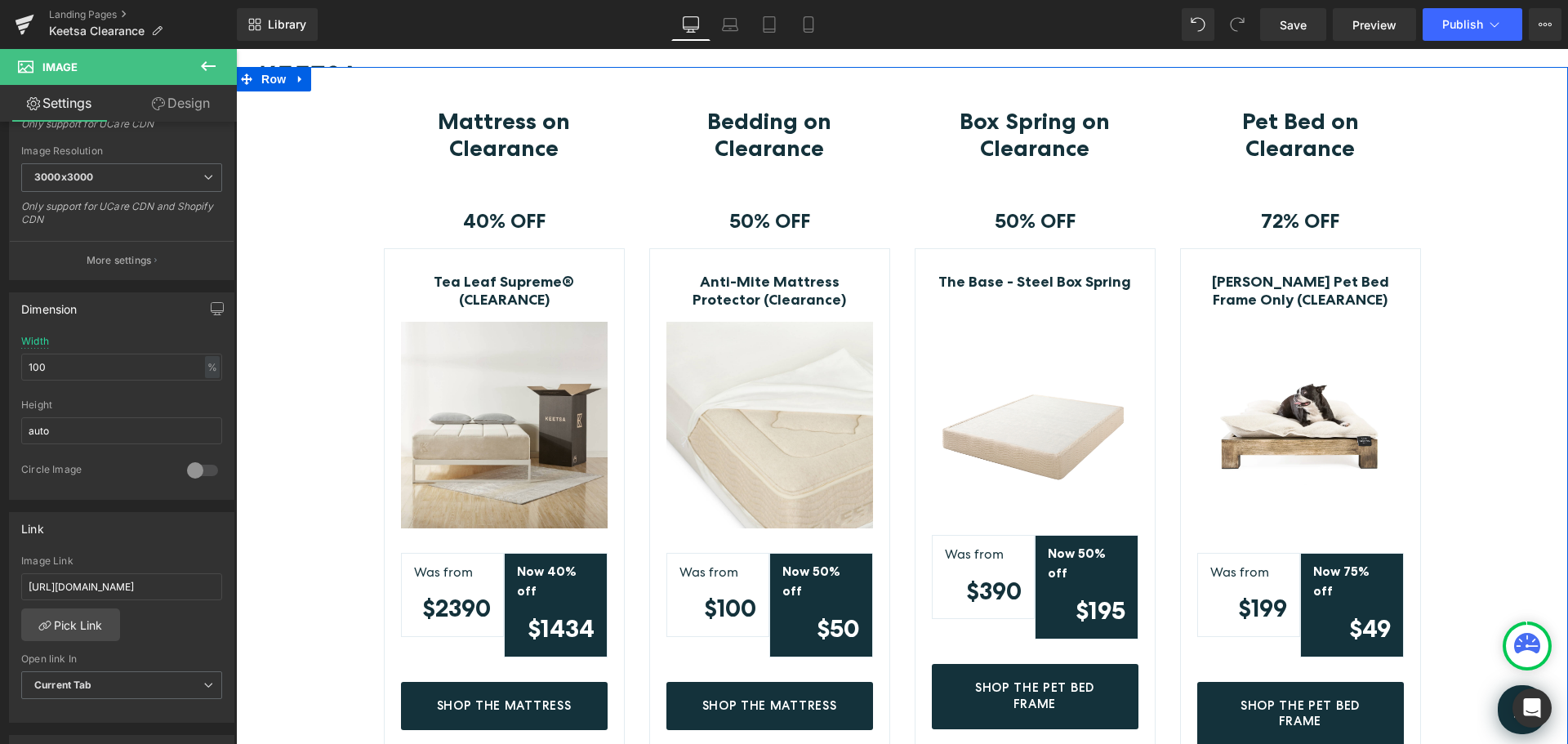
click at [1510, 461] on div "Mattress on Clearance Heading Row 40% OFF Text Block Row Tea Leaf Supreme® (CLE…" at bounding box center [902, 681] width 1332 height 1147
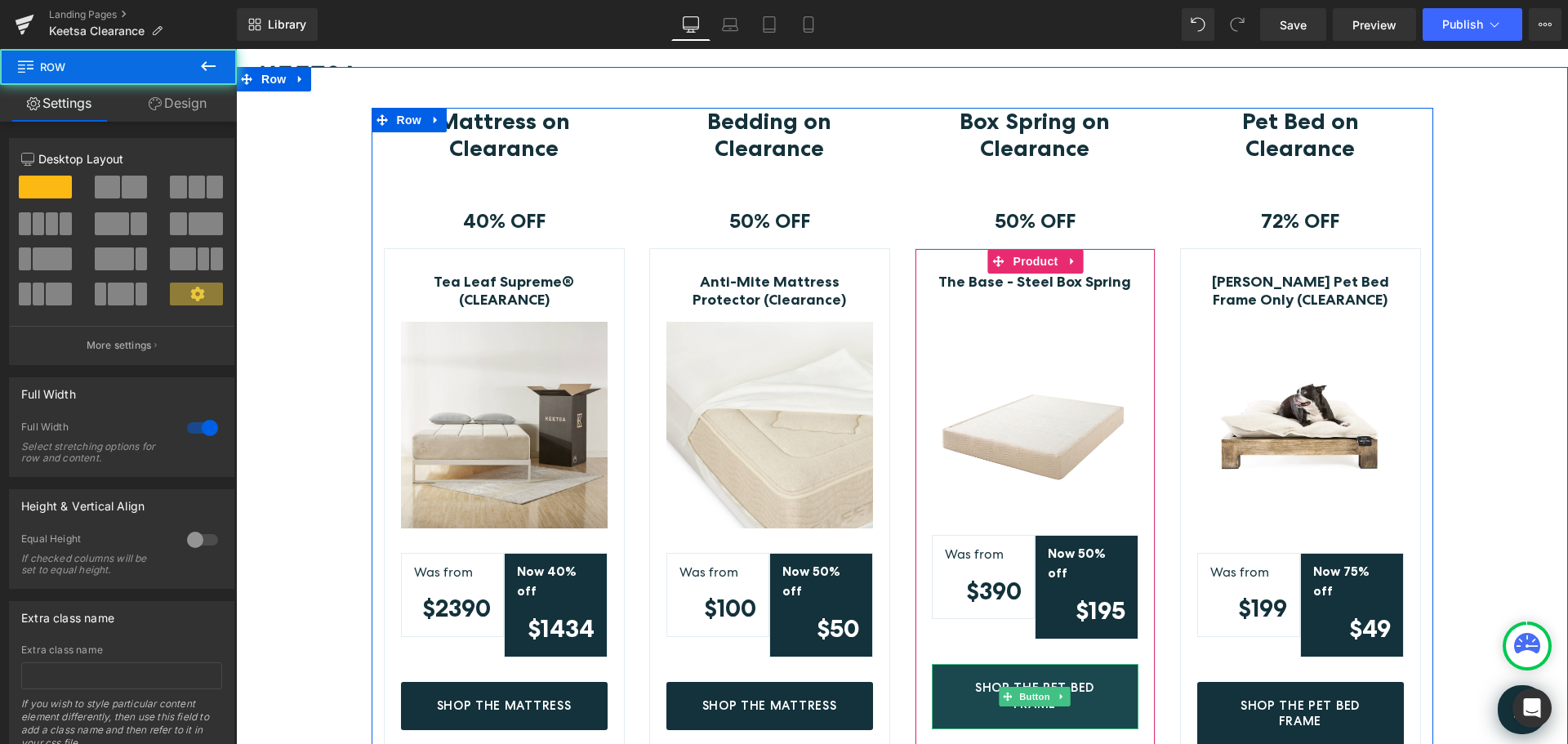
click at [1094, 668] on link "Shop The Pet Bed Frame" at bounding box center [1035, 696] width 207 height 65
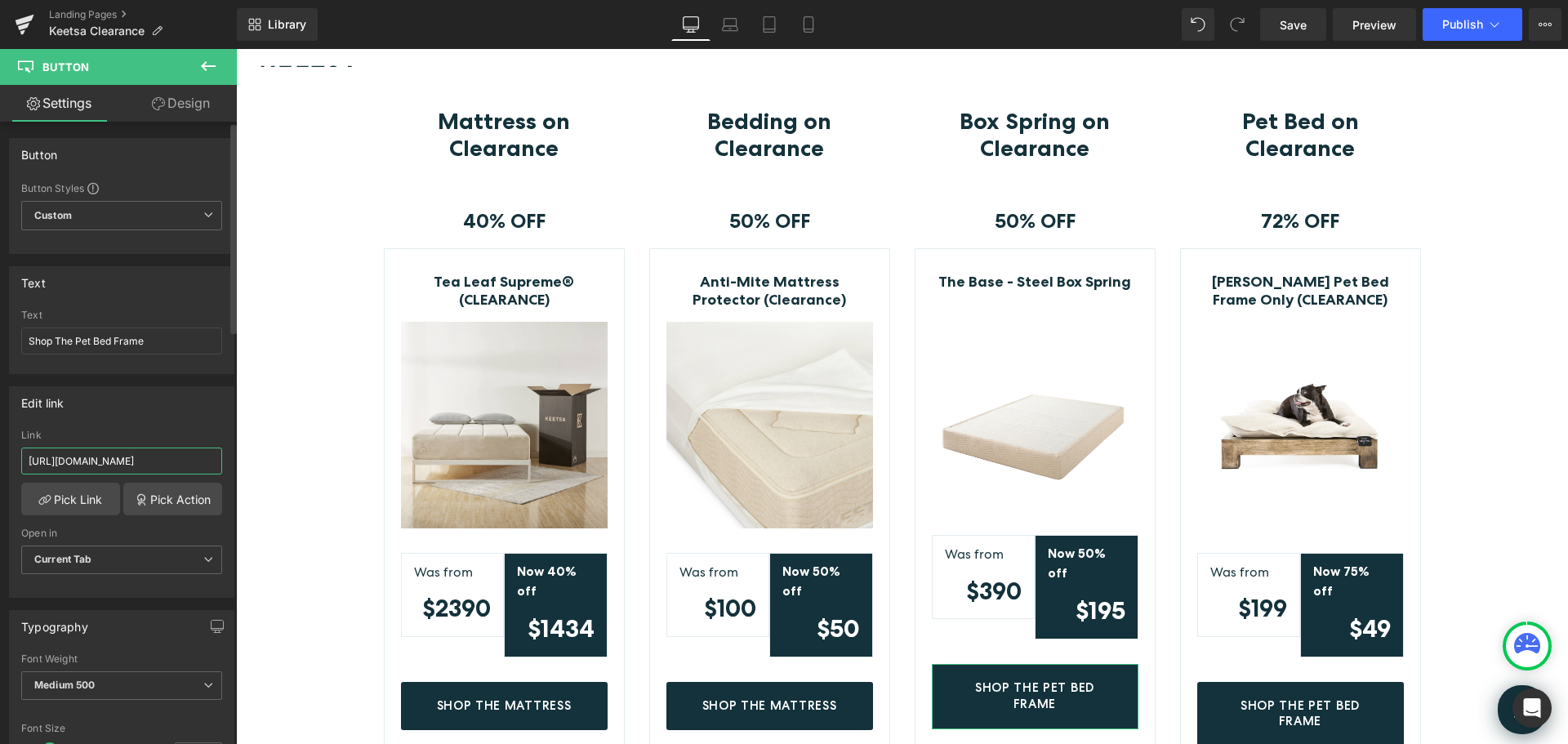
click at [176, 458] on input "https://www.keetsa.com/products/pet-bed-frame" at bounding box center [121, 461] width 201 height 27
type input "https://www.keetsa.com/collections/bed-frames/products/the-base-bifold-steel-bo…"
drag, startPoint x: 76, startPoint y: 337, endPoint x: 167, endPoint y: 337, distance: 91.0
click at [167, 337] on input "Shop The Pet Bed Frame" at bounding box center [121, 341] width 201 height 27
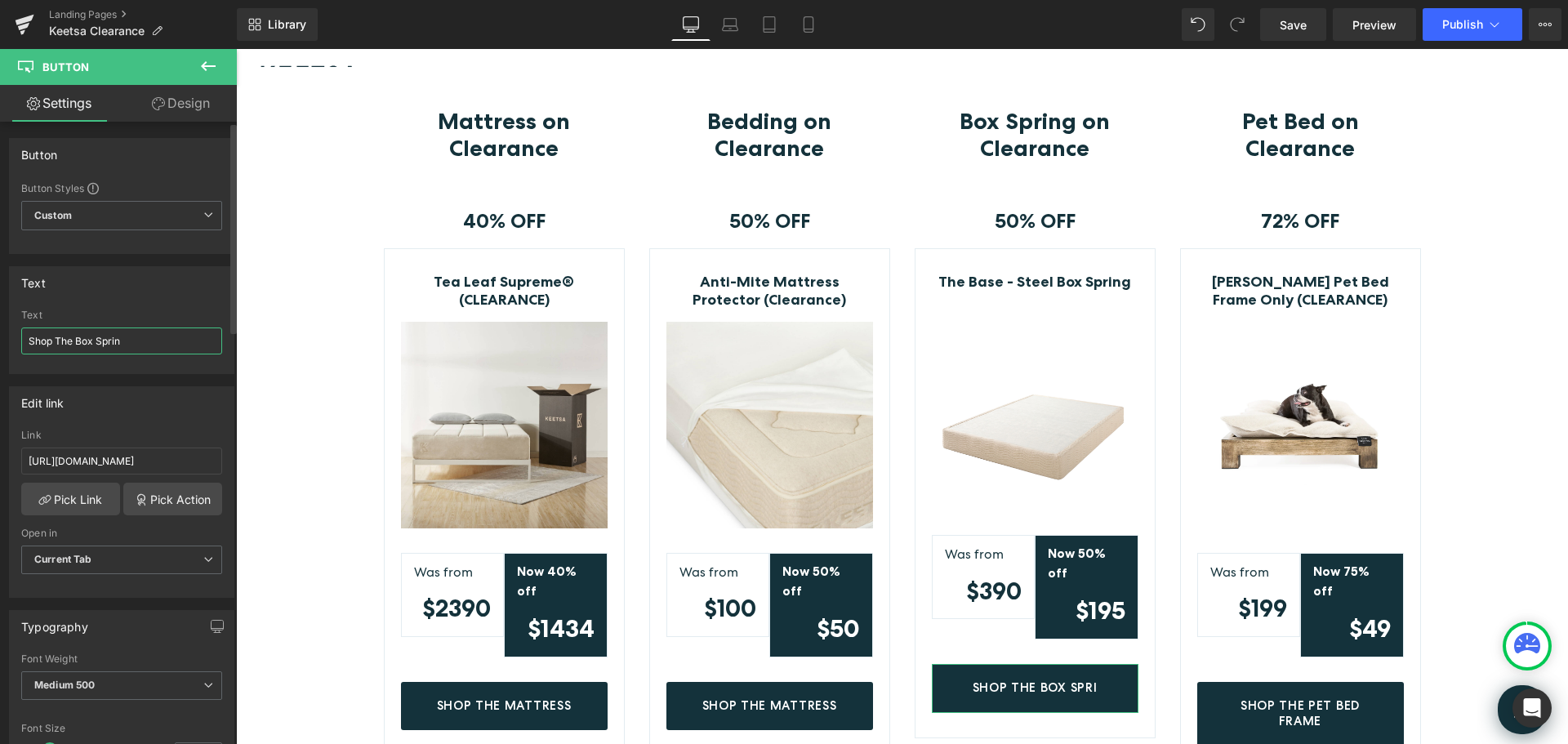
type input "Shop The Box Spring"
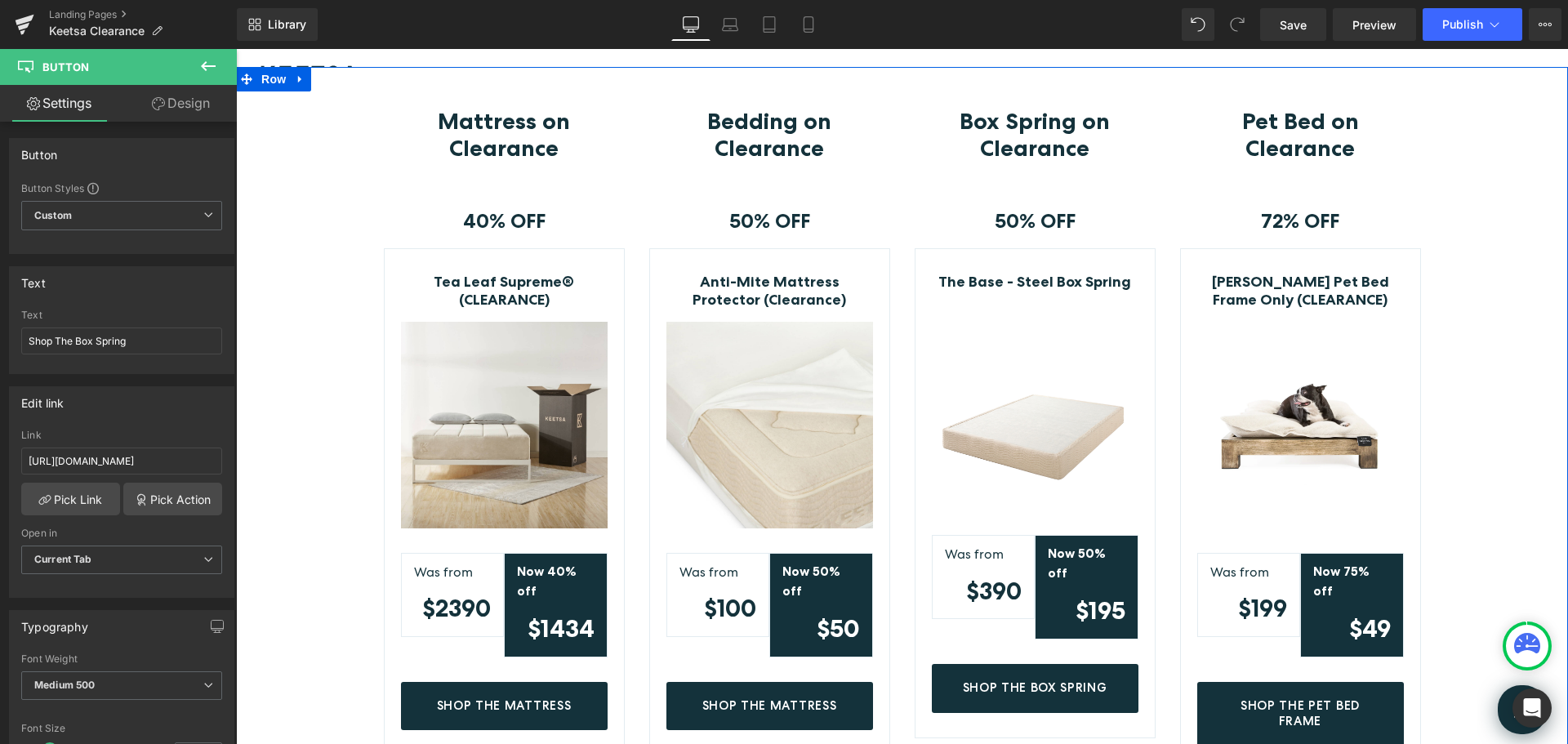
click at [298, 264] on div "Mattress on Clearance Heading Row 40% OFF Text Block Row Tea Leaf Supreme® (CLE…" at bounding box center [902, 681] width 1332 height 1147
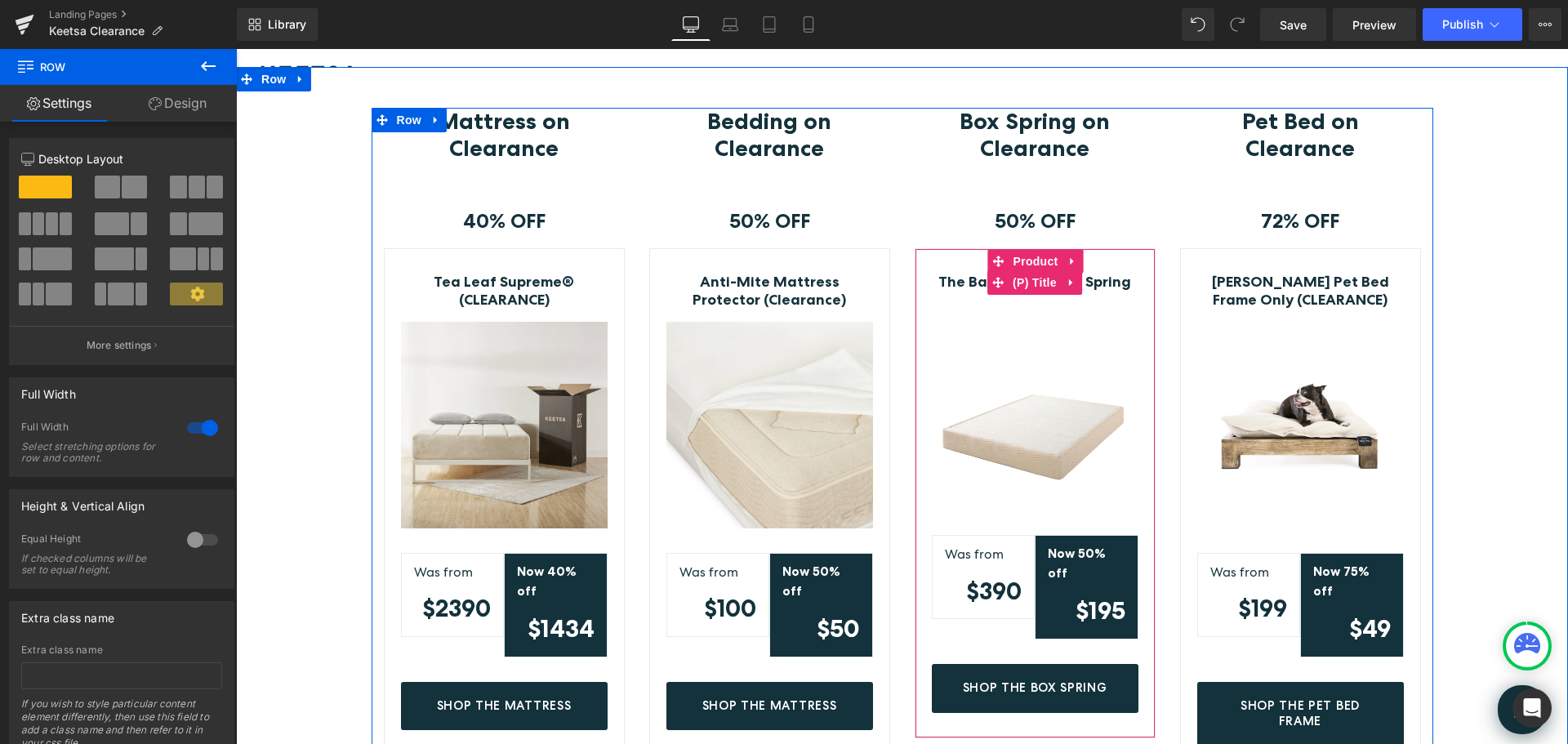
click at [1096, 282] on link "The Base - Steel Box Spring" at bounding box center [1035, 282] width 193 height 18
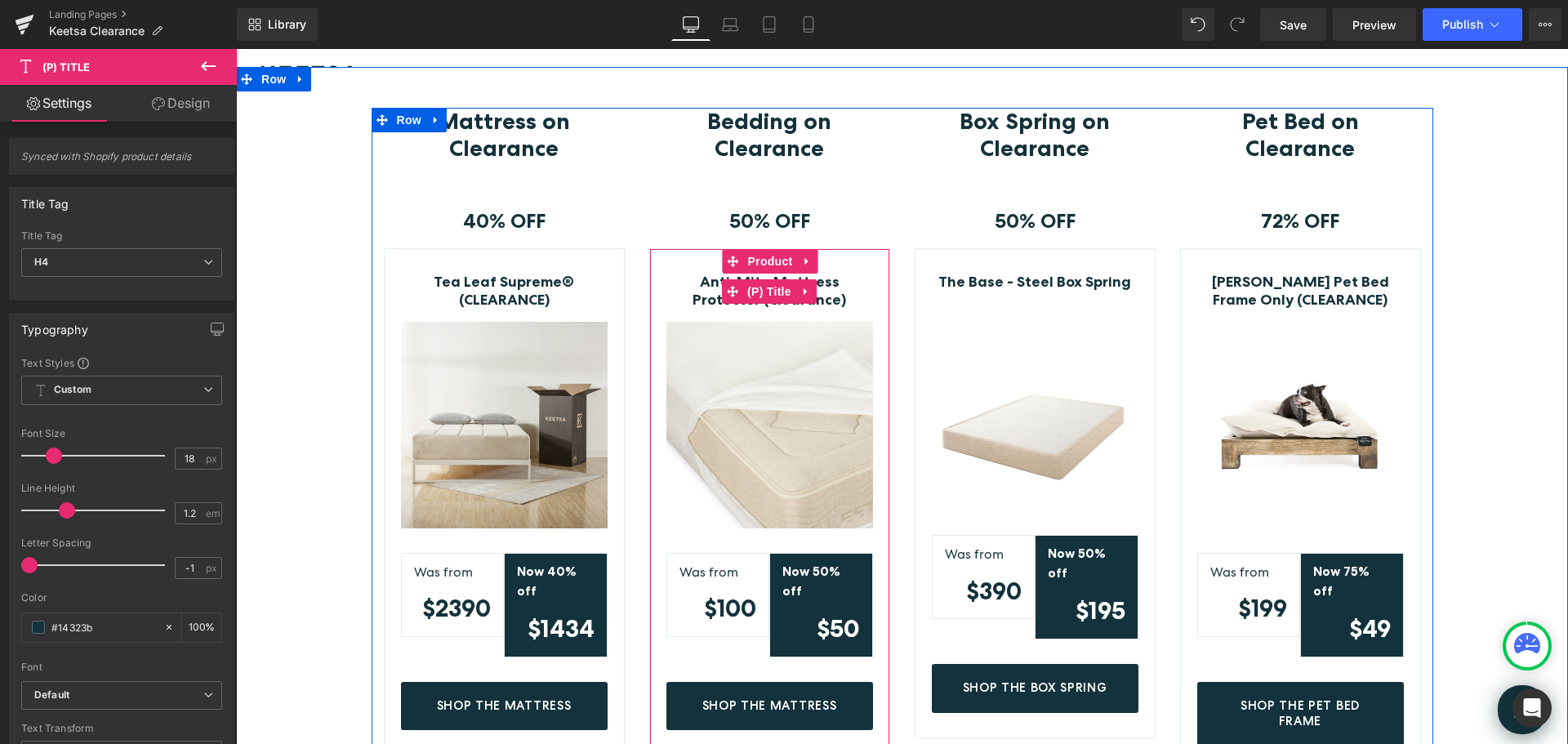
click at [825, 289] on link "Anti-Mite Mattress Protector (Clearance)" at bounding box center [769, 291] width 207 height 35
click at [835, 276] on link "Anti-Mite Mattress Protector (Clearance)" at bounding box center [769, 291] width 207 height 35
click at [571, 283] on link "Tea Leaf Supreme® (CLEARANCE)" at bounding box center [503, 291] width 207 height 35
click at [1113, 285] on link "The Base - Steel Box Spring" at bounding box center [1035, 282] width 193 height 18
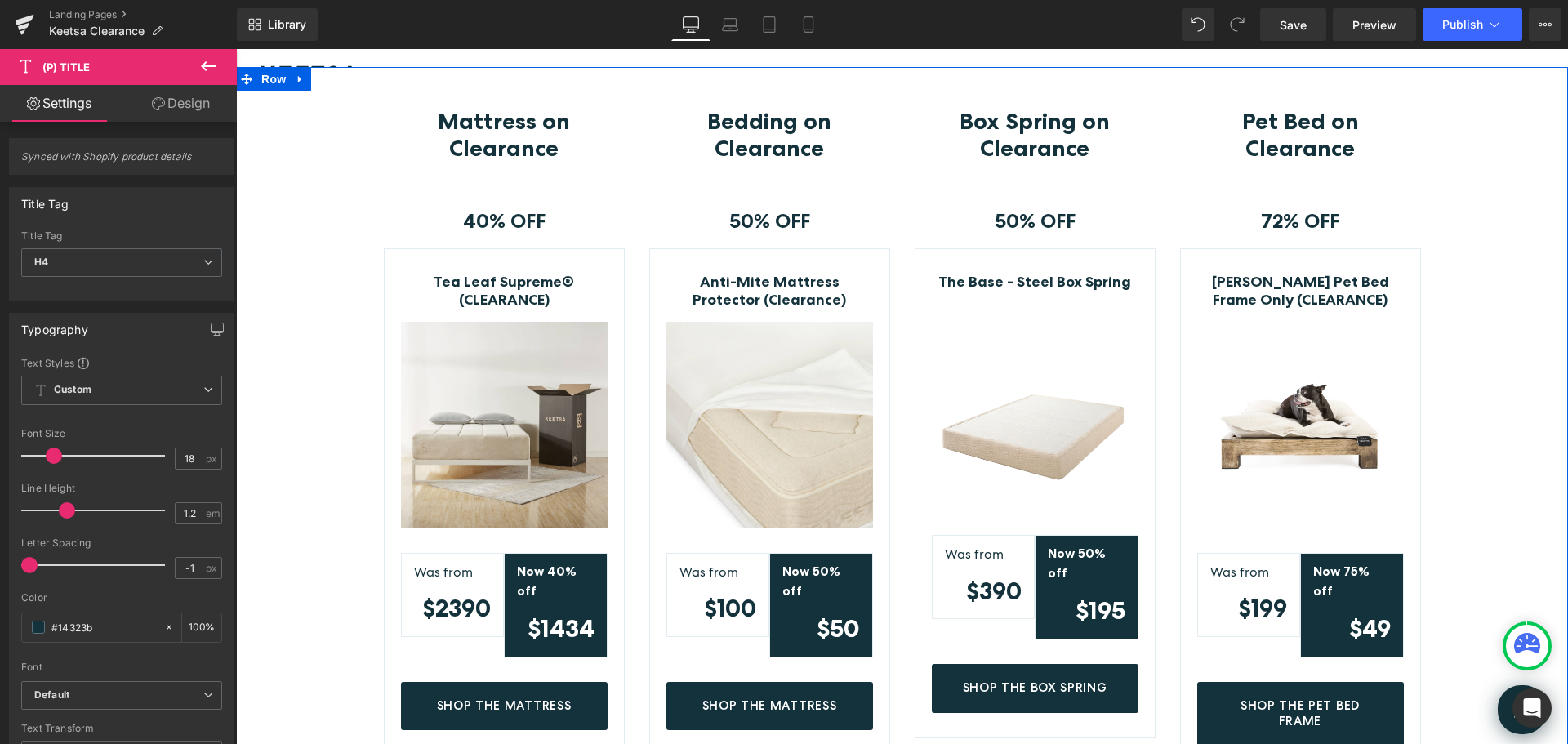
click at [1513, 309] on div "Mattress on Clearance Heading Row 40% OFF Text Block Row Tea Leaf Supreme® (CLE…" at bounding box center [902, 681] width 1332 height 1147
